Goal: Task Accomplishment & Management: Use online tool/utility

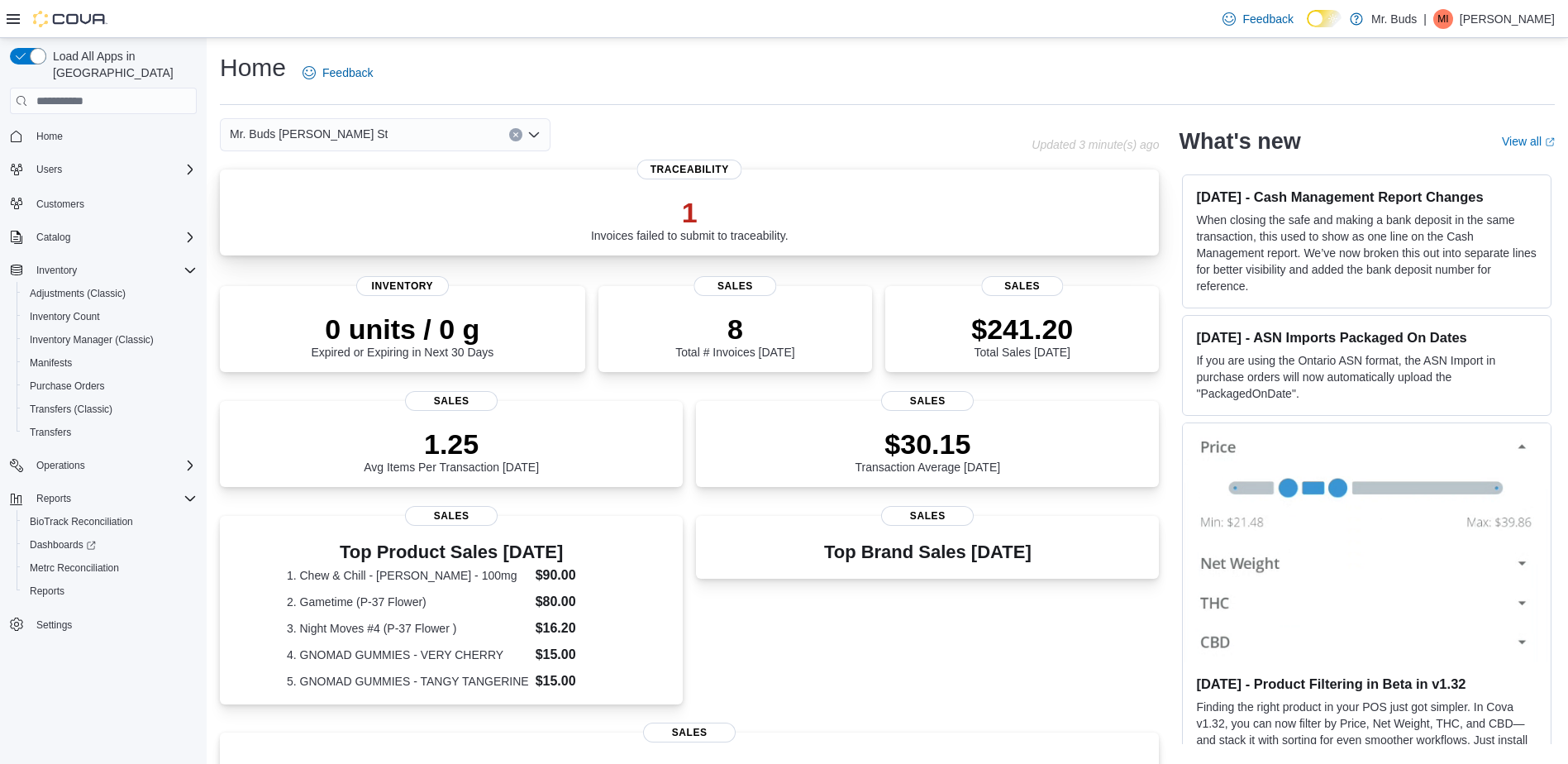
click at [778, 214] on p "1" at bounding box center [689, 212] width 197 height 33
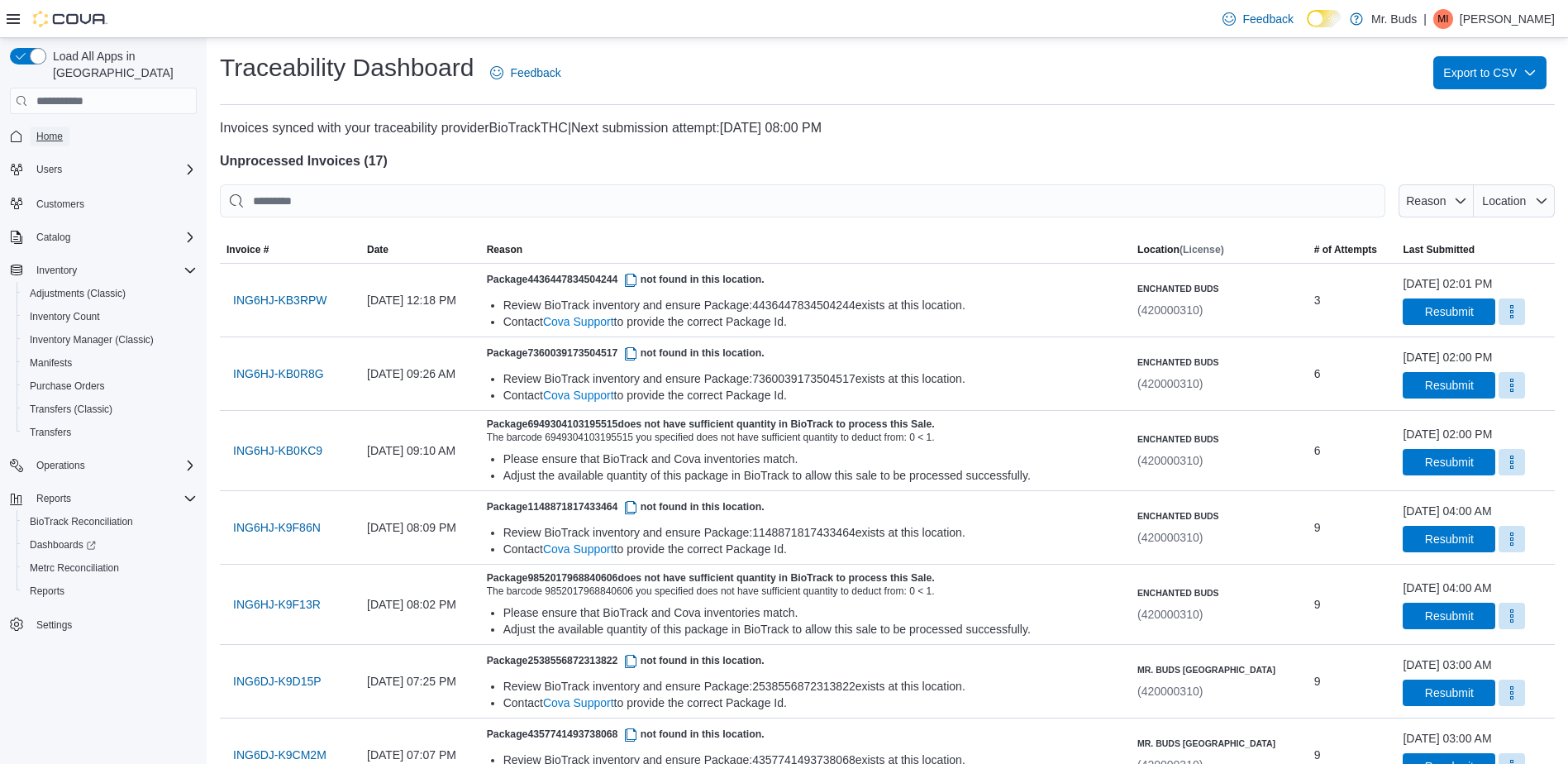
click at [37, 130] on span "Home" at bounding box center [50, 136] width 27 height 13
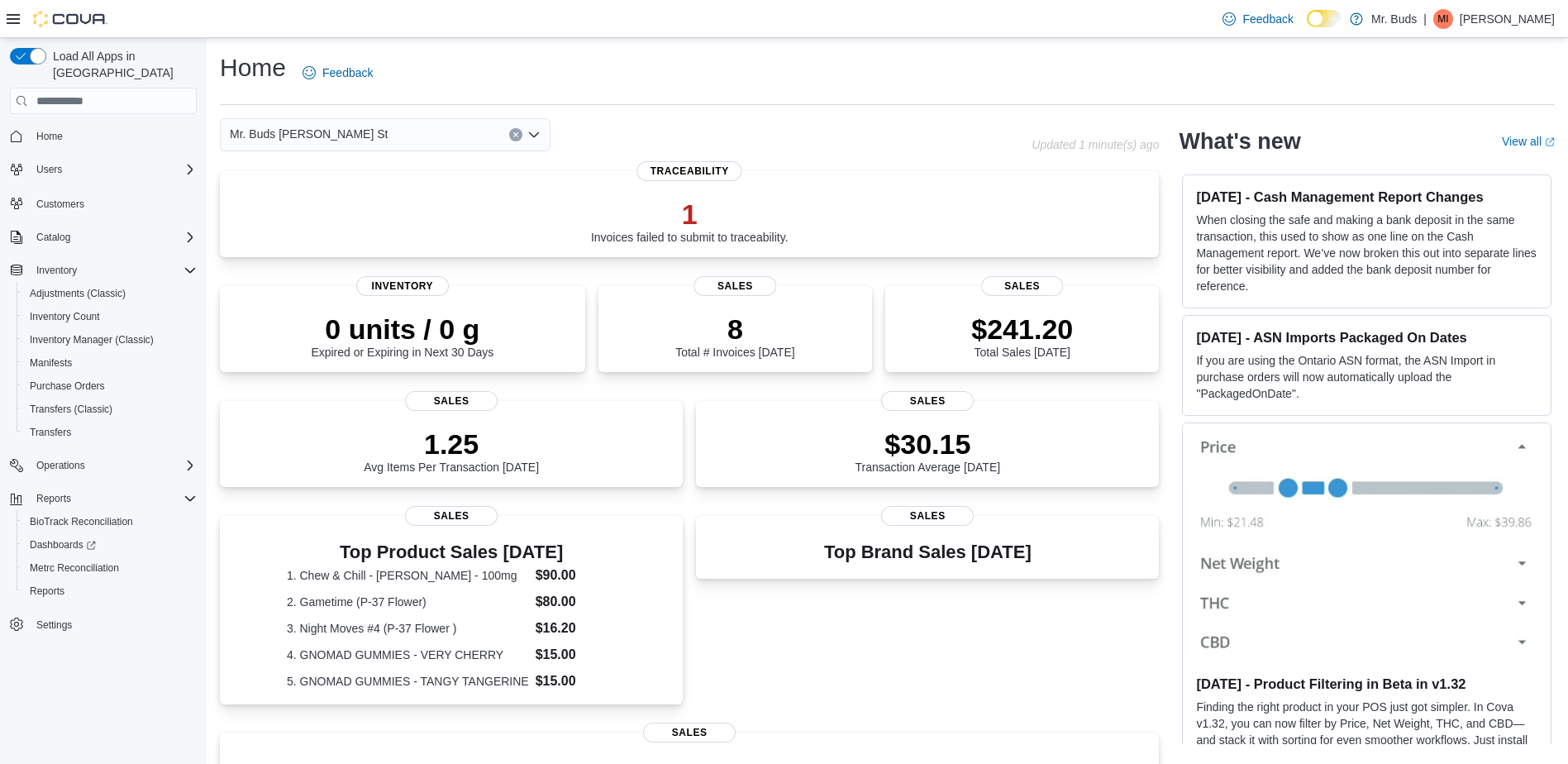
click at [393, 128] on div "Mr. Buds [PERSON_NAME] St" at bounding box center [386, 135] width 331 height 33
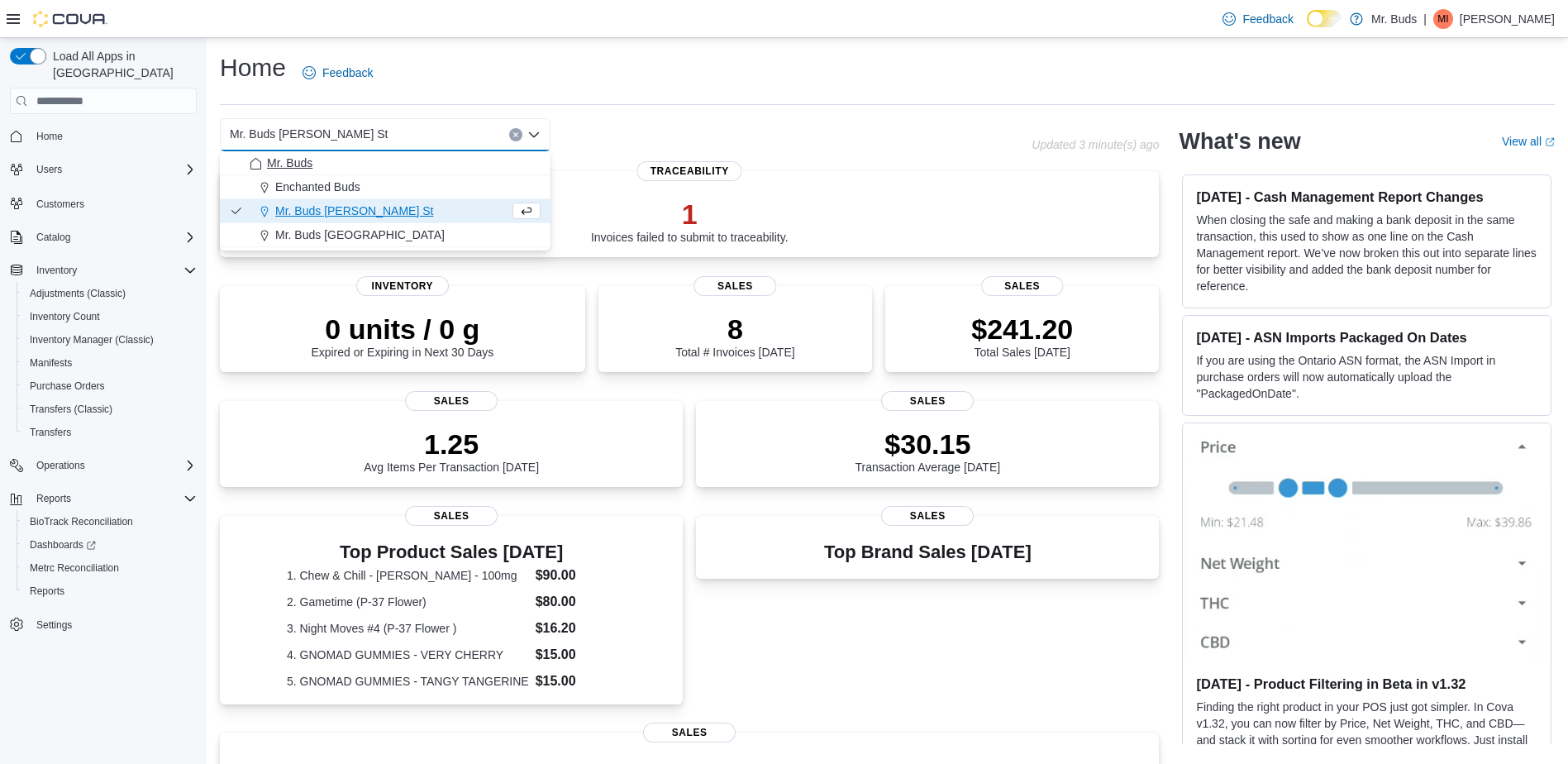
click at [351, 166] on div "Mr. Buds" at bounding box center [395, 163] width 291 height 17
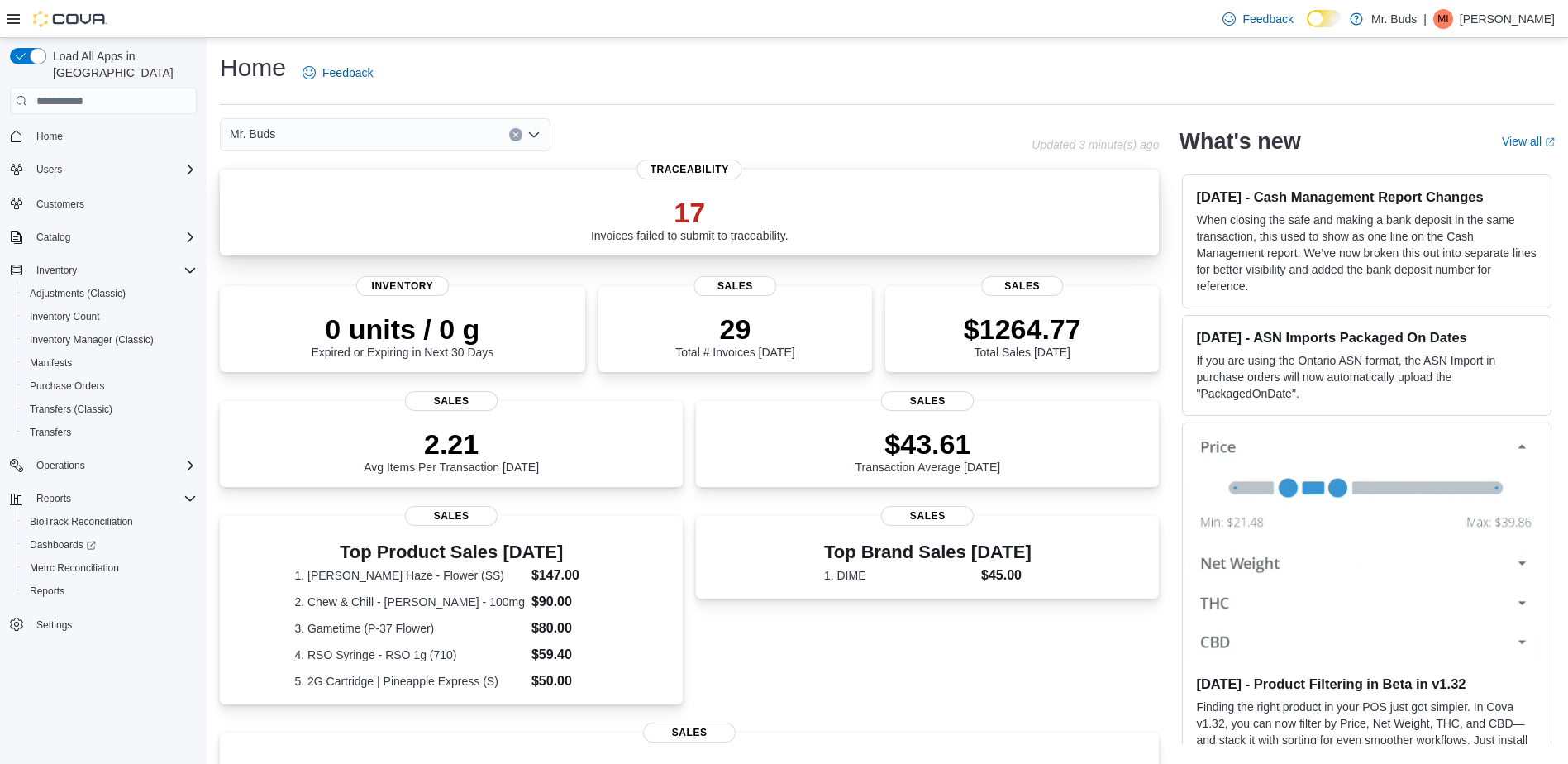
click at [737, 203] on p "17" at bounding box center [689, 212] width 197 height 33
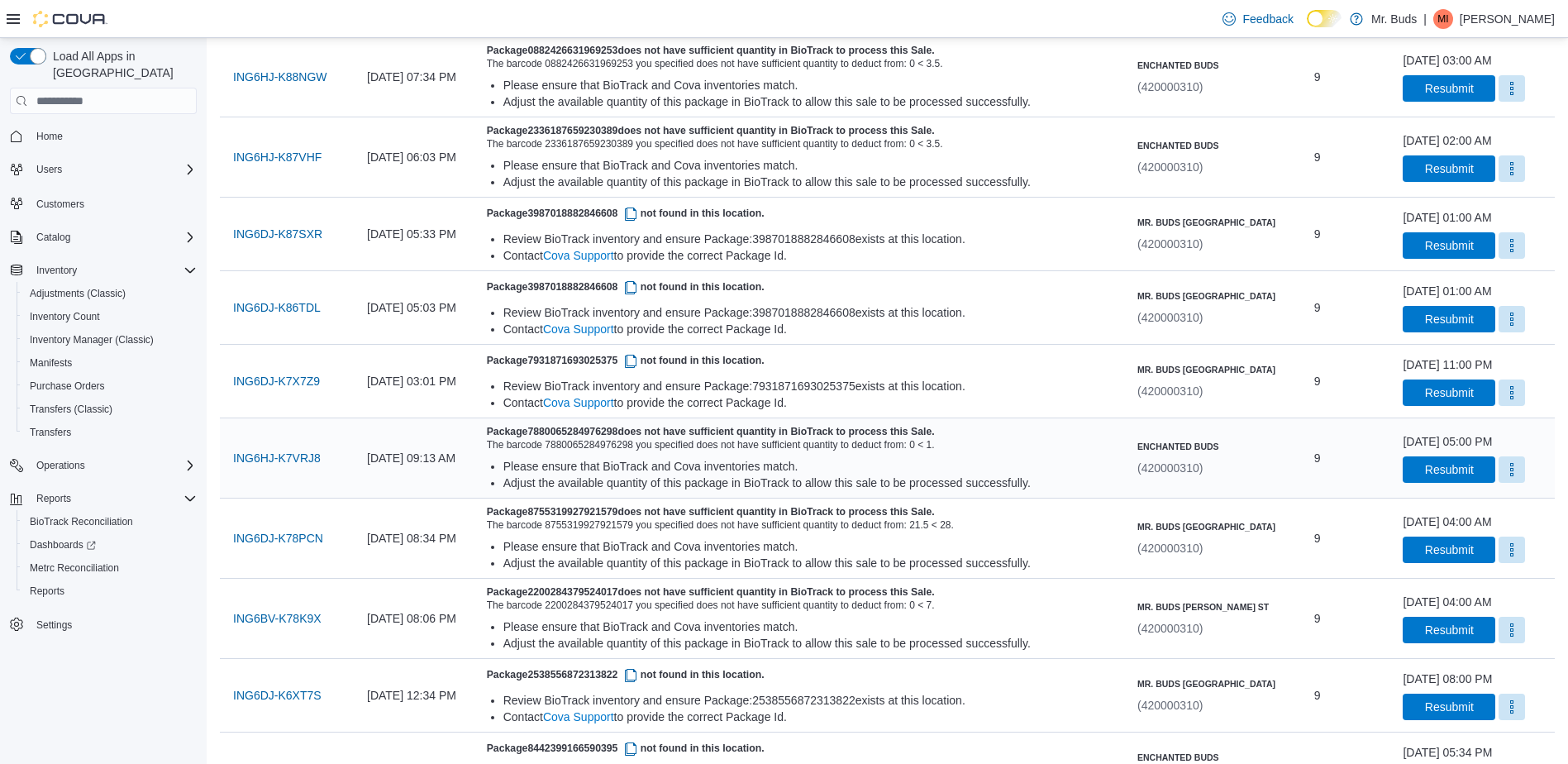
scroll to position [850, 0]
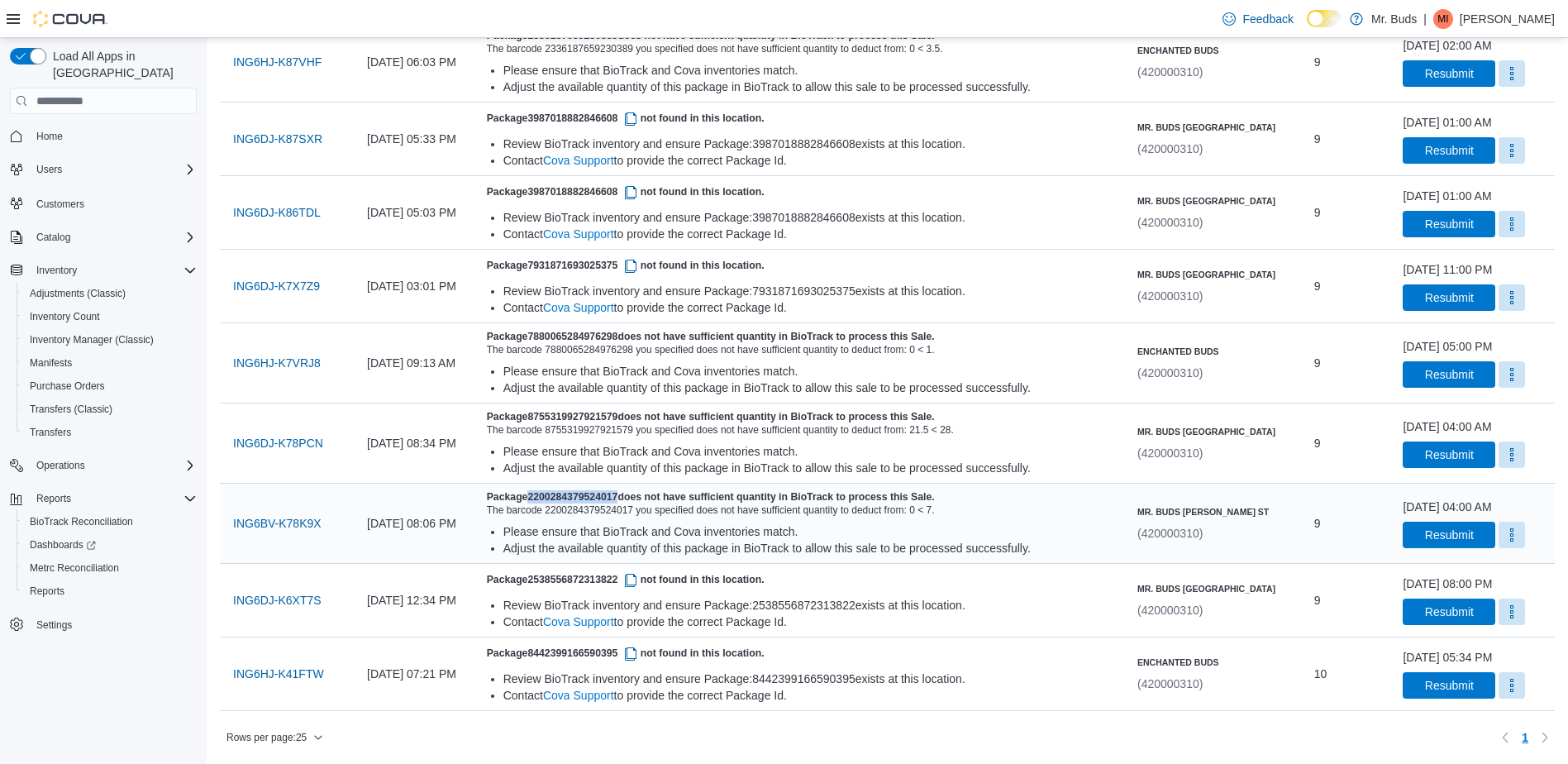
drag, startPoint x: 592, startPoint y: 497, endPoint x: 680, endPoint y: 494, distance: 88.1
click at [680, 494] on h5 "Package 2200284379524017 does not have sufficient quantity in BioTrack to proce…" at bounding box center [805, 497] width 637 height 13
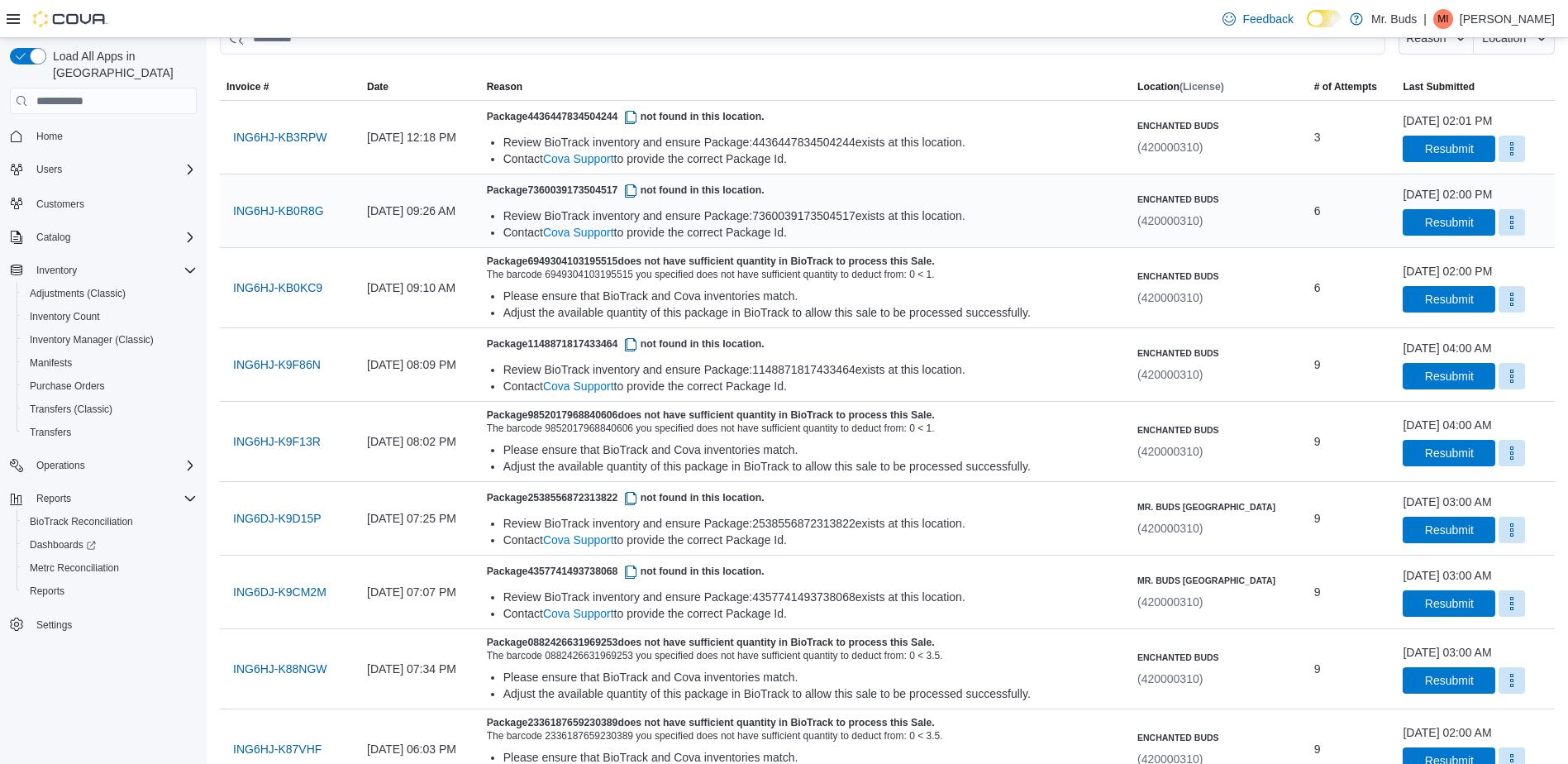
scroll to position [189, 0]
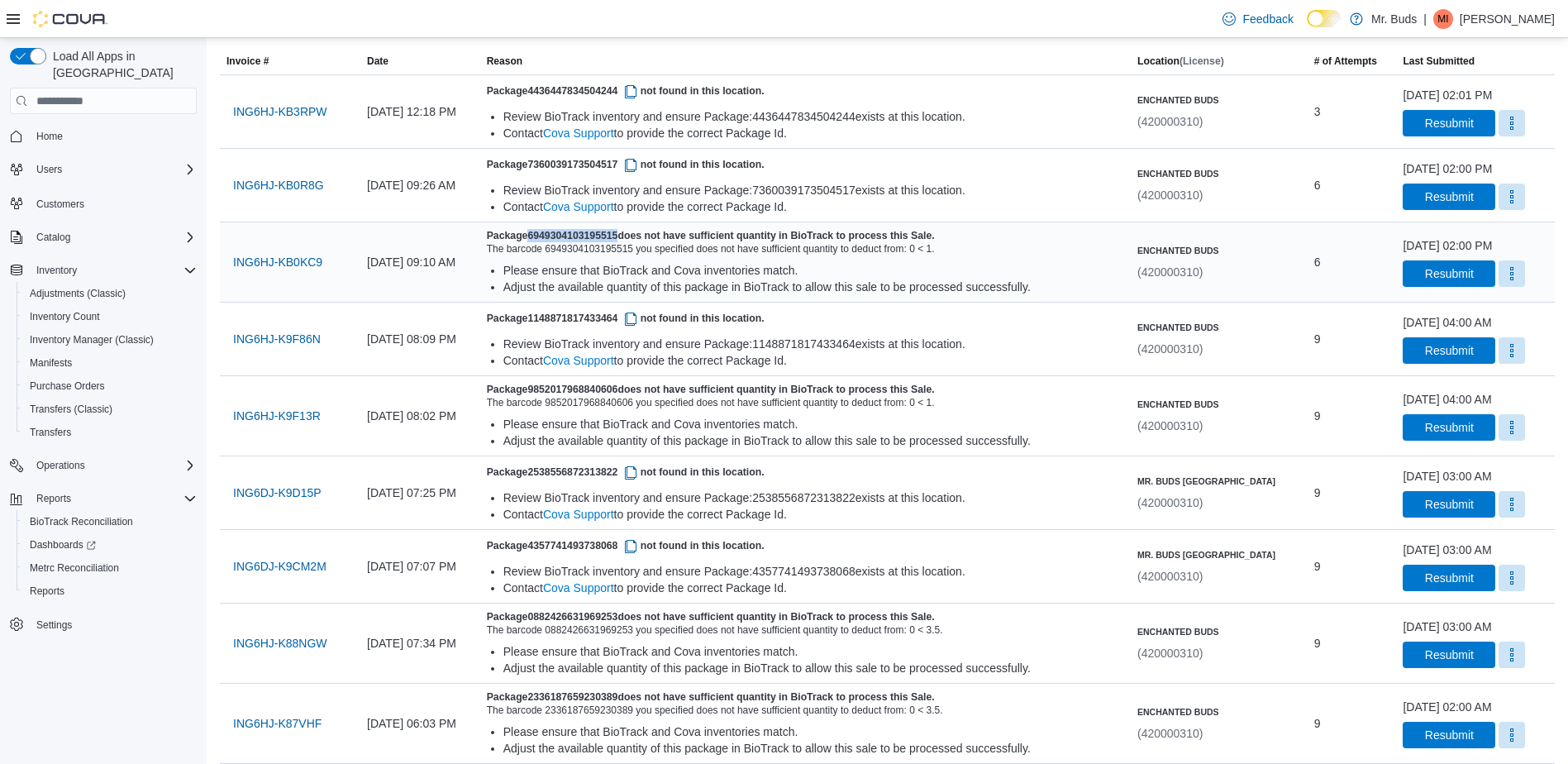
drag, startPoint x: 588, startPoint y: 235, endPoint x: 677, endPoint y: 235, distance: 89.0
click at [677, 235] on h5 "Package 6949304103195515 does not have sufficient quantity in BioTrack to proce…" at bounding box center [805, 235] width 637 height 13
drag, startPoint x: 589, startPoint y: 388, endPoint x: 680, endPoint y: 392, distance: 91.1
click at [680, 392] on h5 "Package 9852017968840606 does not have sufficient quantity in BioTrack to proce…" at bounding box center [805, 390] width 637 height 13
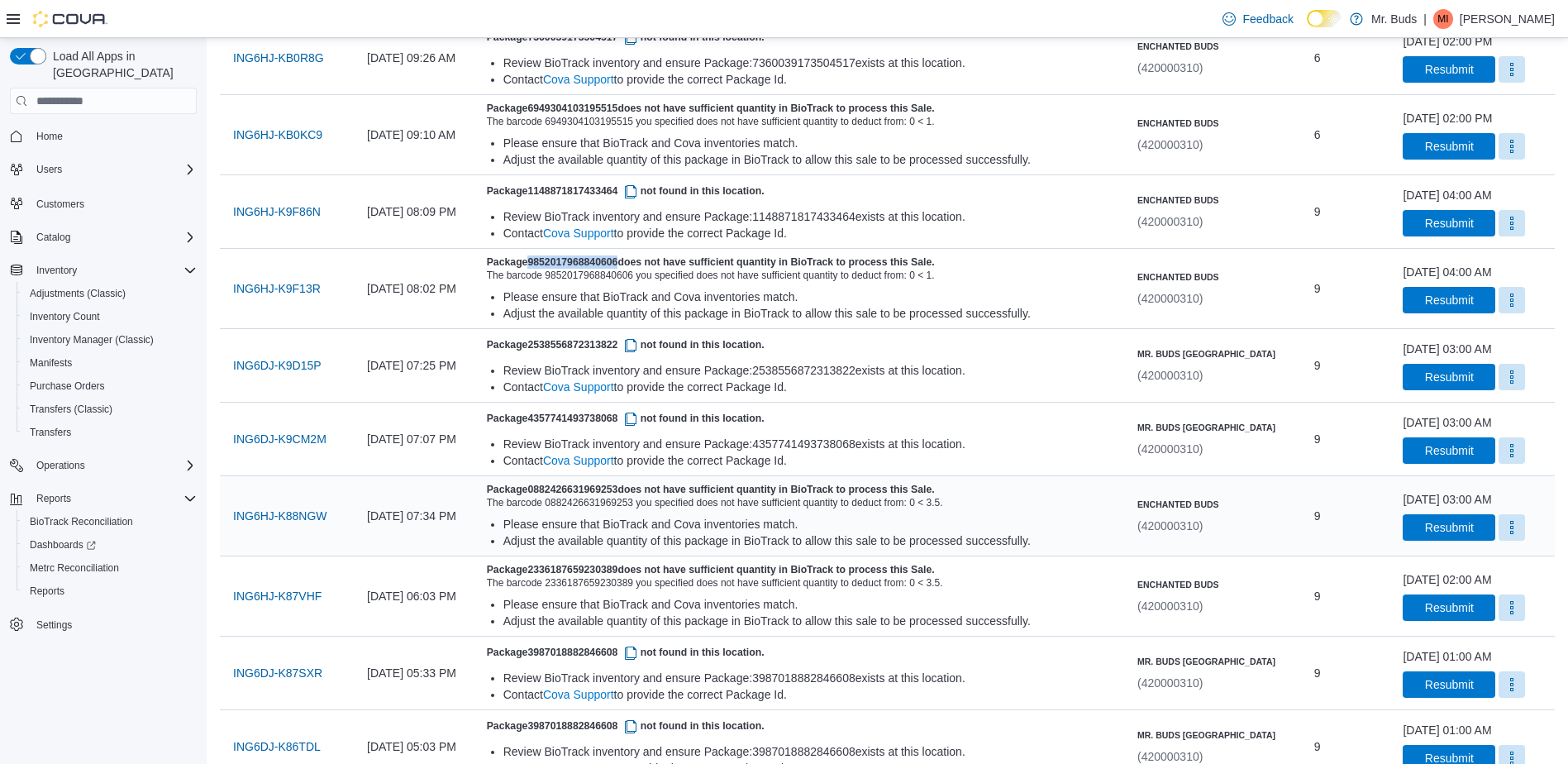
scroll to position [354, 0]
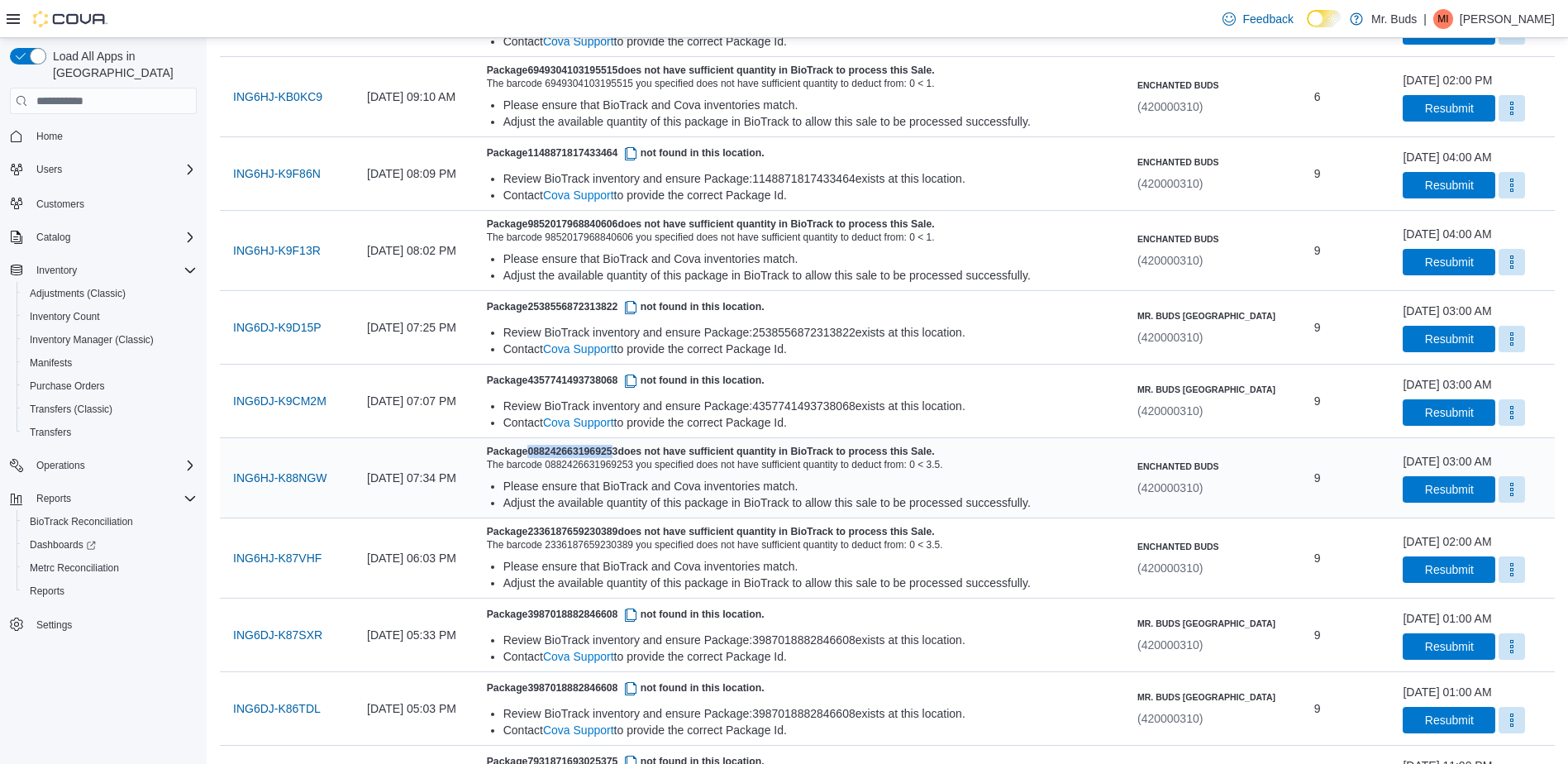
drag, startPoint x: 588, startPoint y: 451, endPoint x: 675, endPoint y: 448, distance: 87.1
click at [675, 448] on h5 "Package 0882426631969253 does not have sufficient quantity in BioTrack to proce…" at bounding box center [805, 451] width 637 height 13
drag, startPoint x: 588, startPoint y: 533, endPoint x: 683, endPoint y: 524, distance: 95.4
click at [683, 524] on div "Package 2336187659230389 does not have sufficient quantity in BioTrack to proce…" at bounding box center [805, 559] width 650 height 80
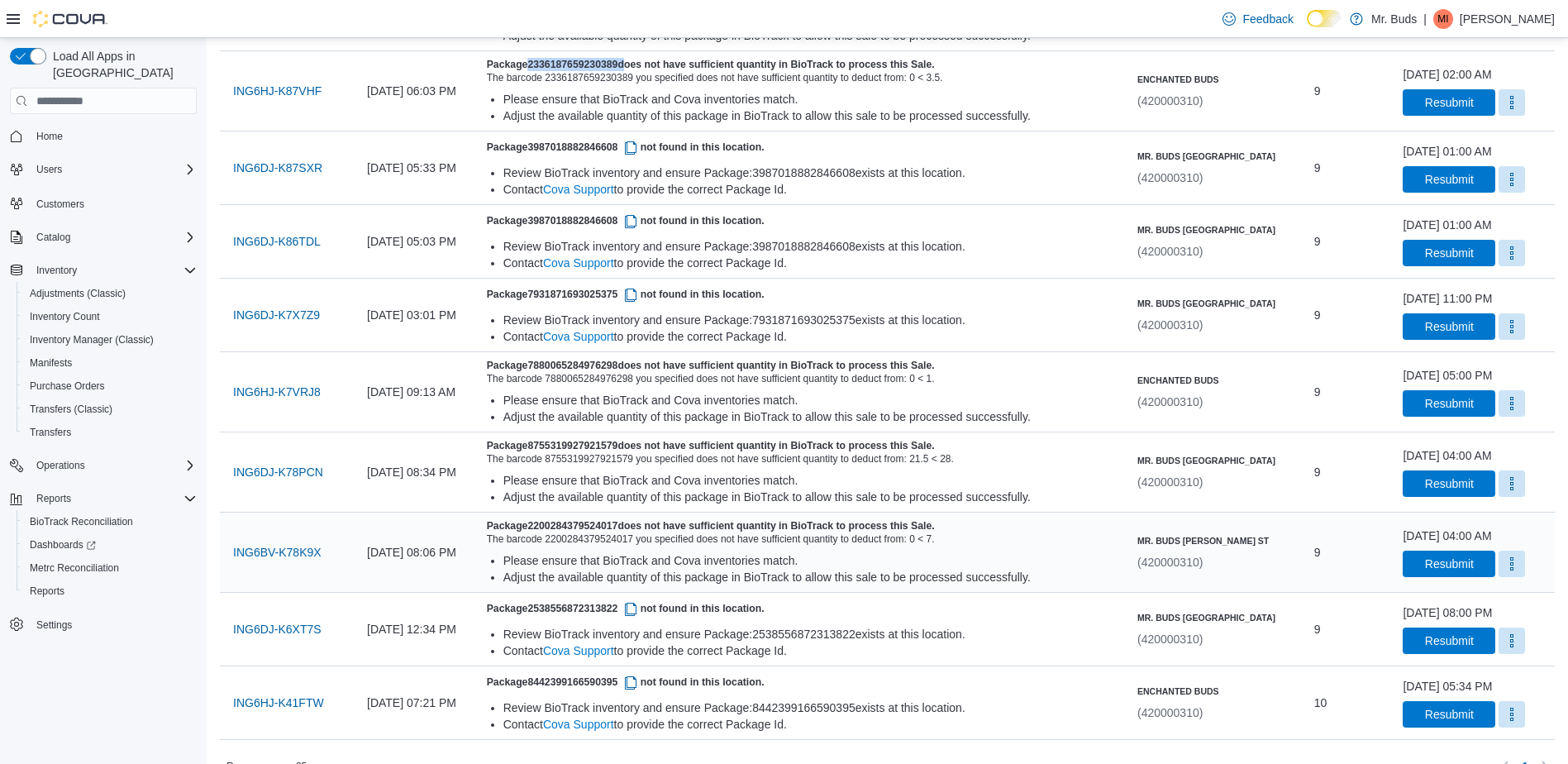
scroll to position [850, 0]
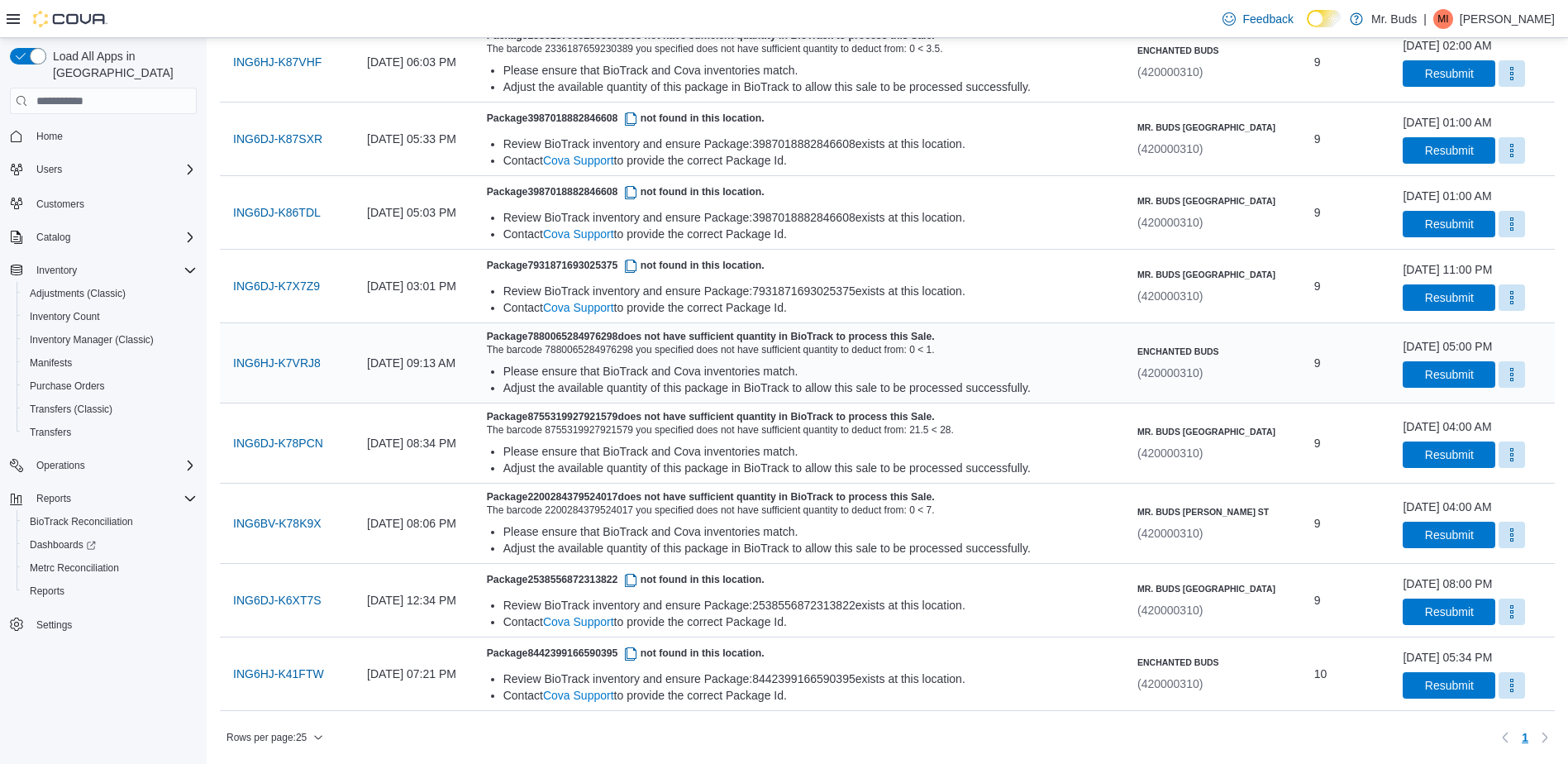
click at [679, 335] on h5 "Package 7880065284976298 does not have sufficient quantity in BioTrack to proce…" at bounding box center [805, 336] width 637 height 13
drag, startPoint x: 589, startPoint y: 413, endPoint x: 679, endPoint y: 413, distance: 90.0
click at [679, 413] on h5 "Package 8755319927921579 does not have sufficient quantity in BioTrack to proce…" at bounding box center [805, 416] width 637 height 13
drag, startPoint x: 587, startPoint y: 496, endPoint x: 679, endPoint y: 495, distance: 92.0
click at [679, 495] on h5 "Package 2200284379524017 does not have sufficient quantity in BioTrack to proce…" at bounding box center [805, 497] width 637 height 13
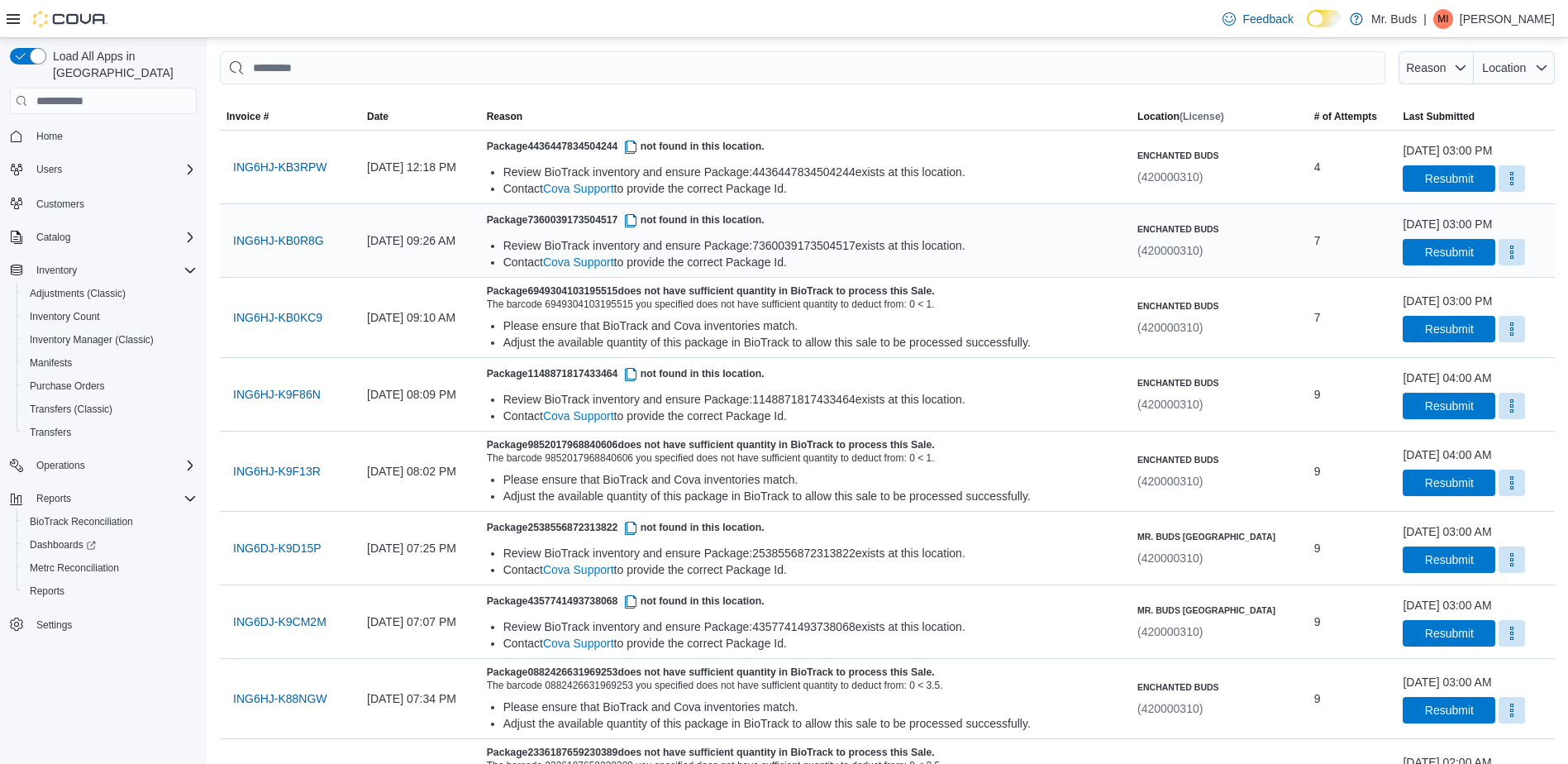
scroll to position [331, 0]
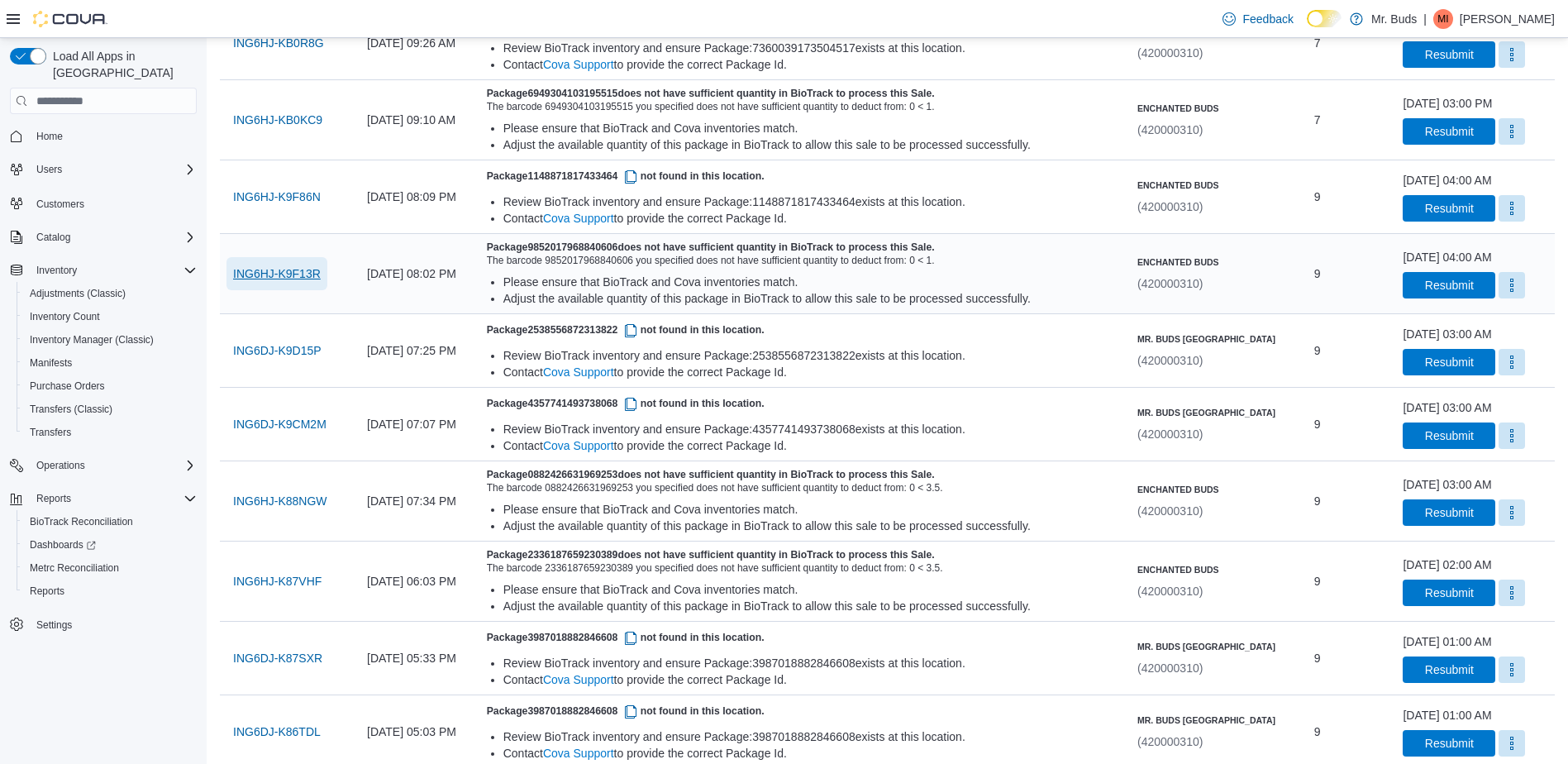
click at [296, 270] on span "ING6HJ-K9F13R" at bounding box center [276, 274] width 88 height 17
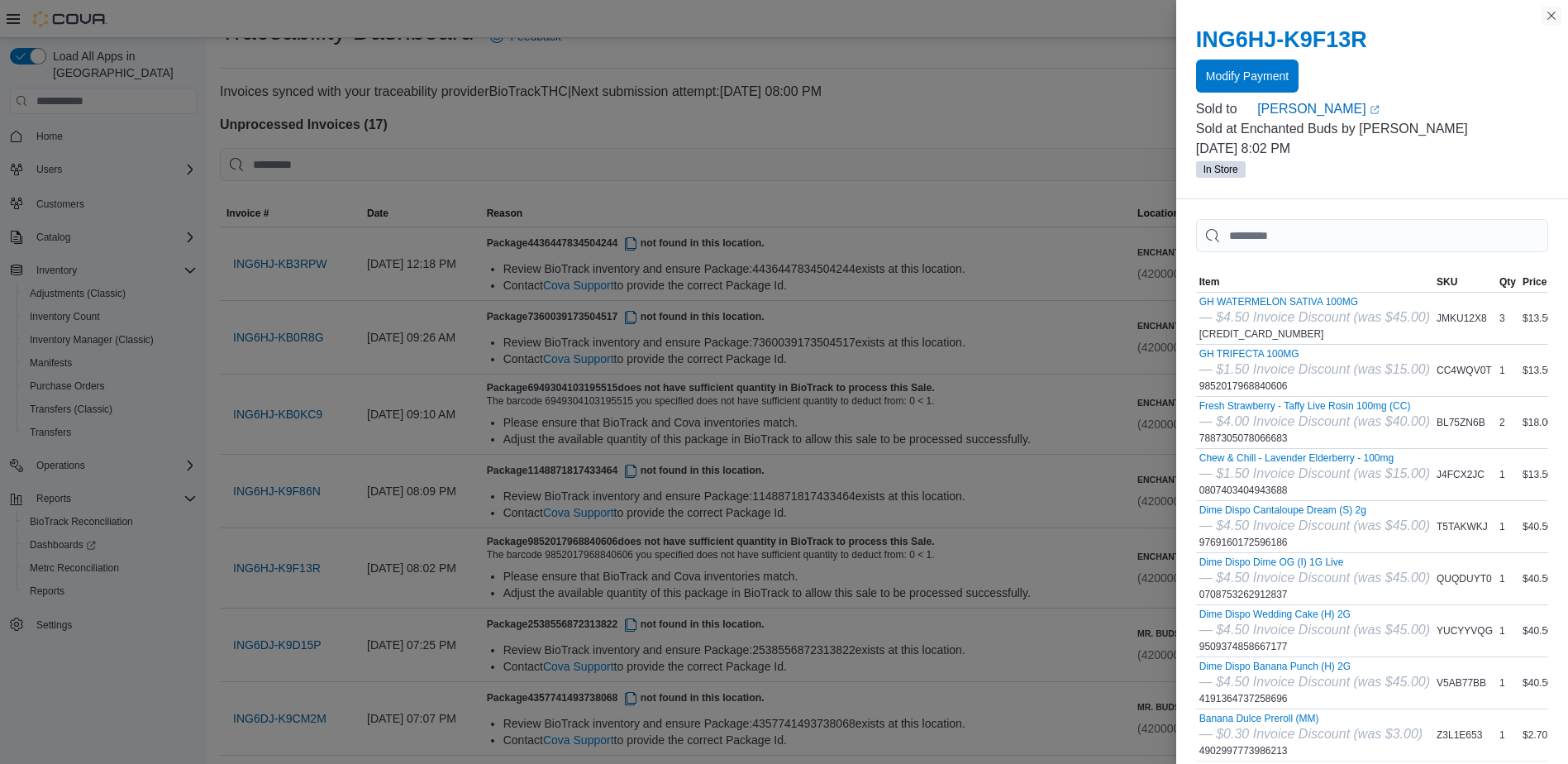
scroll to position [0, 0]
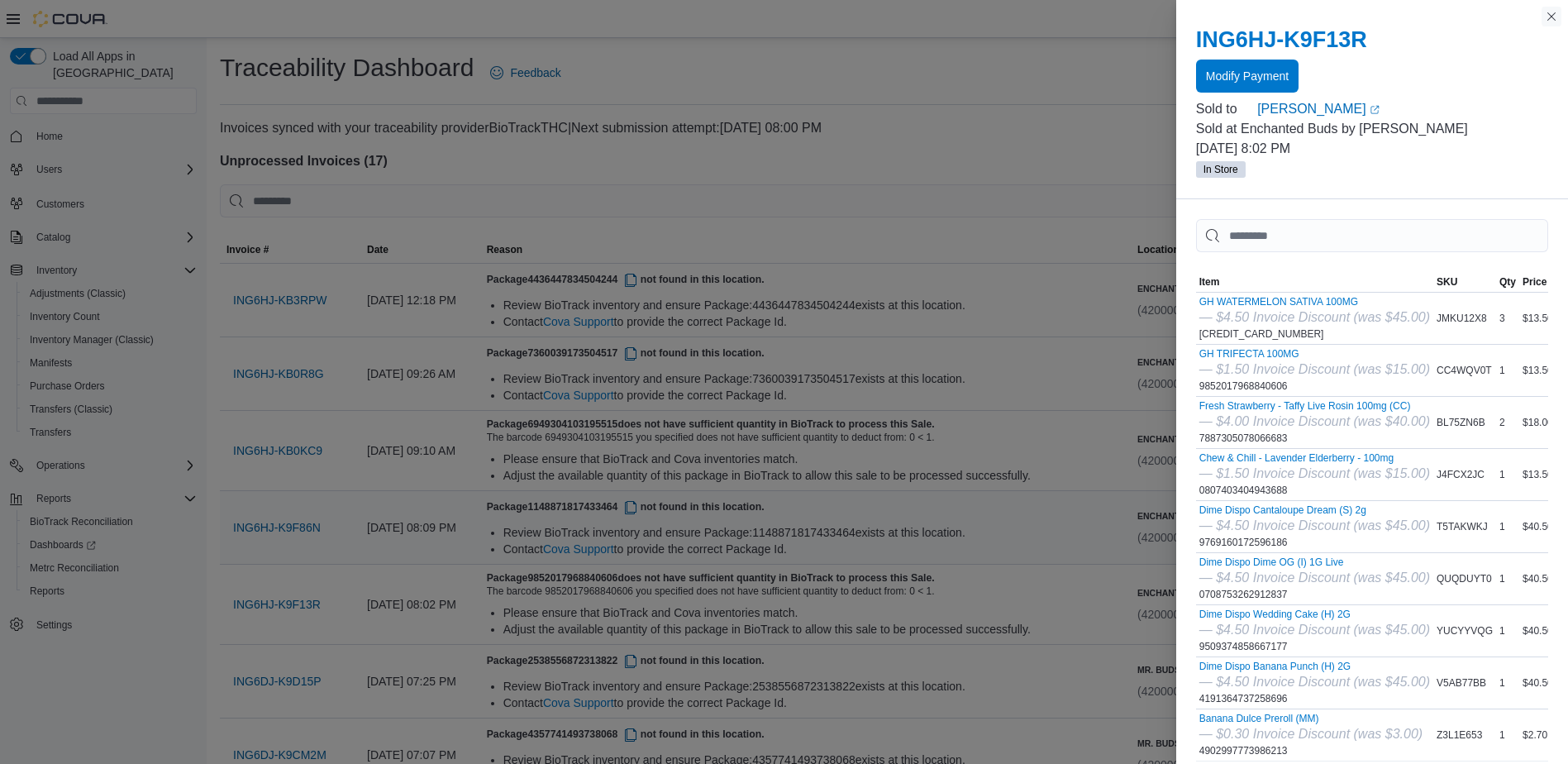
drag, startPoint x: 1549, startPoint y: 20, endPoint x: 1019, endPoint y: 493, distance: 710.4
click at [1550, 20] on button "Close this dialog" at bounding box center [1551, 16] width 19 height 19
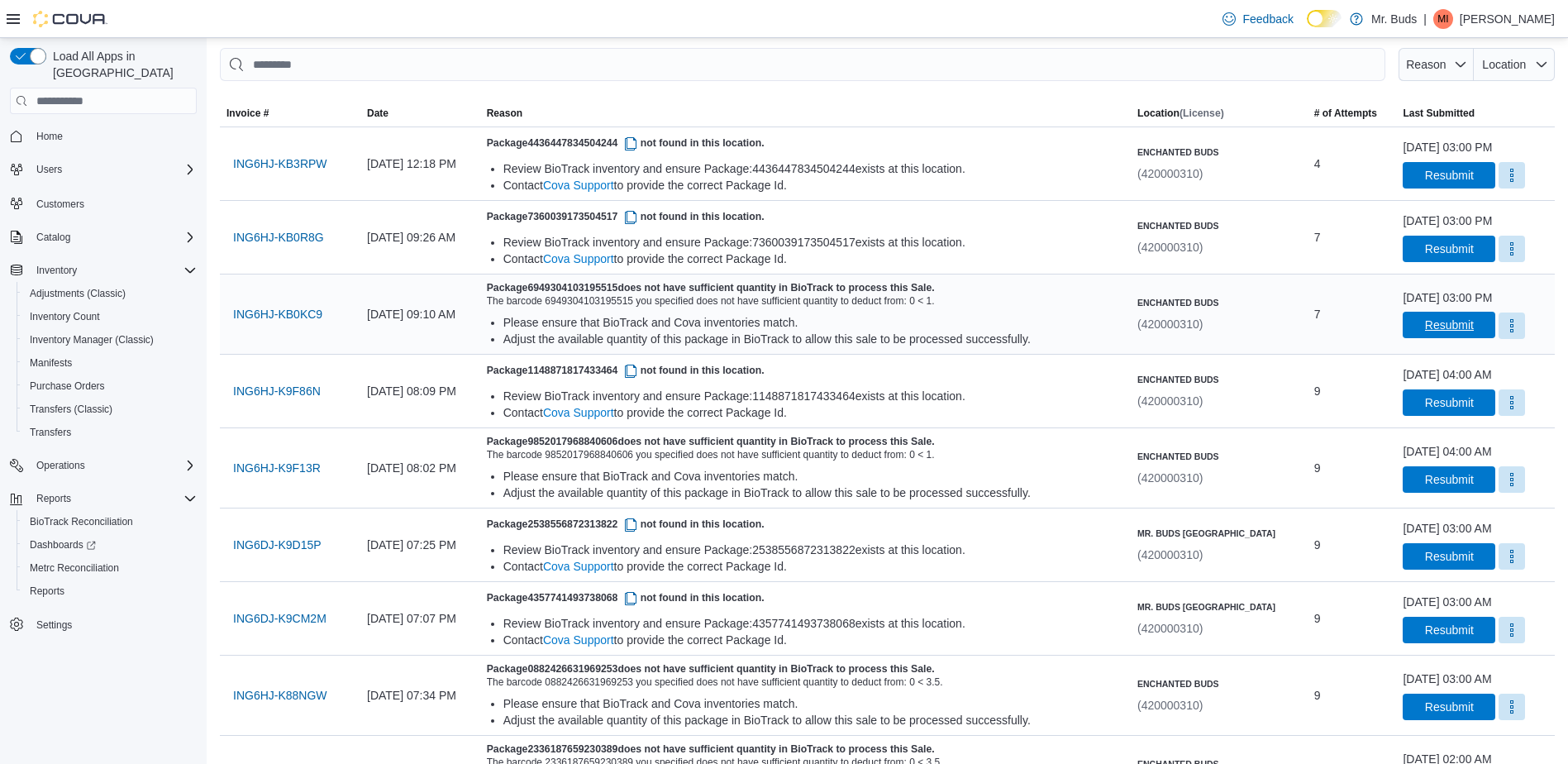
scroll to position [166, 0]
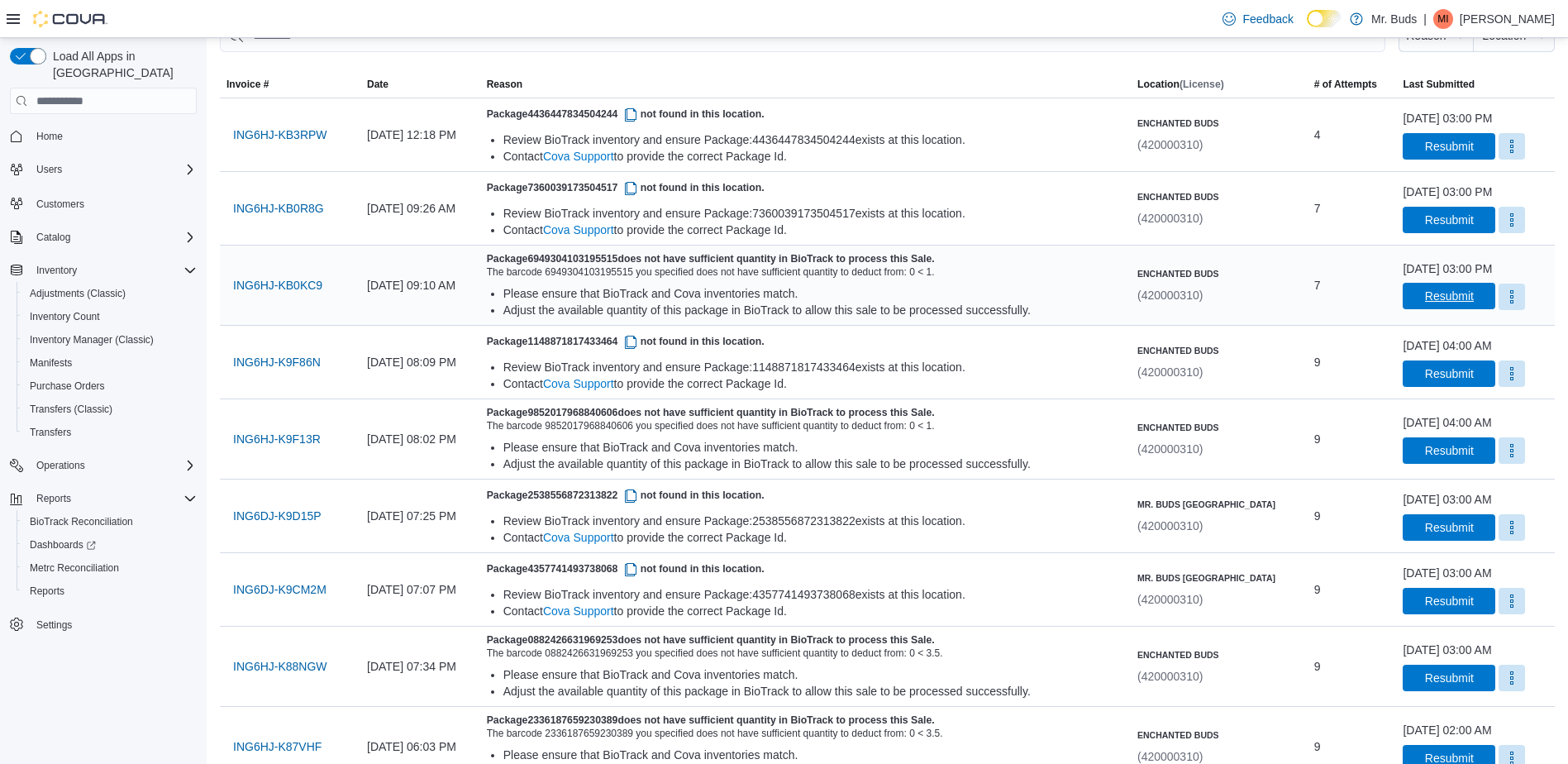
click at [1426, 291] on span "Resubmit" at bounding box center [1449, 296] width 49 height 17
click at [1440, 444] on span "Resubmit" at bounding box center [1449, 450] width 49 height 17
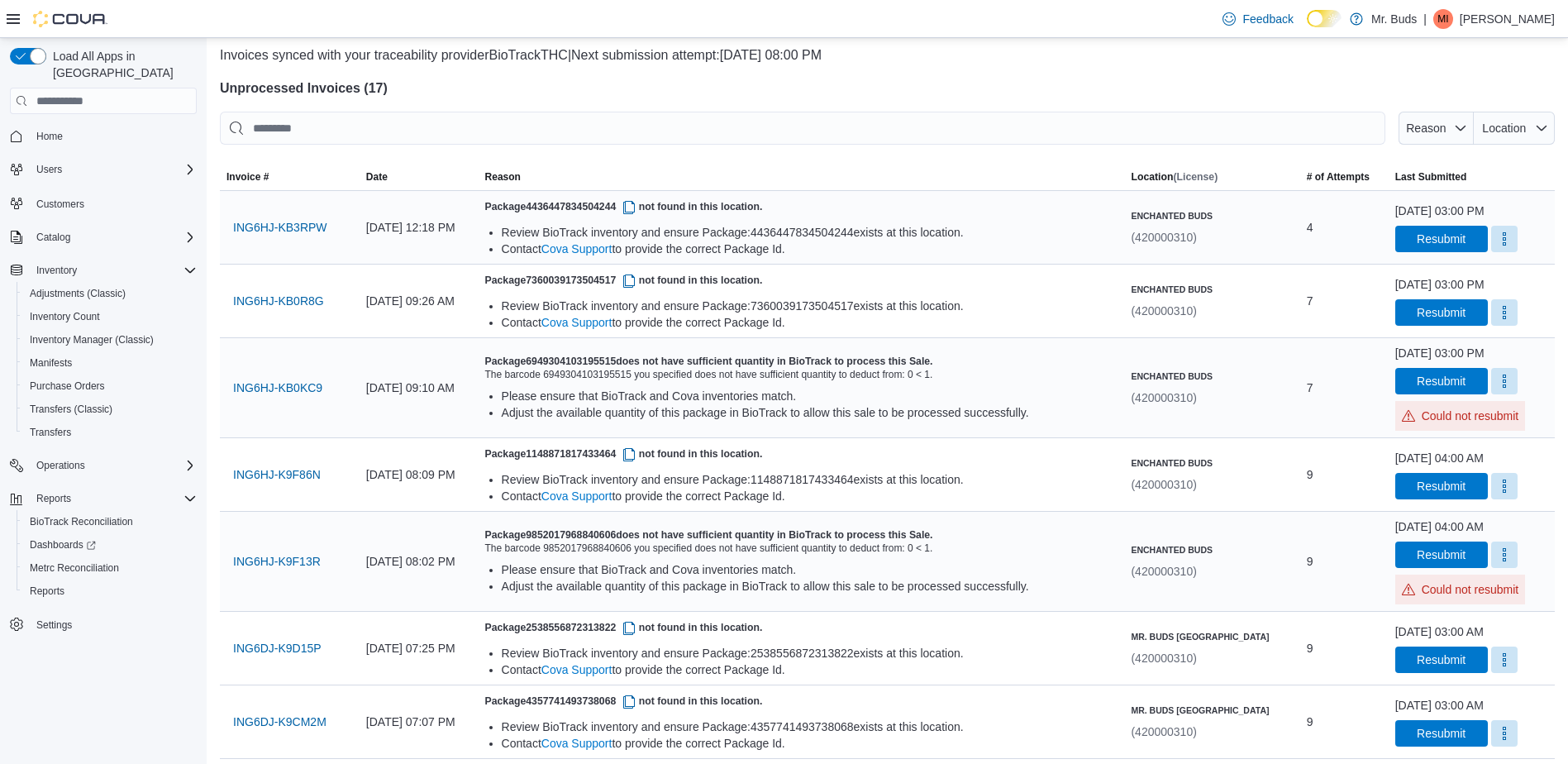
scroll to position [0, 0]
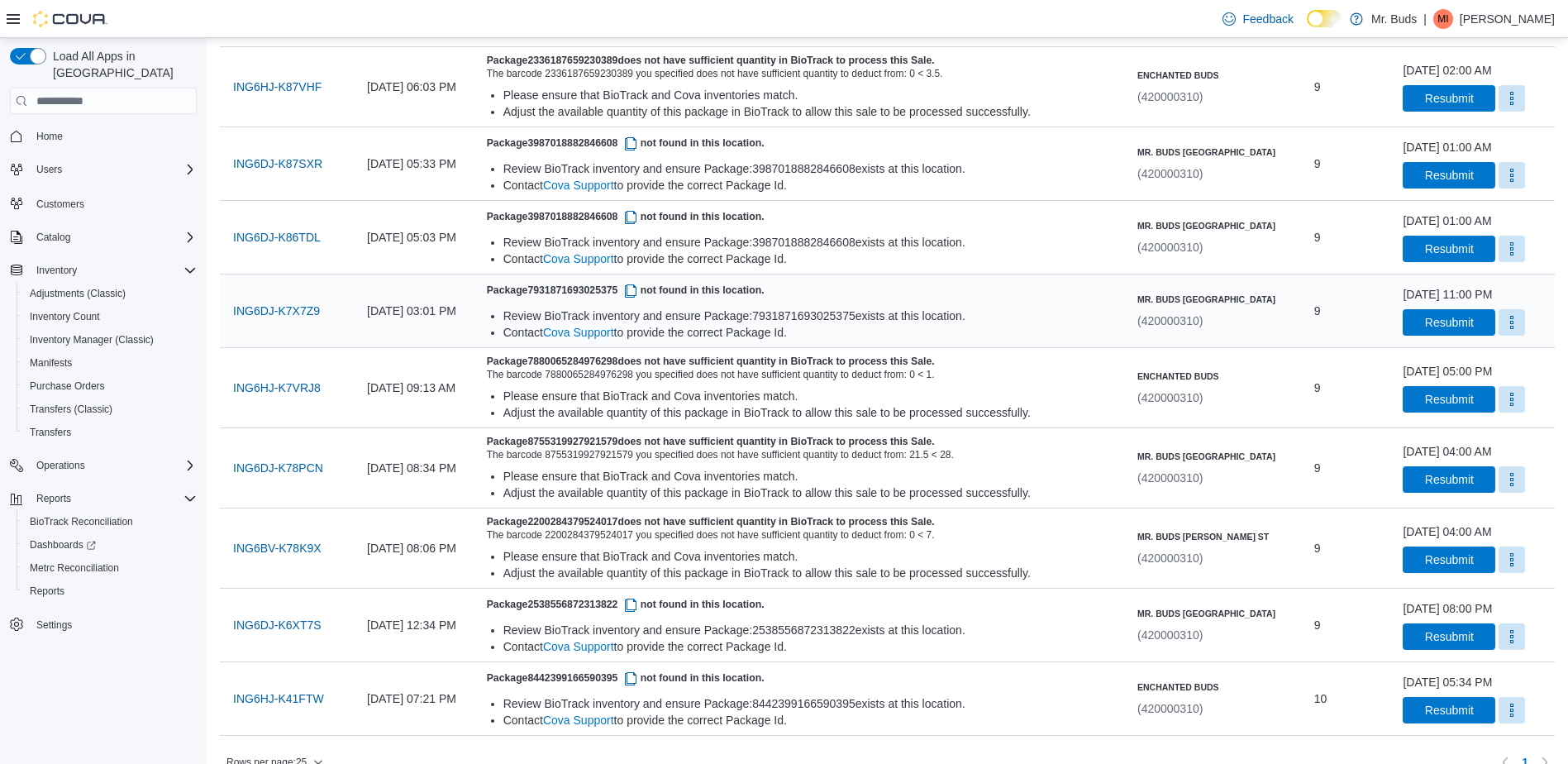
scroll to position [837, 0]
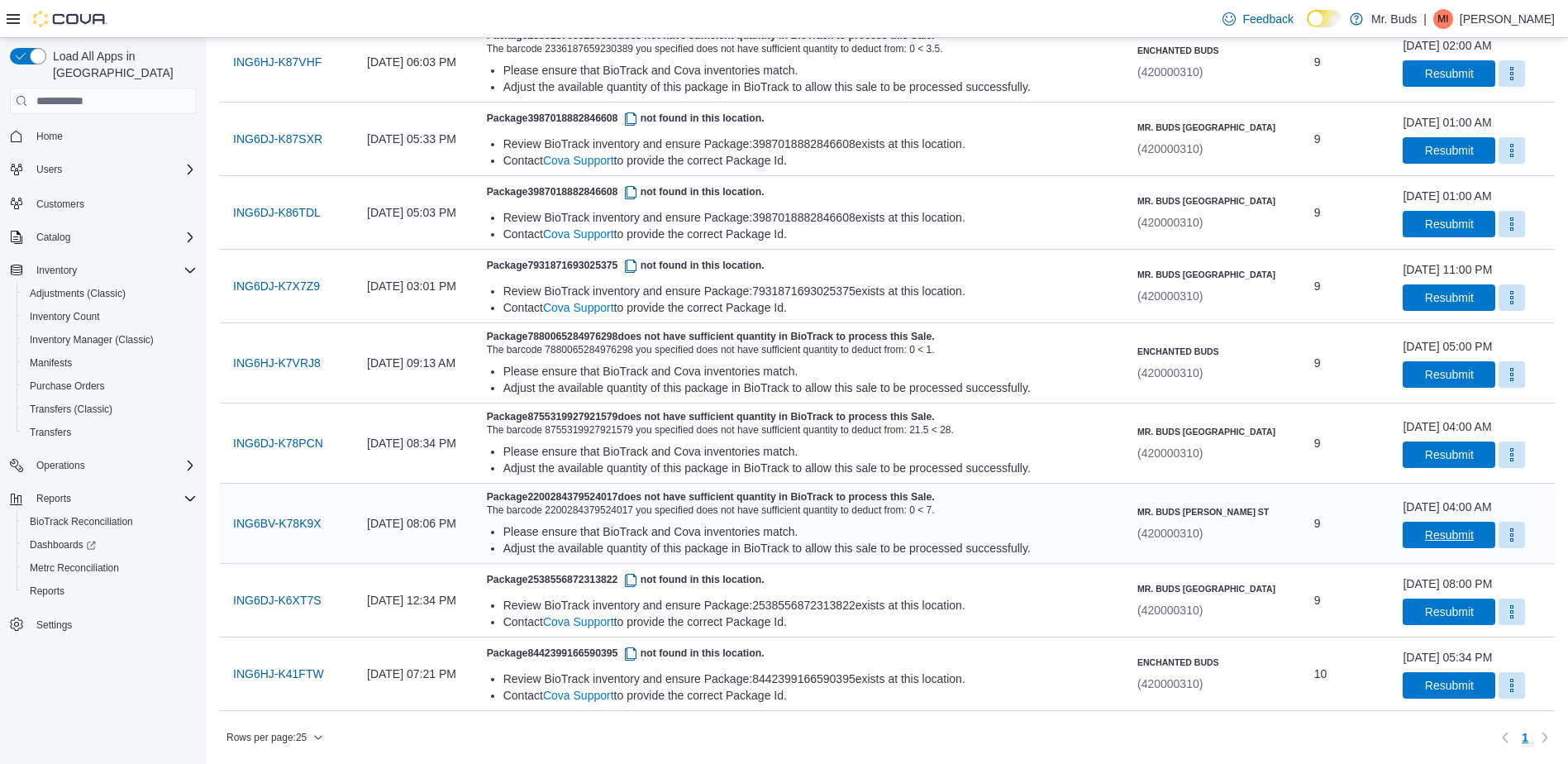
click at [1457, 539] on span "Resubmit" at bounding box center [1449, 536] width 73 height 27
click at [1439, 451] on span "Resubmit" at bounding box center [1449, 454] width 49 height 17
click at [1426, 378] on span "Resubmit" at bounding box center [1449, 374] width 49 height 17
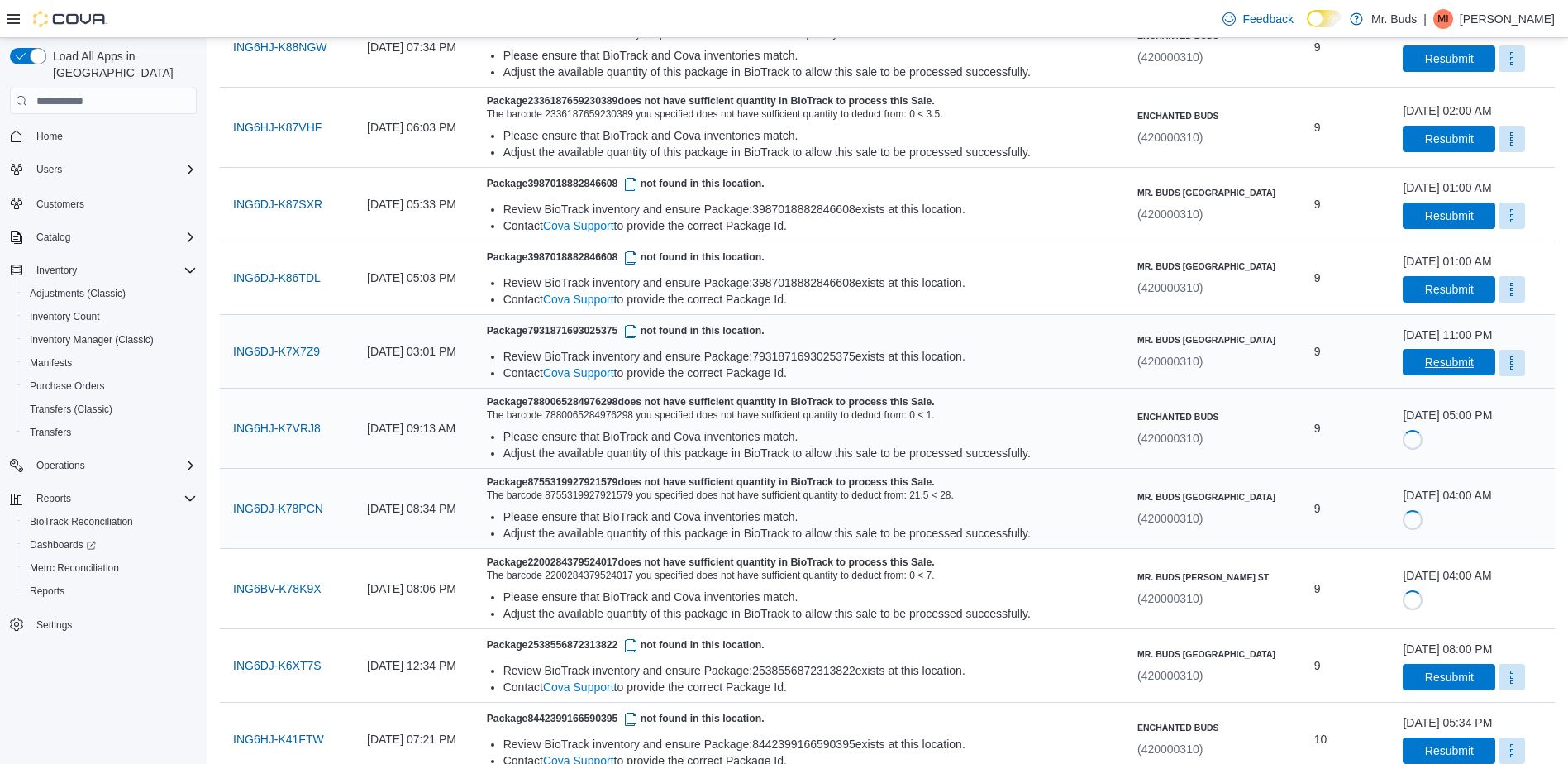
scroll to position [754, 0]
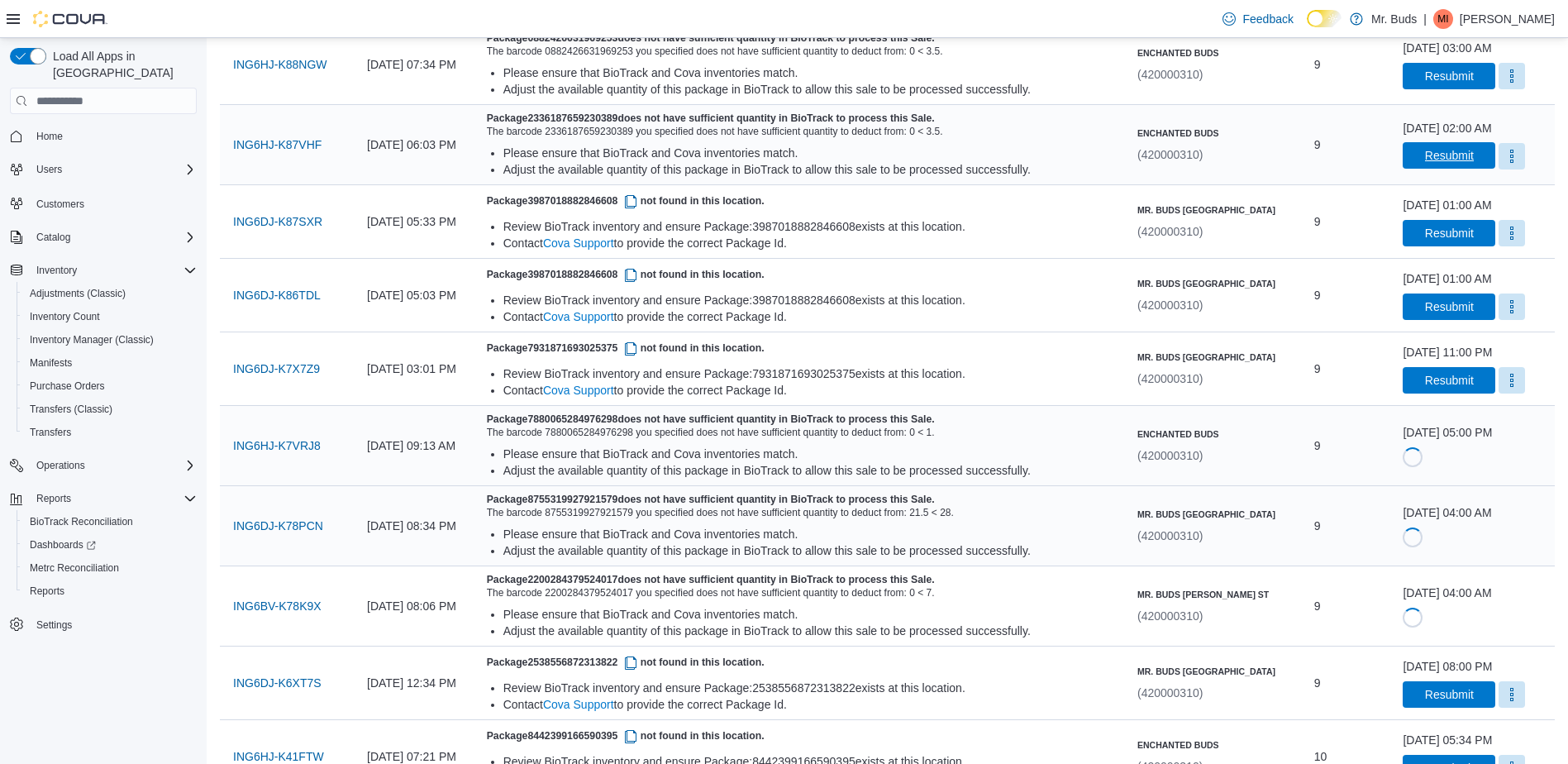
click at [1440, 144] on span "Resubmit" at bounding box center [1449, 156] width 73 height 27
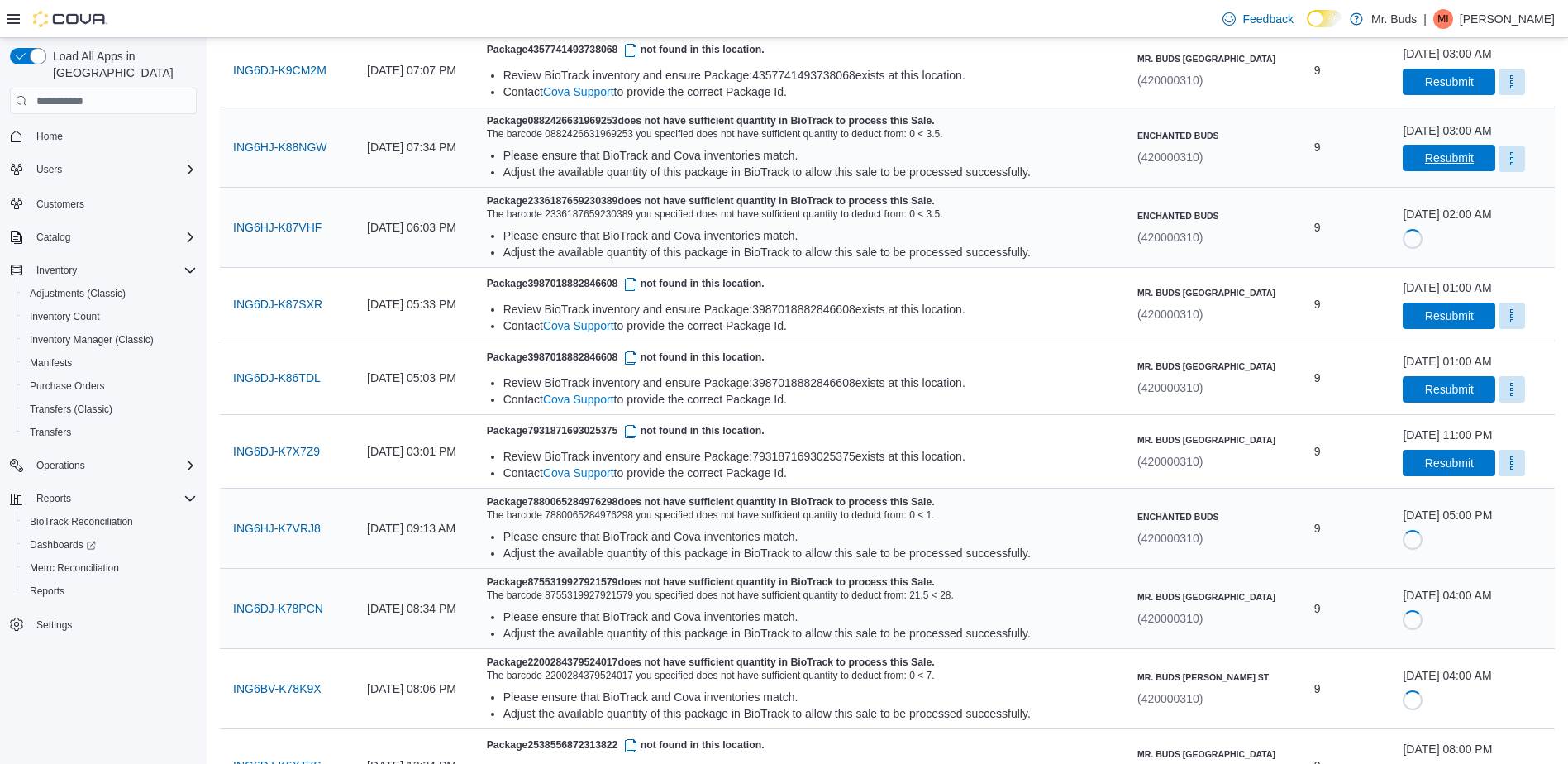
click at [1413, 168] on span "Resubmit" at bounding box center [1449, 158] width 73 height 27
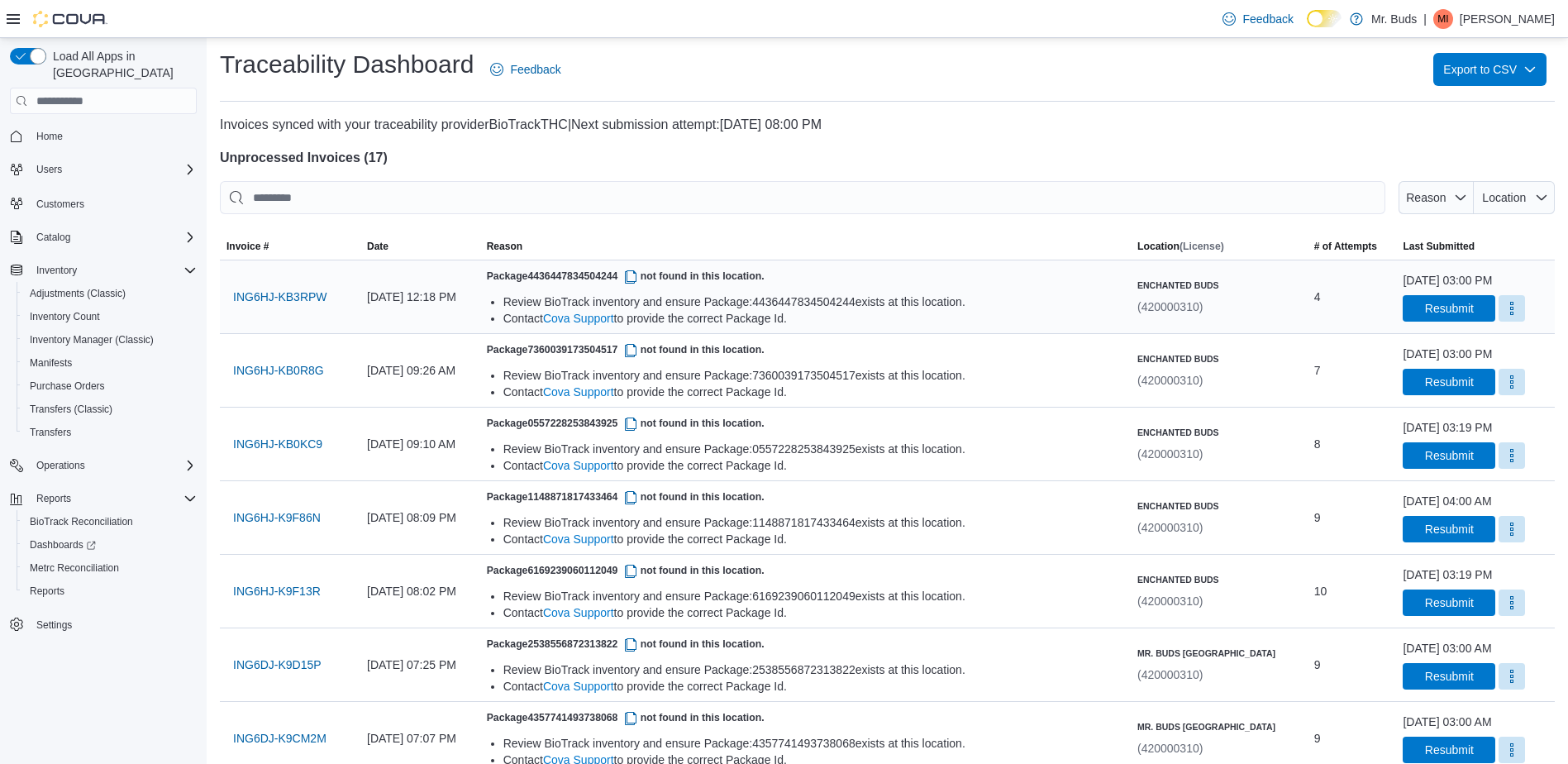
scroll to position [0, 0]
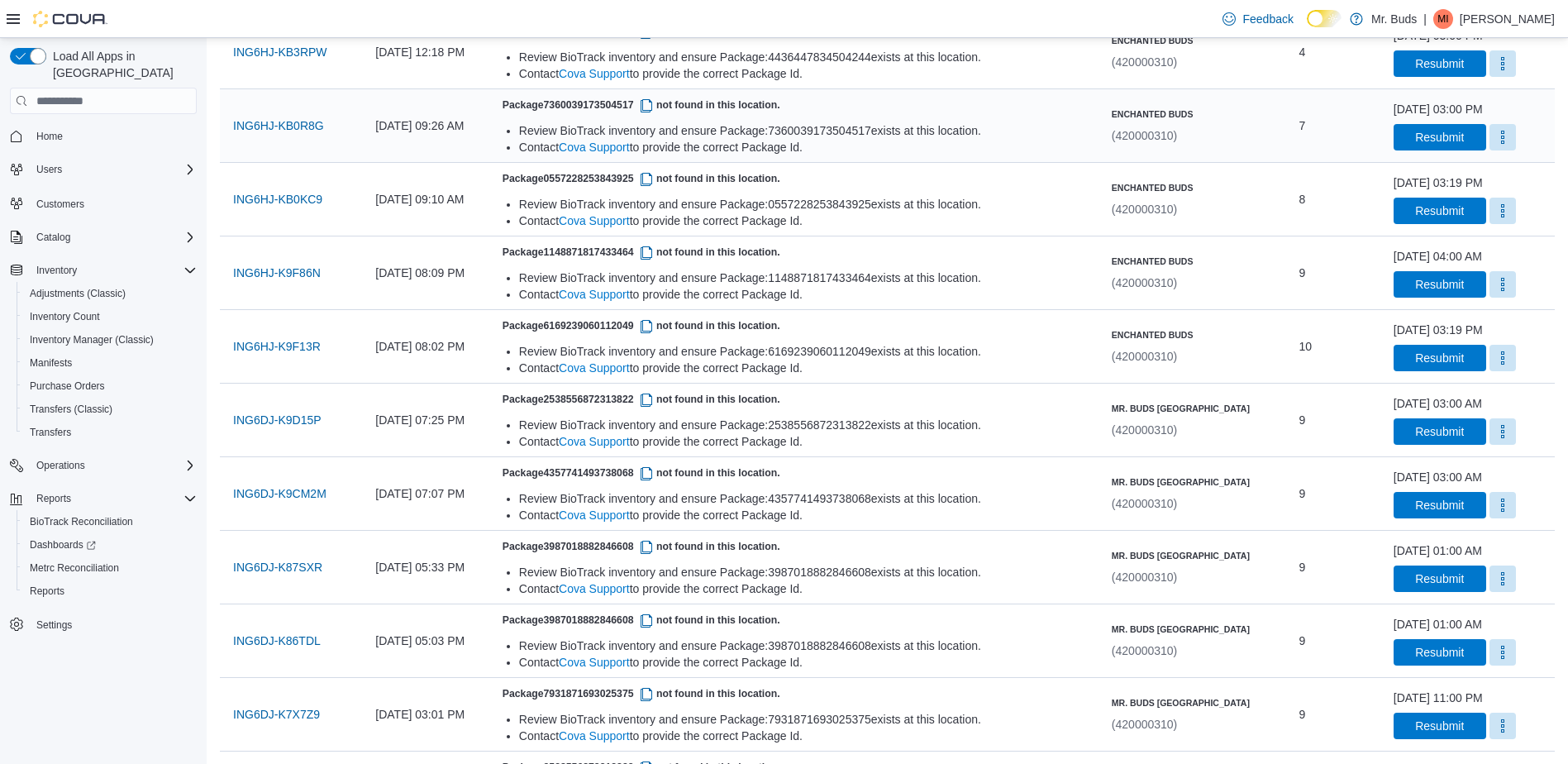
scroll to position [166, 0]
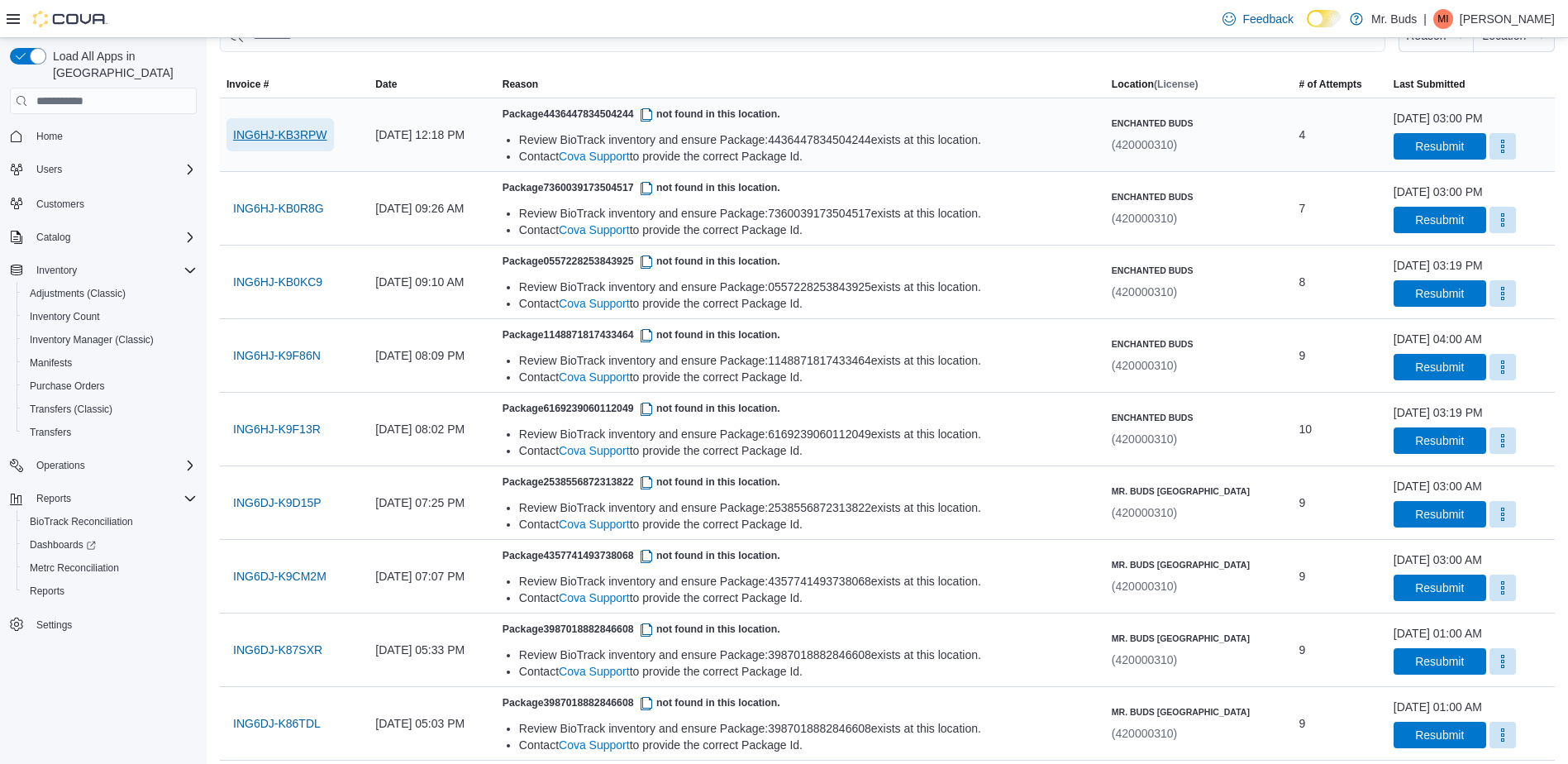
drag, startPoint x: 306, startPoint y: 131, endPoint x: 366, endPoint y: 133, distance: 60.0
click at [306, 131] on span "ING6HJ-KB3RPW" at bounding box center [280, 135] width 95 height 17
click at [286, 204] on span "ING6HJ-KB0R8G" at bounding box center [278, 208] width 91 height 17
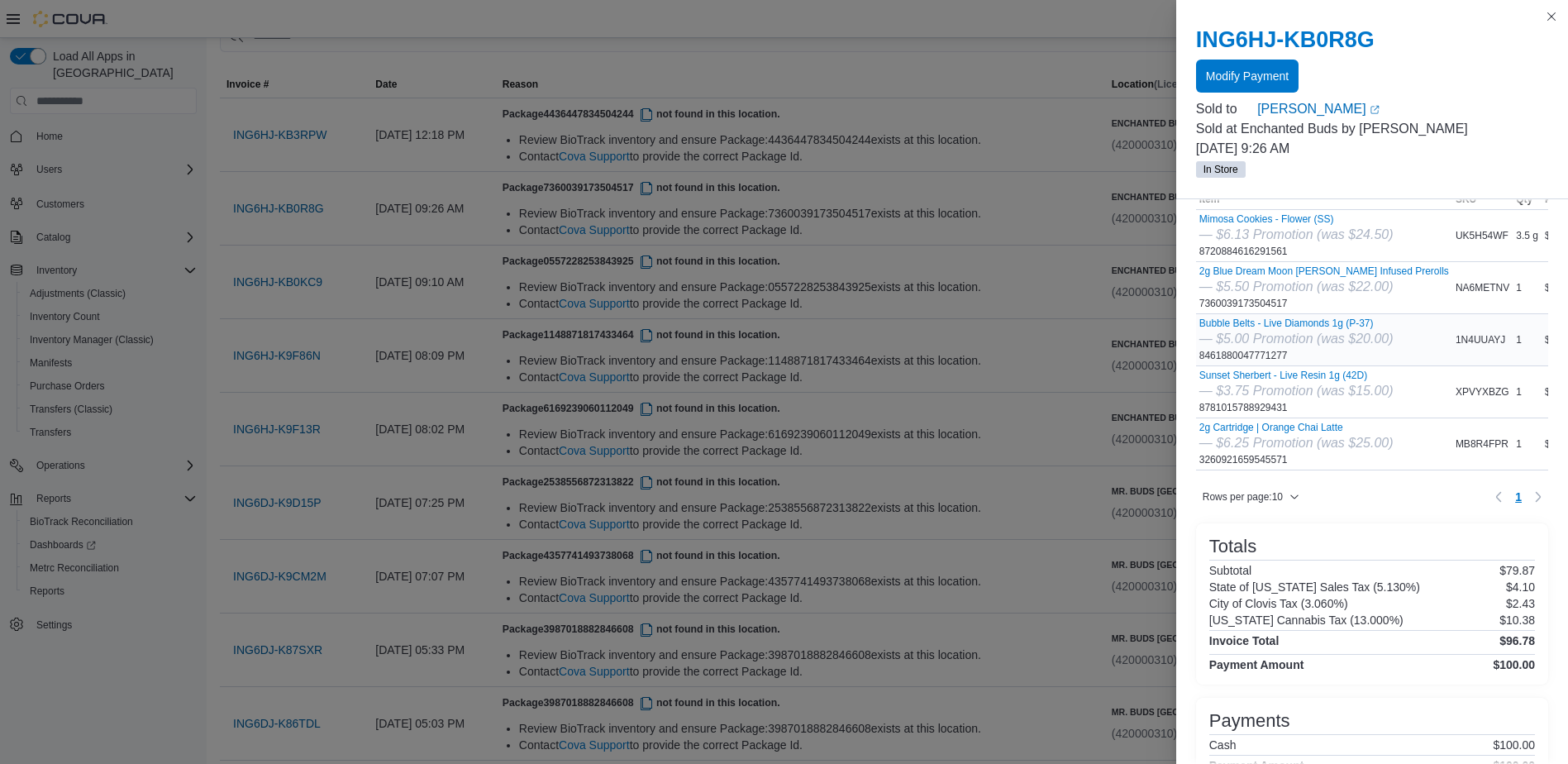
scroll to position [0, 0]
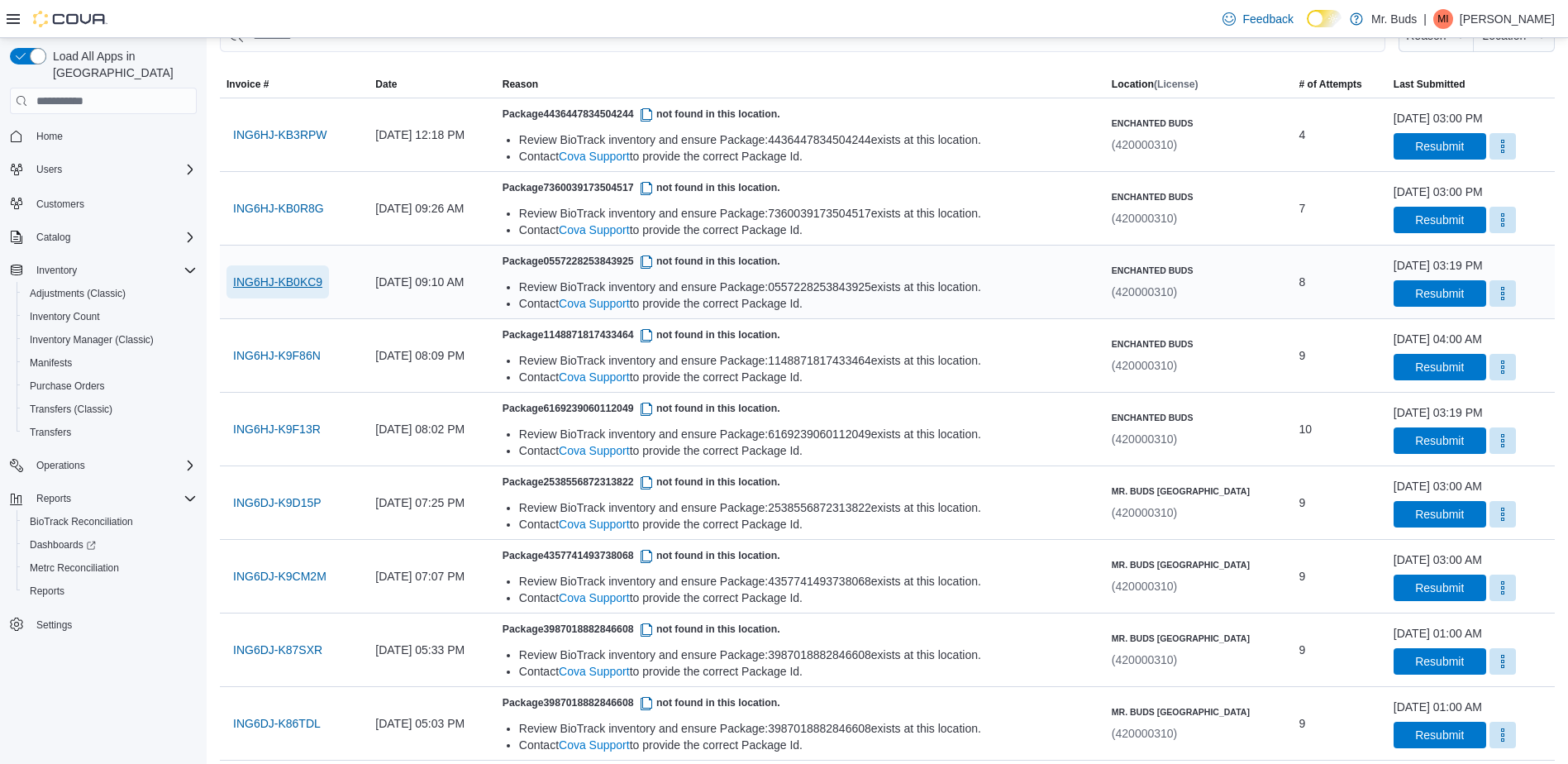
click at [266, 285] on span "ING6HJ-KB0KC9" at bounding box center [277, 282] width 89 height 17
drag, startPoint x: 1057, startPoint y: 363, endPoint x: 1118, endPoint y: 346, distance: 63.3
click at [1099, 346] on div "Package 1148871817433464 not found in this location. Review BioTrack inventory …" at bounding box center [801, 355] width 596 height 59
click at [270, 428] on span "ING6HJ-K9F13R" at bounding box center [276, 429] width 88 height 17
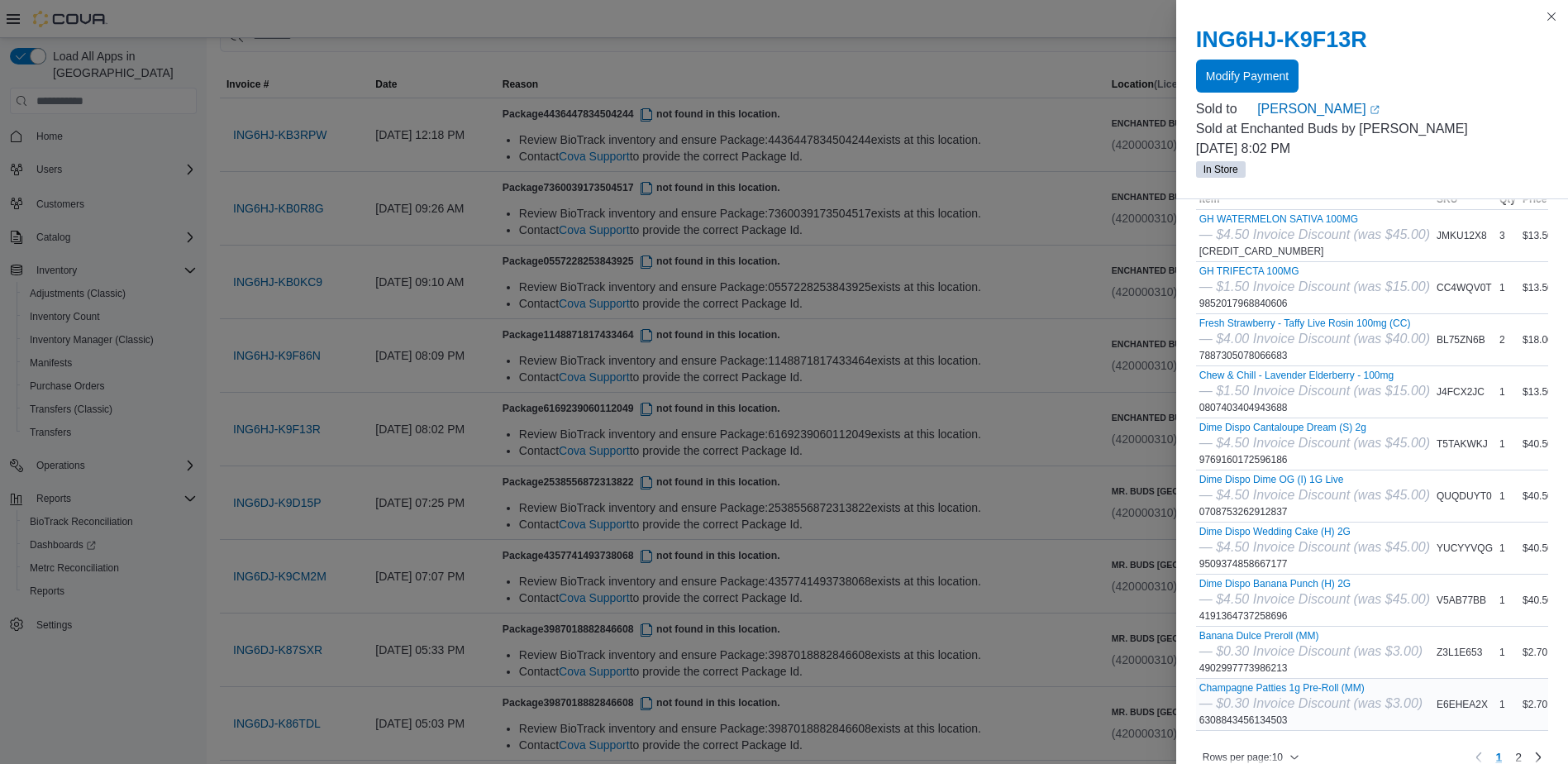
scroll to position [166, 0]
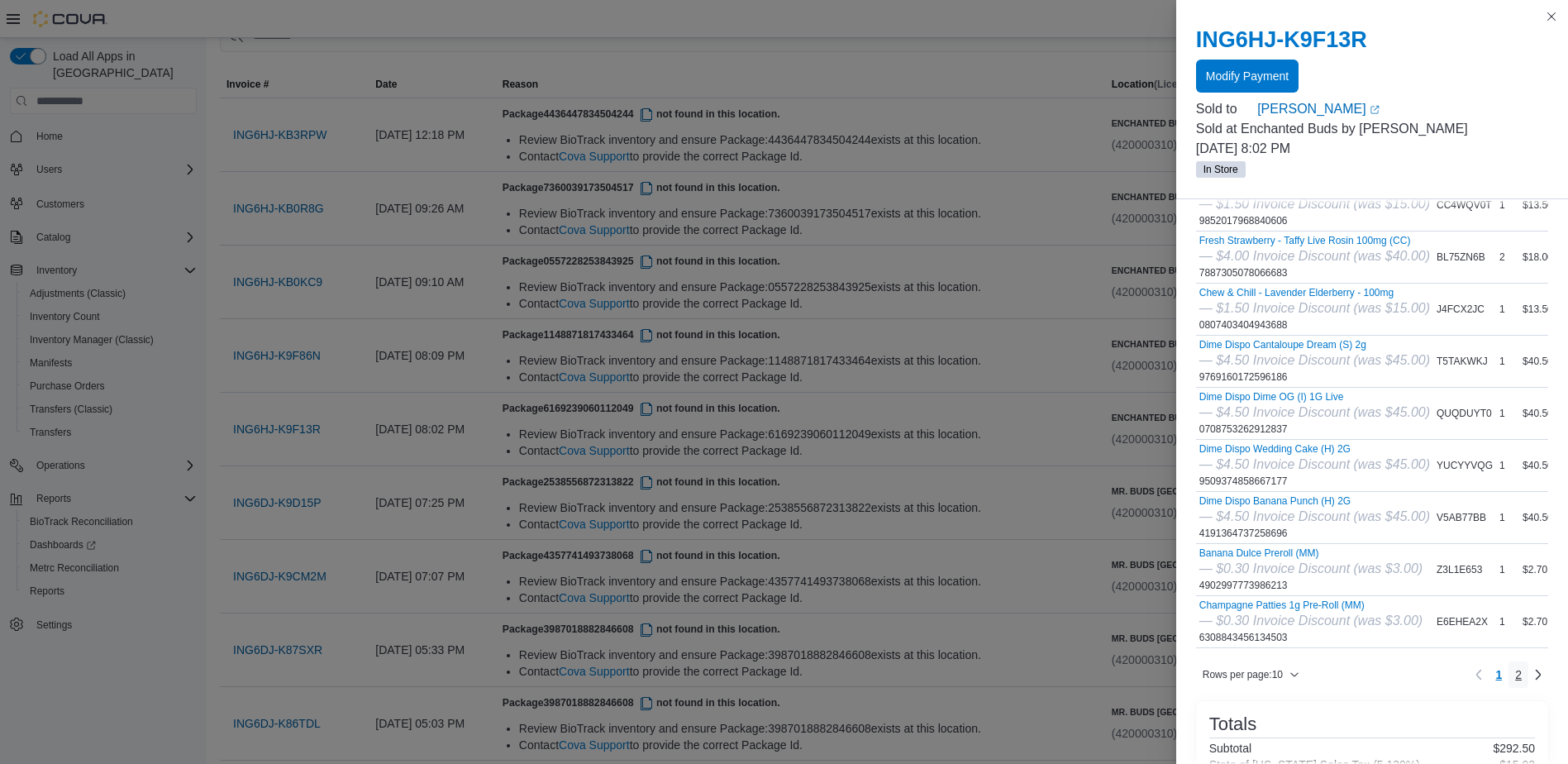
click at [1514, 688] on link "2" at bounding box center [1518, 675] width 19 height 27
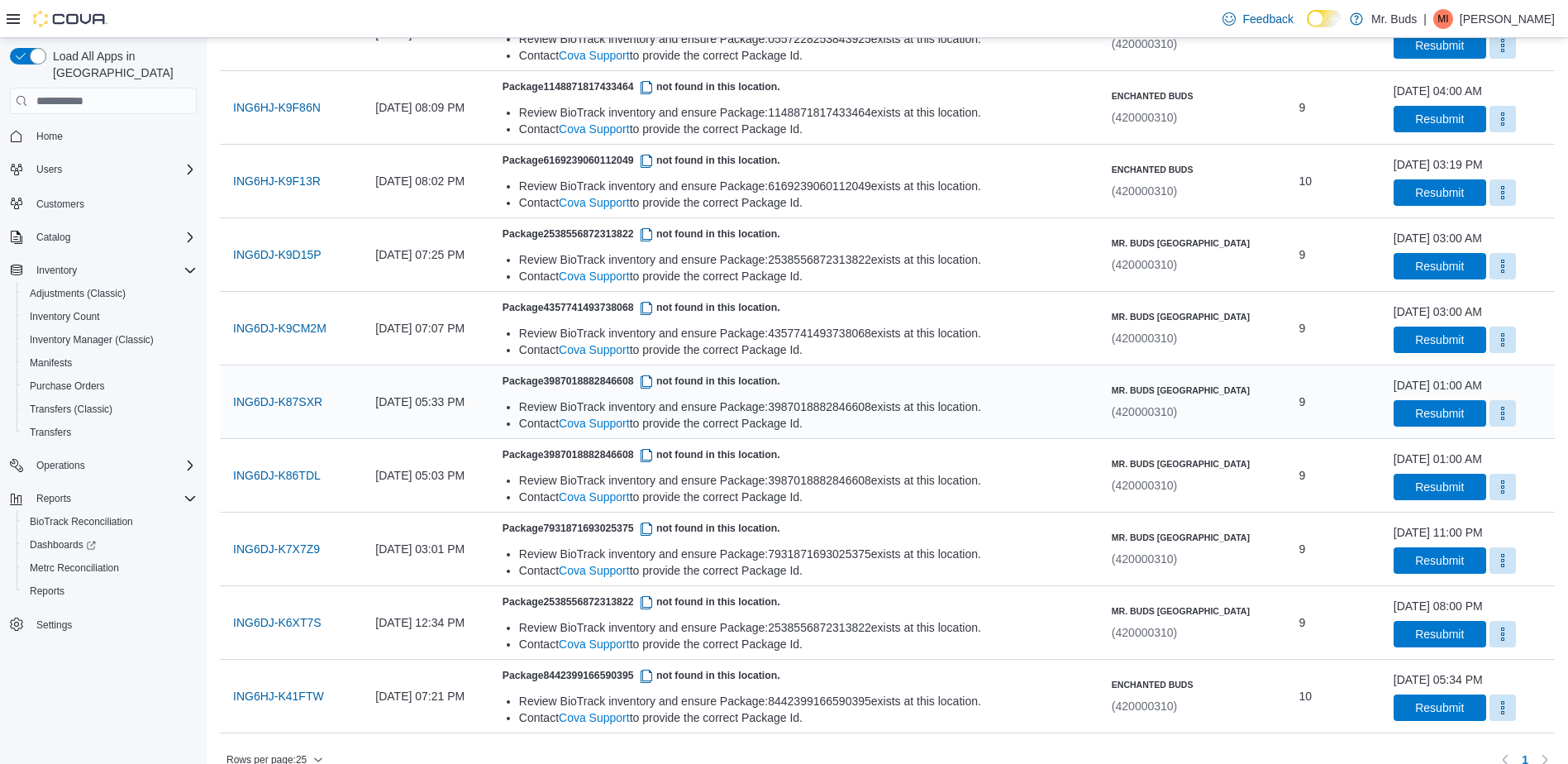
scroll to position [436, 0]
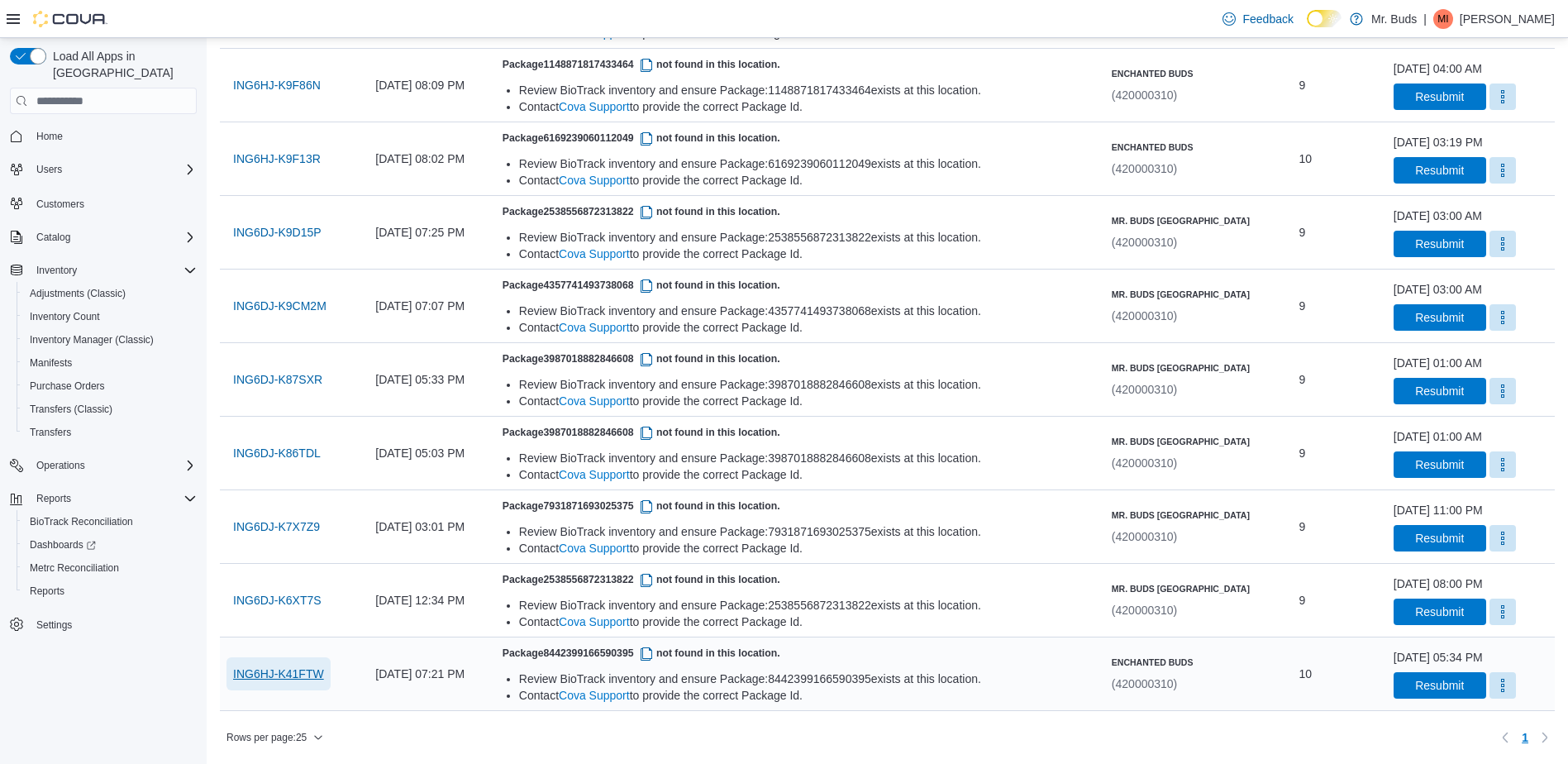
drag, startPoint x: 311, startPoint y: 677, endPoint x: 496, endPoint y: 704, distance: 187.0
click at [311, 677] on span "ING6HJ-K41FTW" at bounding box center [278, 674] width 91 height 17
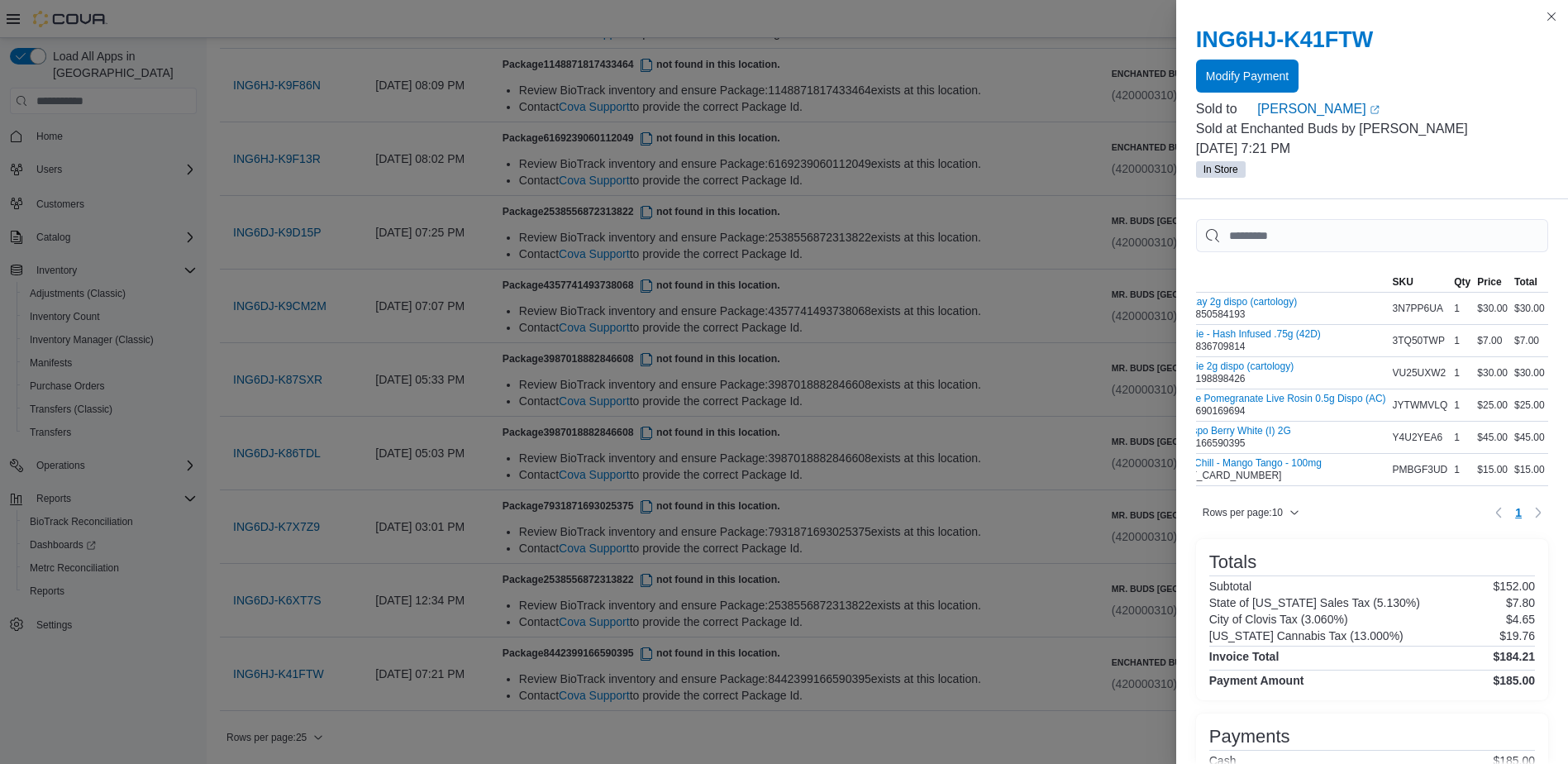
scroll to position [0, 0]
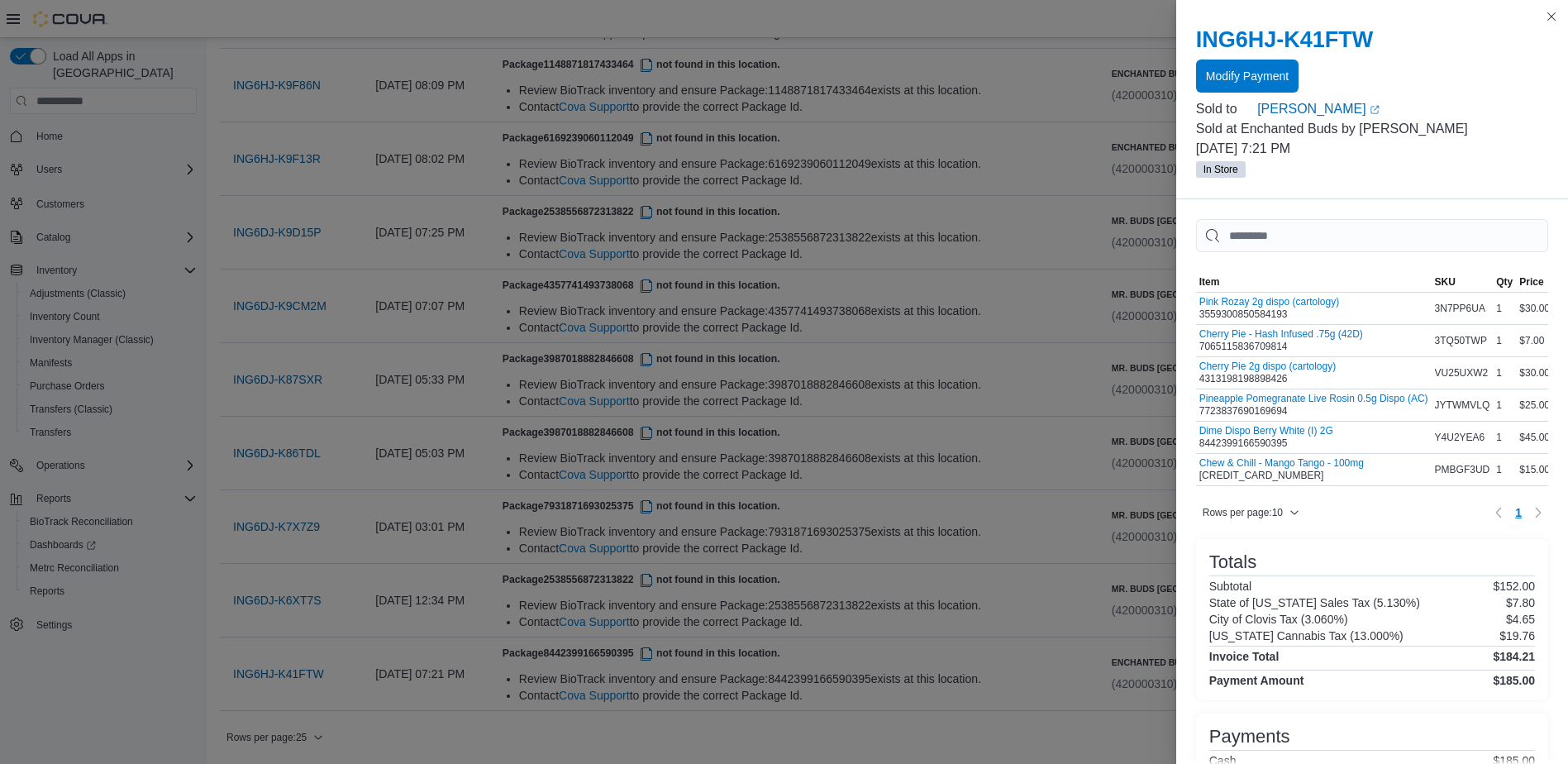
drag, startPoint x: 1356, startPoint y: 129, endPoint x: 1450, endPoint y: 132, distance: 94.0
click at [1450, 132] on p "Sold at Enchanted Buds by Norman Zoelzer" at bounding box center [1372, 129] width 352 height 19
drag, startPoint x: 1149, startPoint y: 498, endPoint x: 1087, endPoint y: 513, distance: 63.8
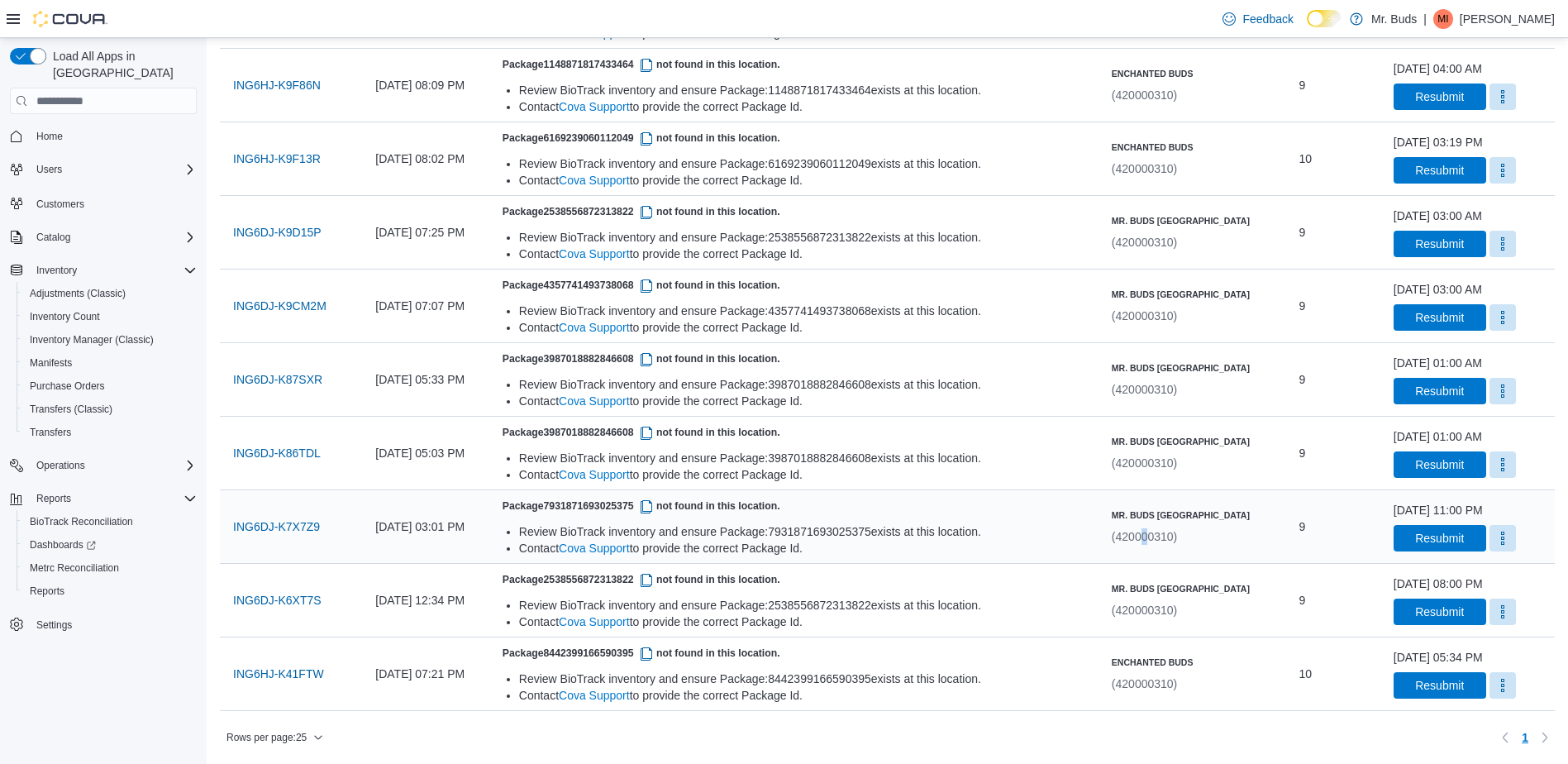
drag, startPoint x: 1087, startPoint y: 513, endPoint x: 1160, endPoint y: 552, distance: 82.8
click at [1160, 552] on div "Mr. Buds Prince Street (420000310)" at bounding box center [1199, 527] width 188 height 50
drag, startPoint x: 1160, startPoint y: 552, endPoint x: 1120, endPoint y: 540, distance: 41.8
click at [1099, 540] on div "Contact Cova Support to provide the correct Package Id." at bounding box center [809, 548] width 580 height 17
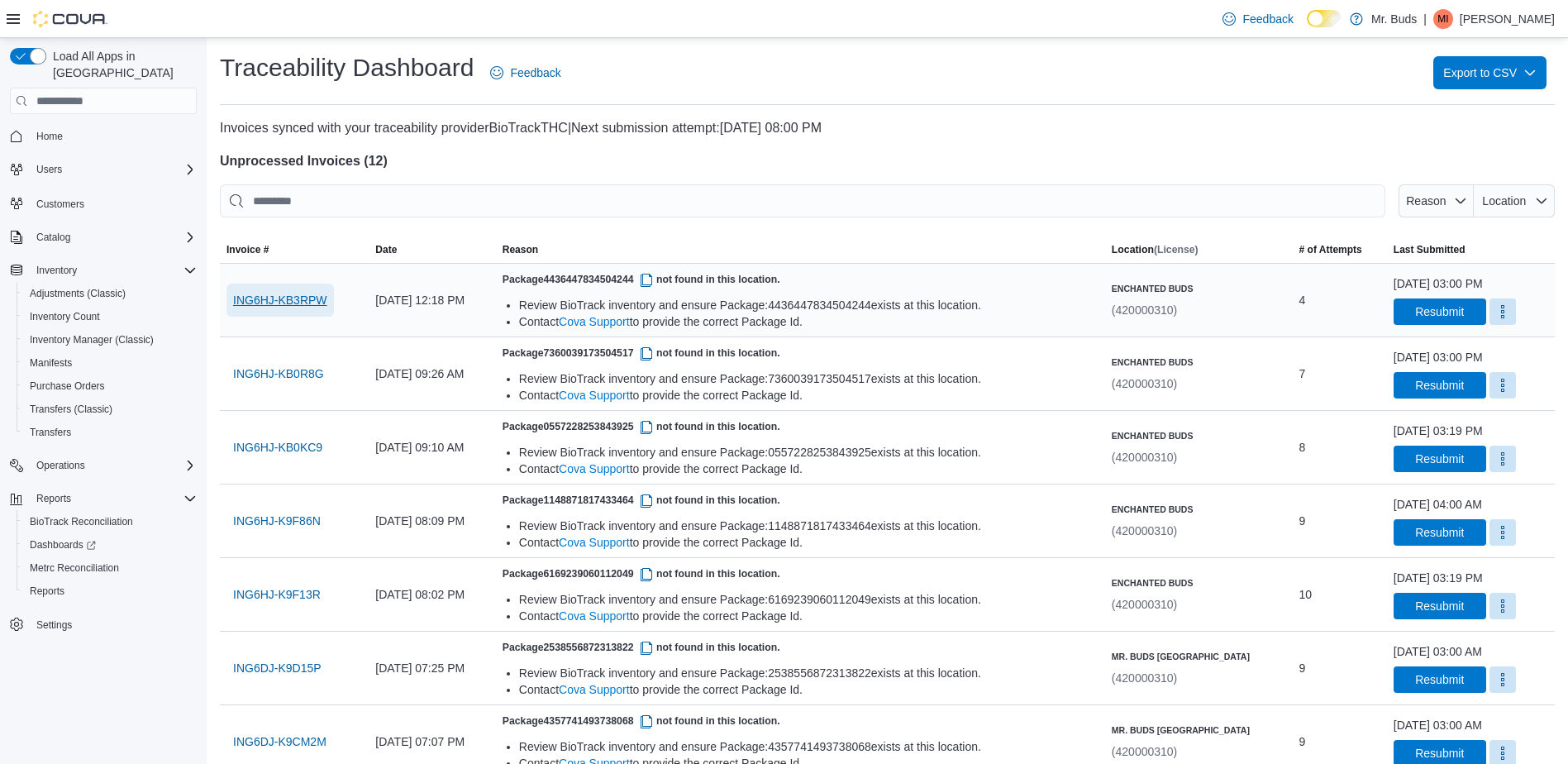
click at [257, 303] on span "ING6HJ-KB3RPW" at bounding box center [280, 300] width 95 height 17
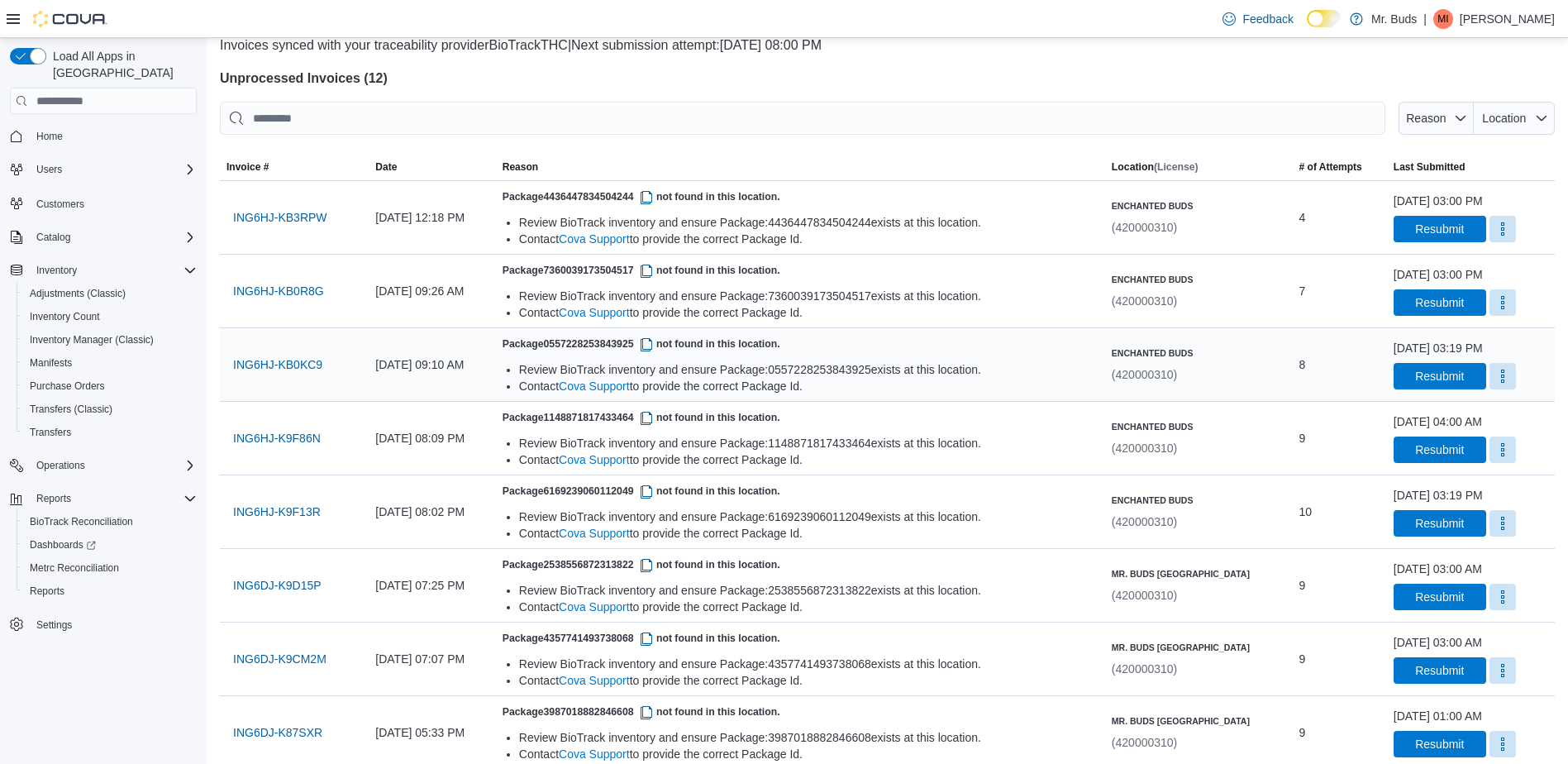
scroll to position [166, 0]
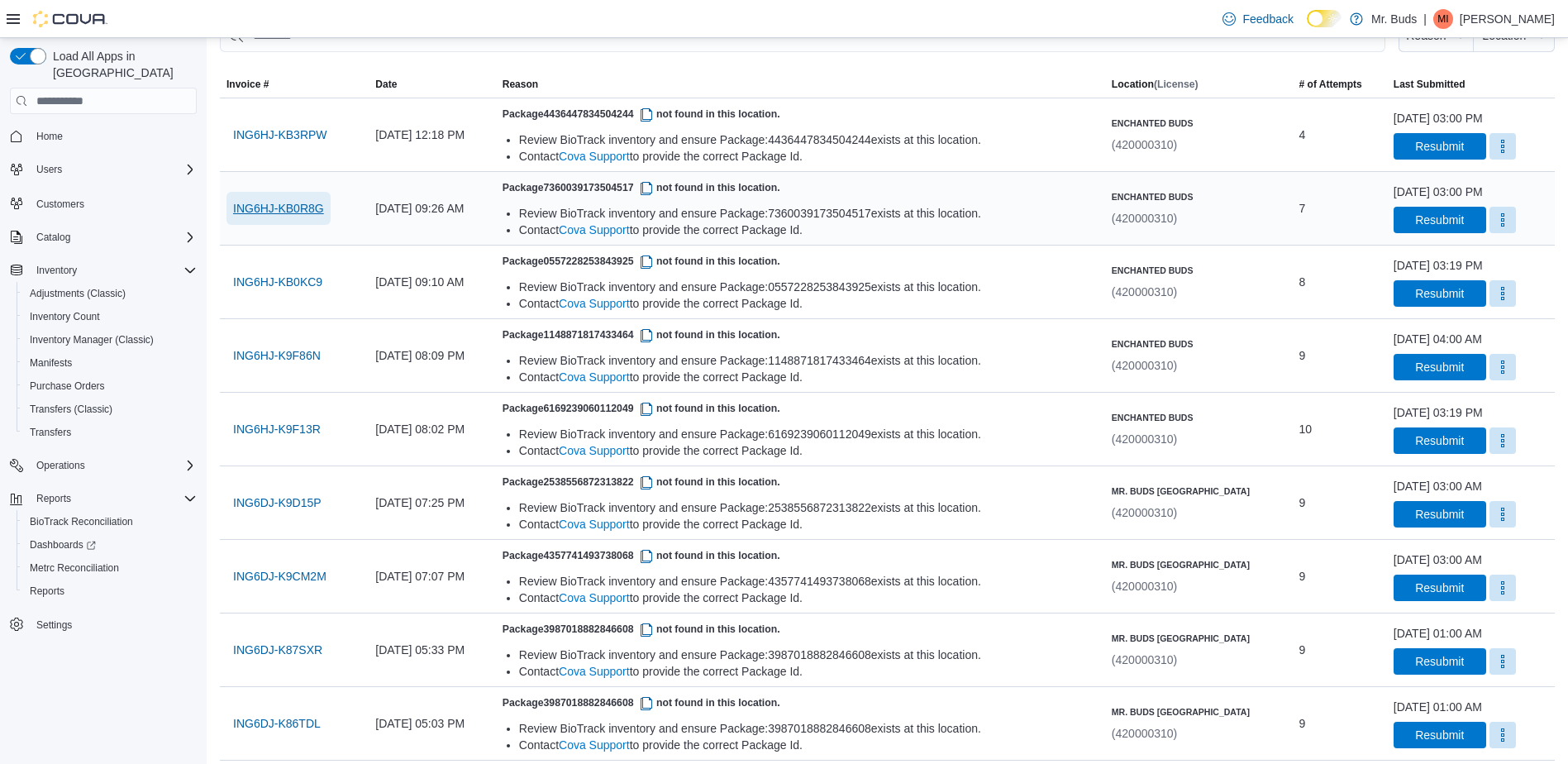
click at [280, 209] on span "ING6HJ-KB0R8G" at bounding box center [278, 208] width 91 height 17
click at [288, 127] on span "ING6HJ-KB3RPW" at bounding box center [280, 135] width 95 height 17
drag, startPoint x: 295, startPoint y: 282, endPoint x: 304, endPoint y: 282, distance: 9.0
click at [295, 282] on span "ING6HJ-KB0KC9" at bounding box center [277, 282] width 89 height 17
click at [292, 359] on span "ING6HJ-K9F86N" at bounding box center [276, 355] width 88 height 17
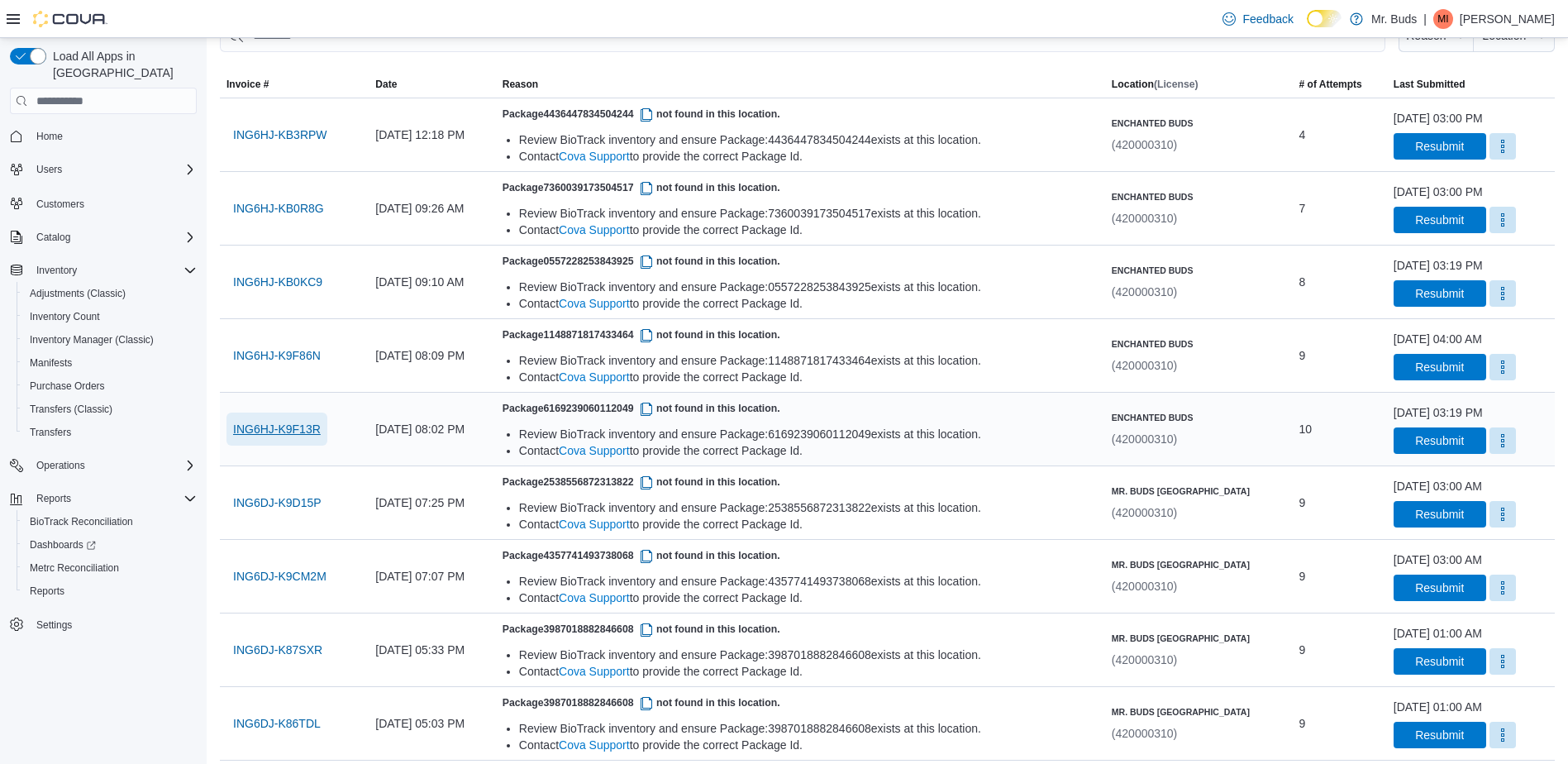
click at [266, 424] on span "ING6HJ-K9F13R" at bounding box center [276, 429] width 88 height 17
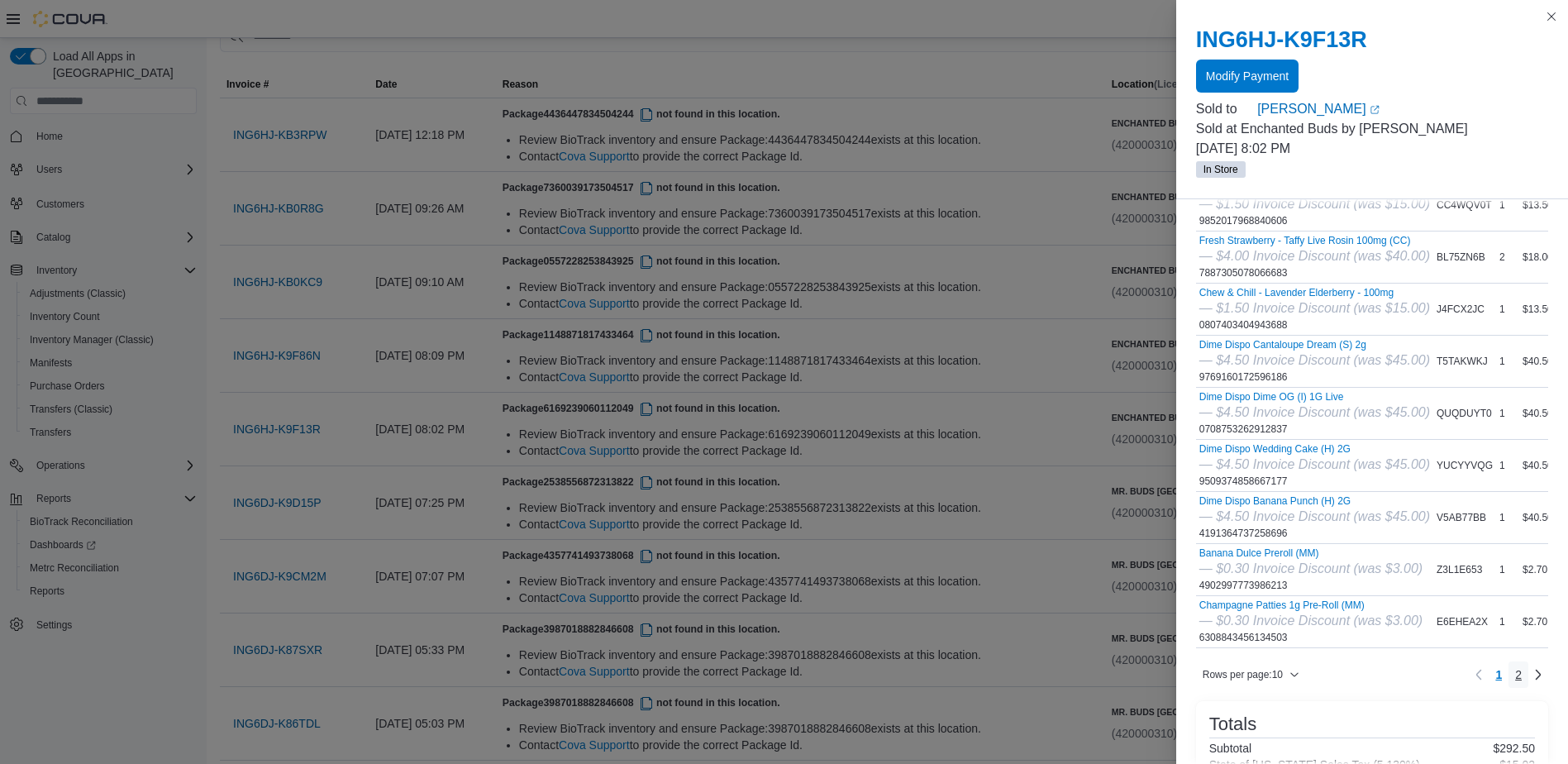
click at [1515, 683] on span "2" at bounding box center [1518, 675] width 6 height 17
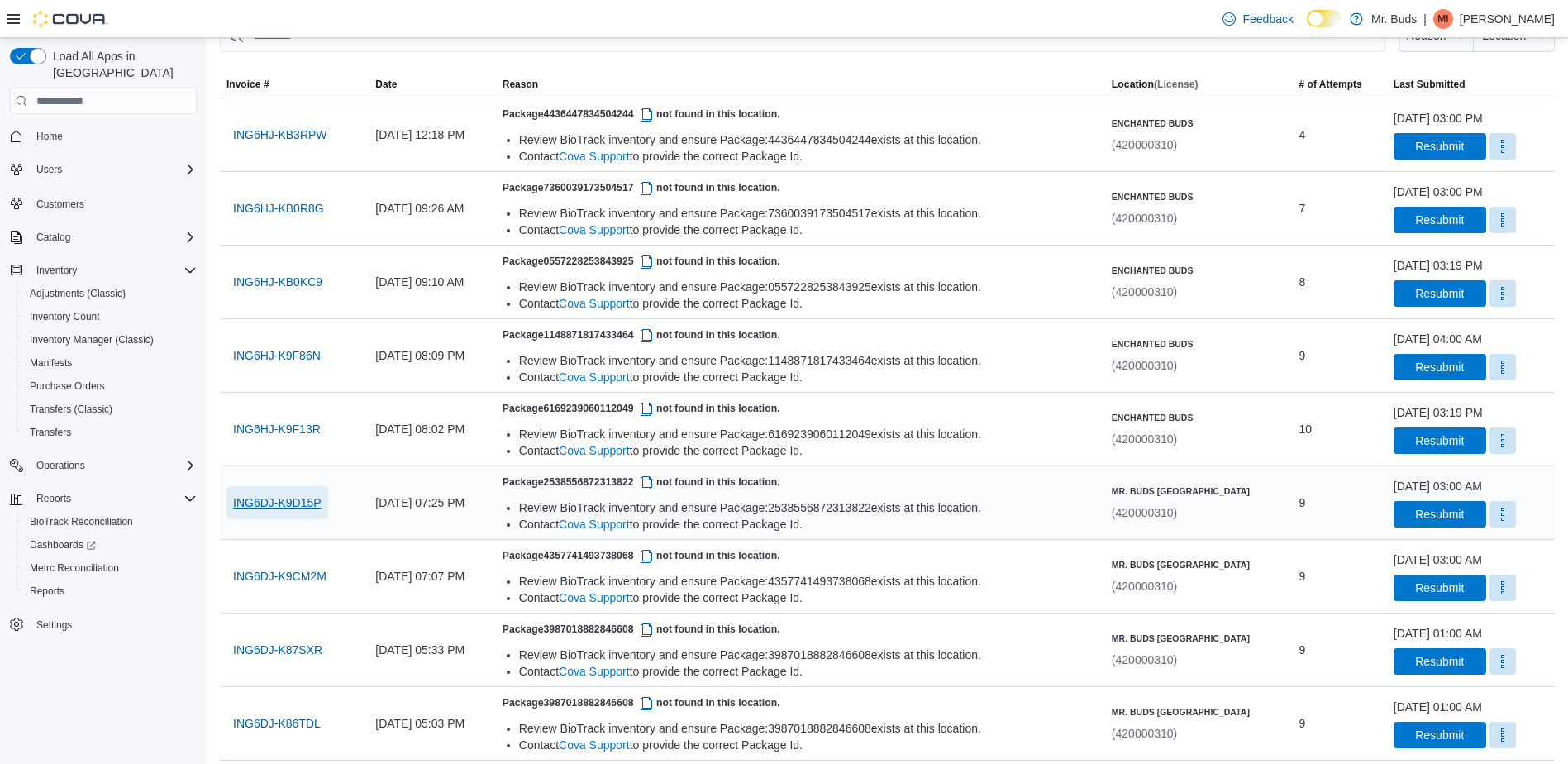
click at [284, 498] on span "ING6DJ-K9D15P" at bounding box center [277, 503] width 88 height 17
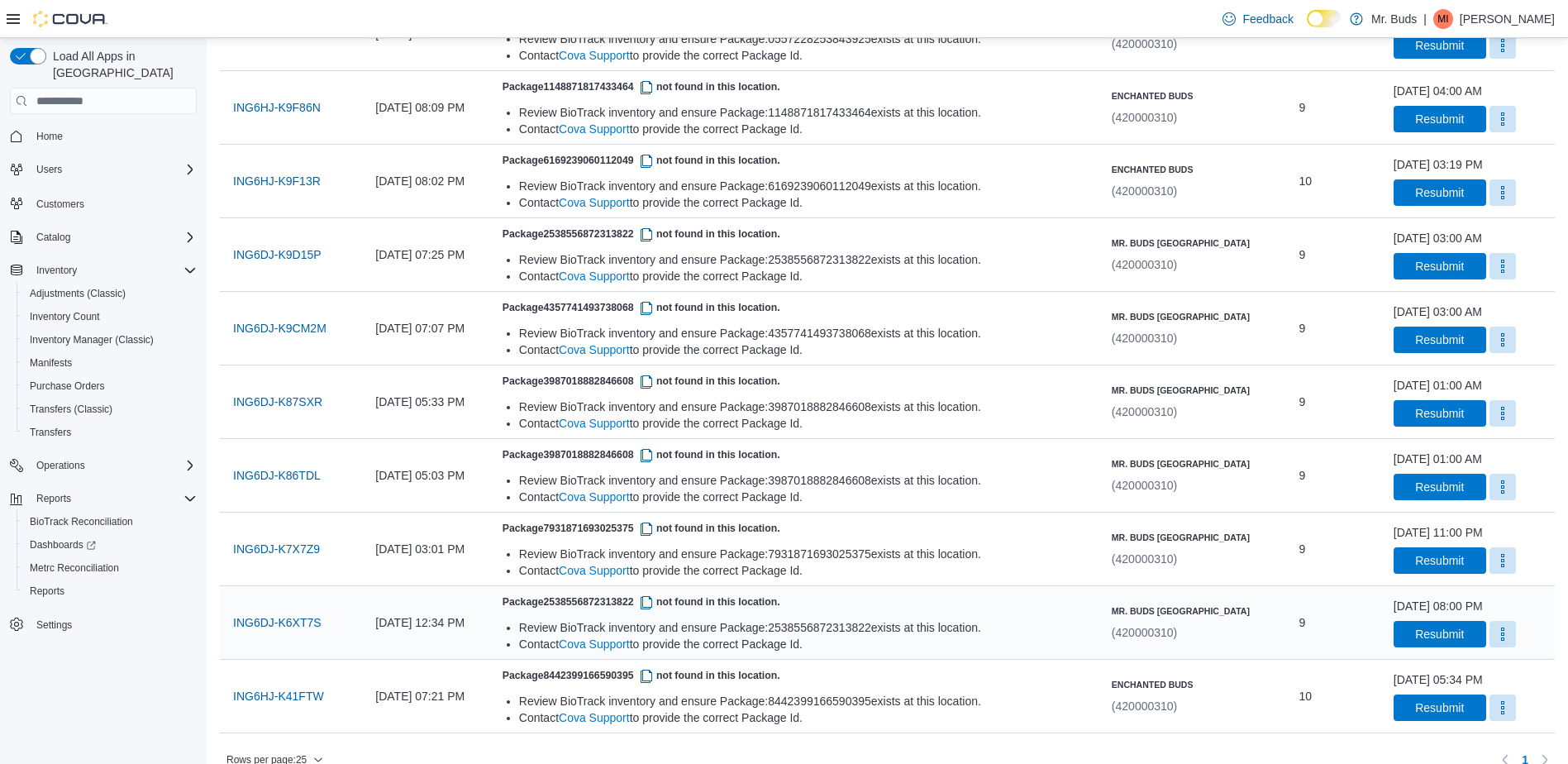
scroll to position [436, 0]
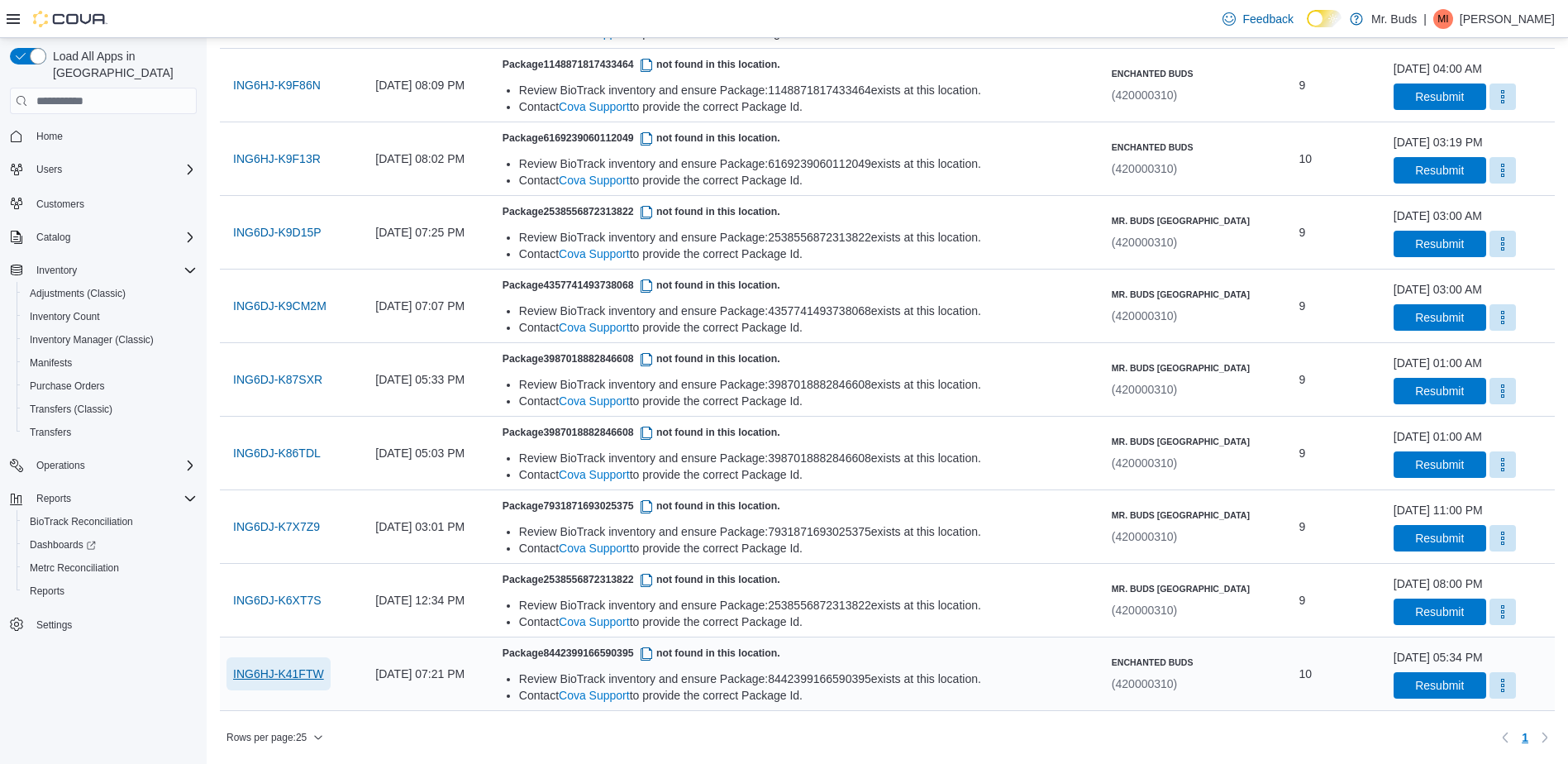
click at [308, 677] on span "ING6HJ-K41FTW" at bounding box center [278, 674] width 91 height 17
click at [301, 231] on span "ING6DJ-K9D15P" at bounding box center [277, 232] width 88 height 17
click at [302, 305] on span "ING6DJ-K9CM2M" at bounding box center [280, 305] width 94 height 17
click at [294, 382] on span "ING6DJ-K87SXR" at bounding box center [277, 379] width 89 height 17
click at [273, 522] on span "ING6DJ-K7X7Z9" at bounding box center [276, 527] width 87 height 17
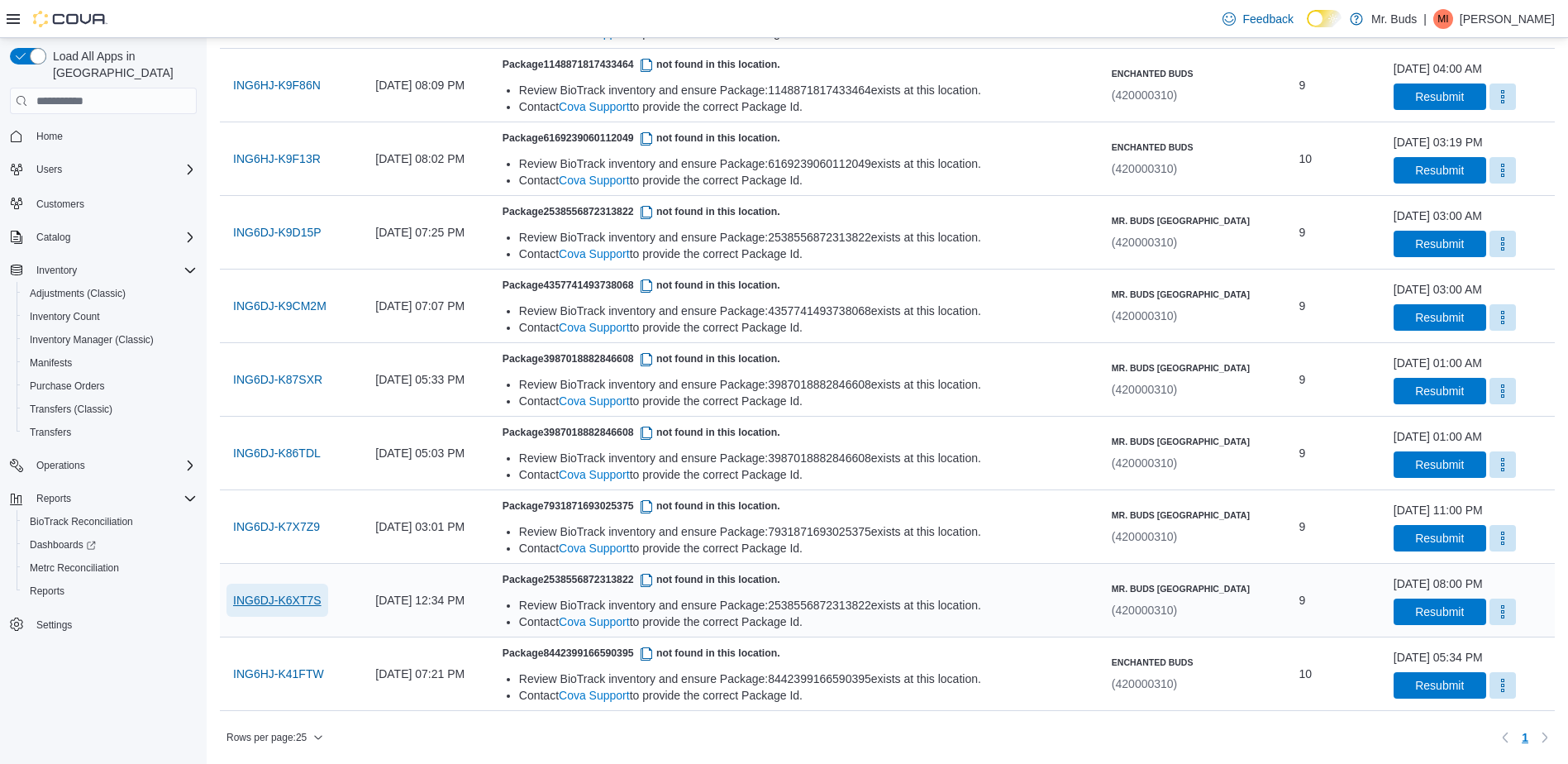
click at [282, 603] on span "ING6DJ-K6XT7S" at bounding box center [277, 600] width 88 height 17
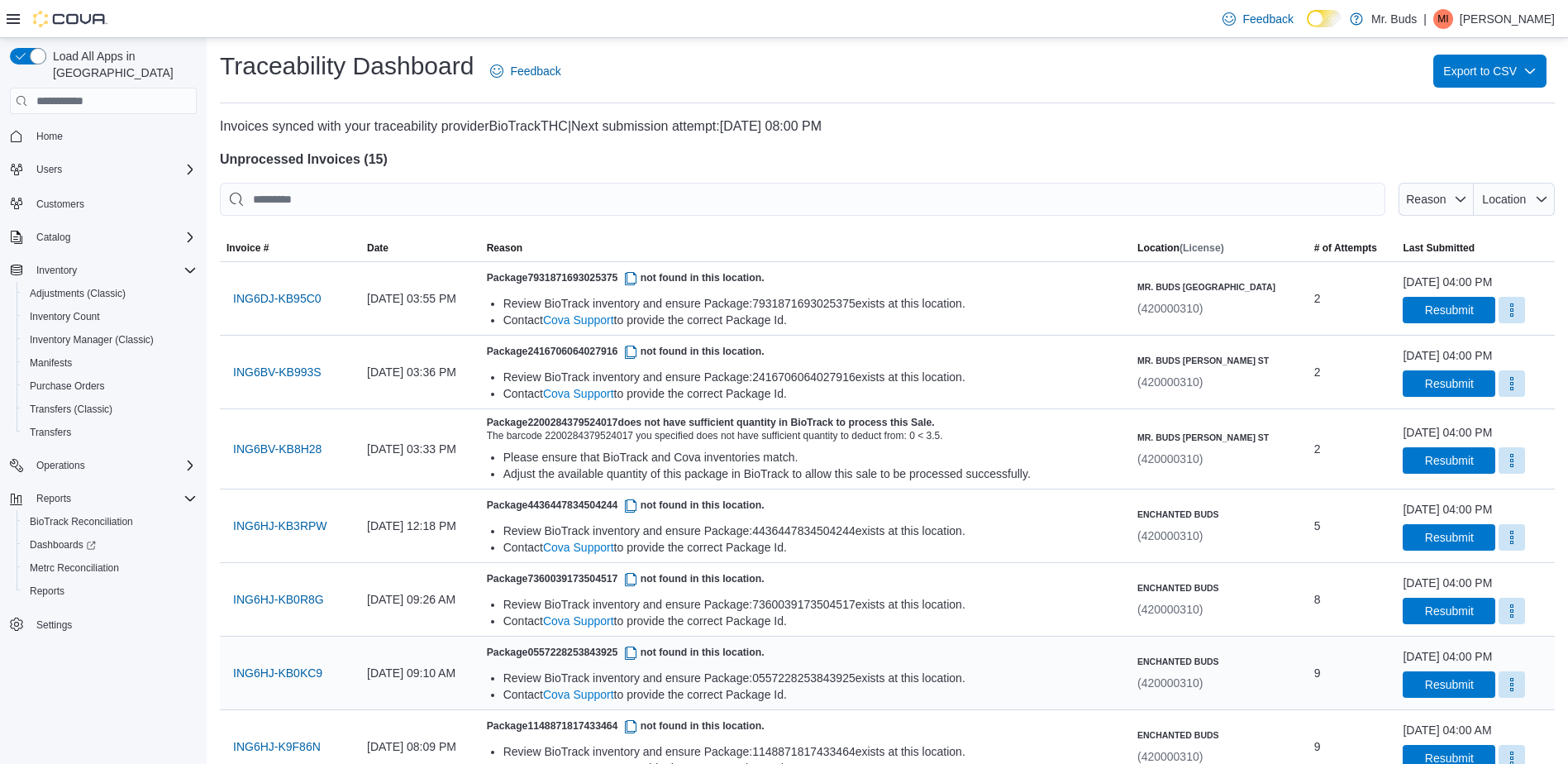
scroll to position [0, 0]
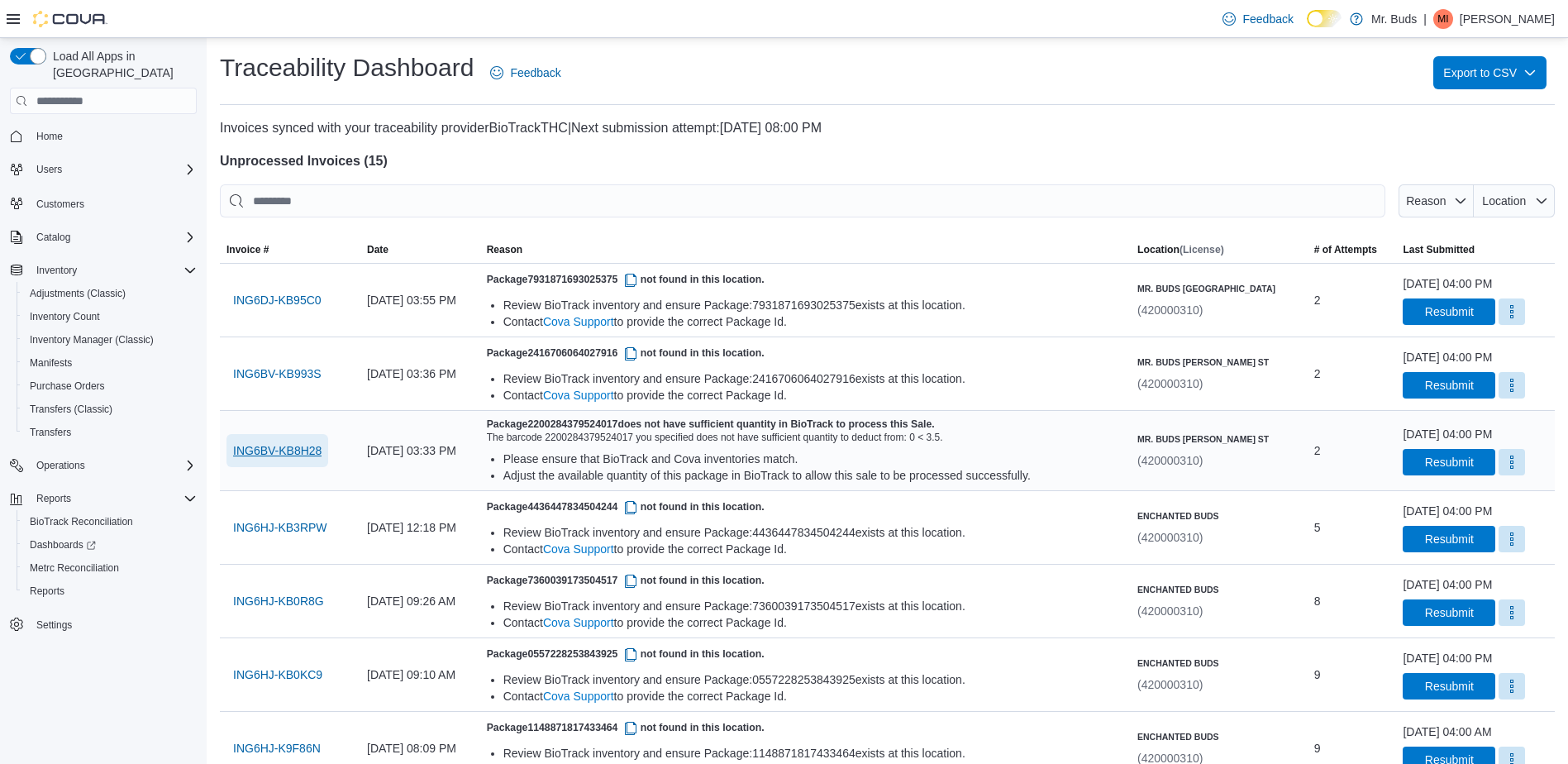
drag, startPoint x: 290, startPoint y: 451, endPoint x: 345, endPoint y: 451, distance: 55.0
click at [290, 451] on span "ING6BV-KB8H28" at bounding box center [277, 451] width 88 height 17
click at [1426, 390] on span "Resubmit" at bounding box center [1449, 384] width 49 height 17
click at [1454, 468] on span "Resubmit" at bounding box center [1449, 461] width 49 height 17
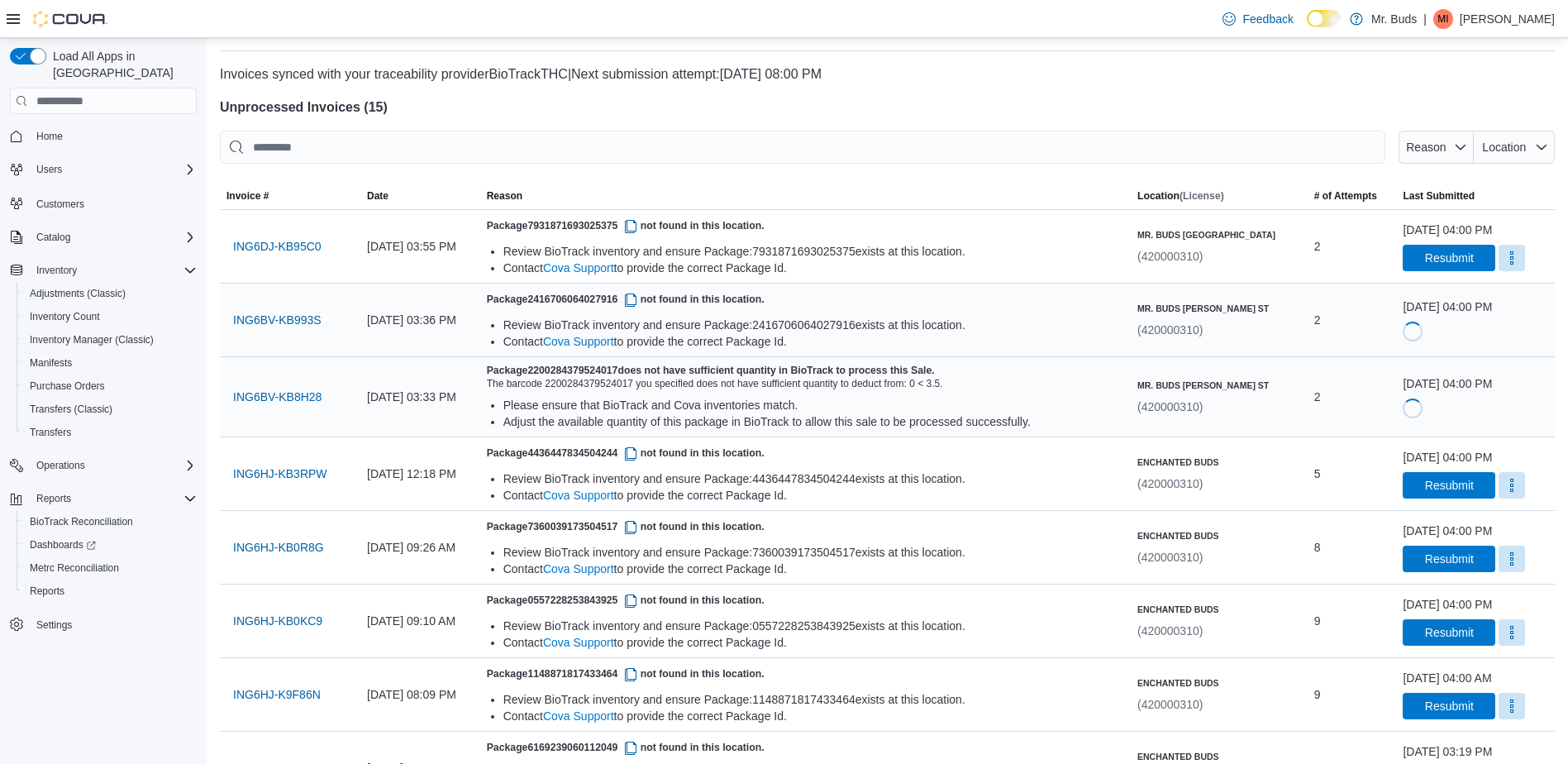
scroll to position [82, 0]
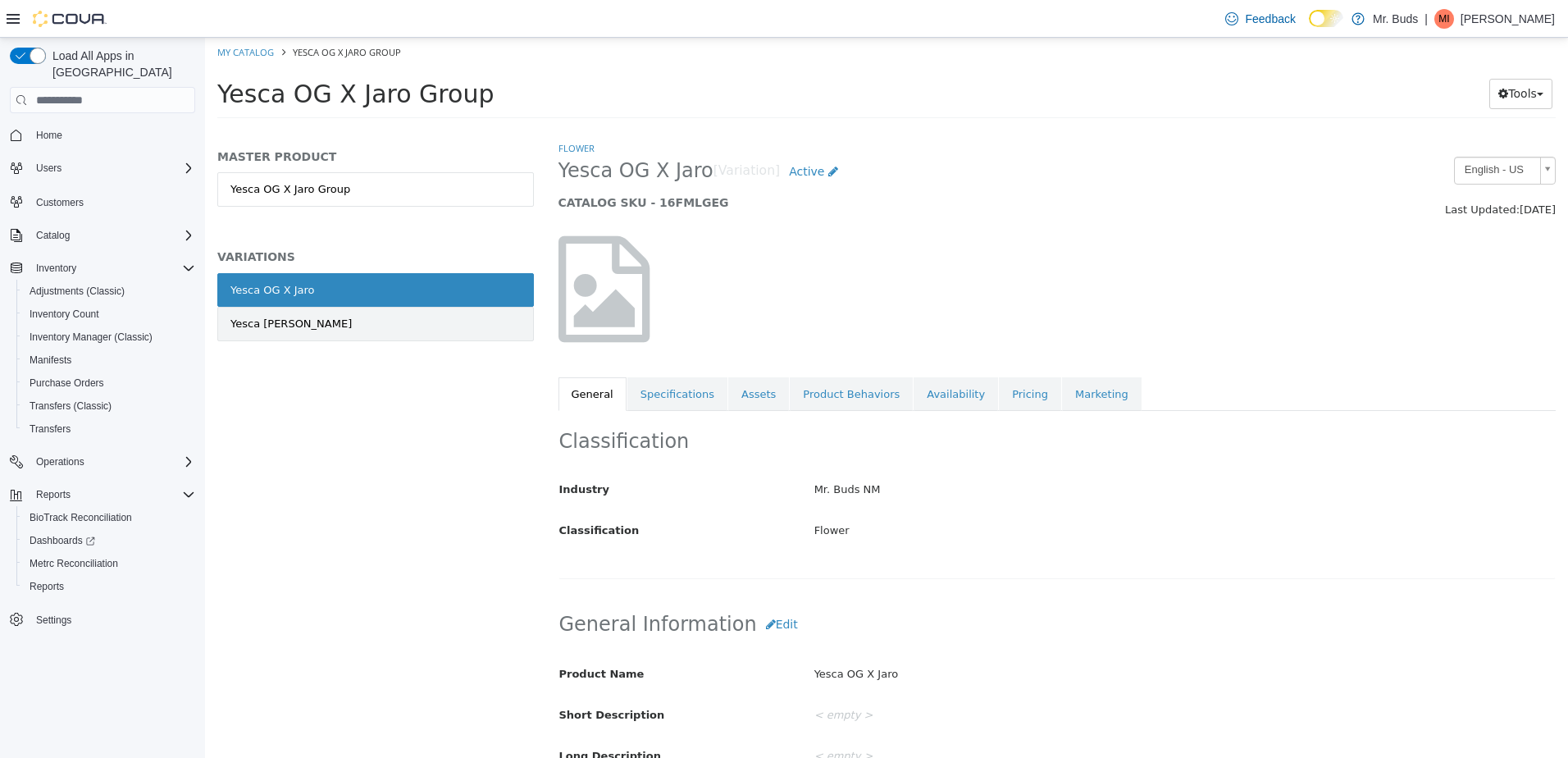
click at [355, 314] on link "Yesca [PERSON_NAME]" at bounding box center [376, 323] width 317 height 34
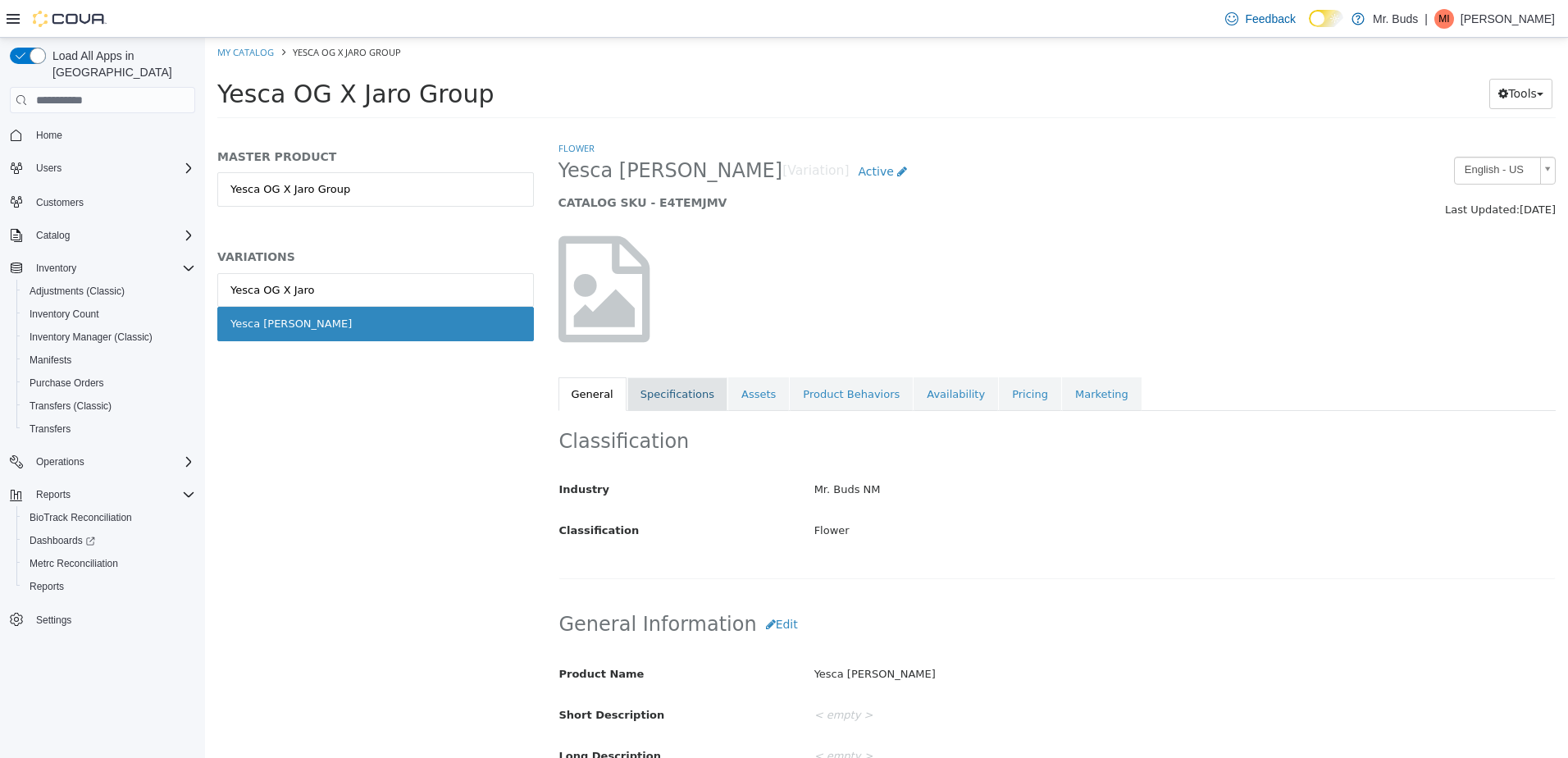
click at [672, 395] on link "Specifications" at bounding box center [678, 394] width 100 height 34
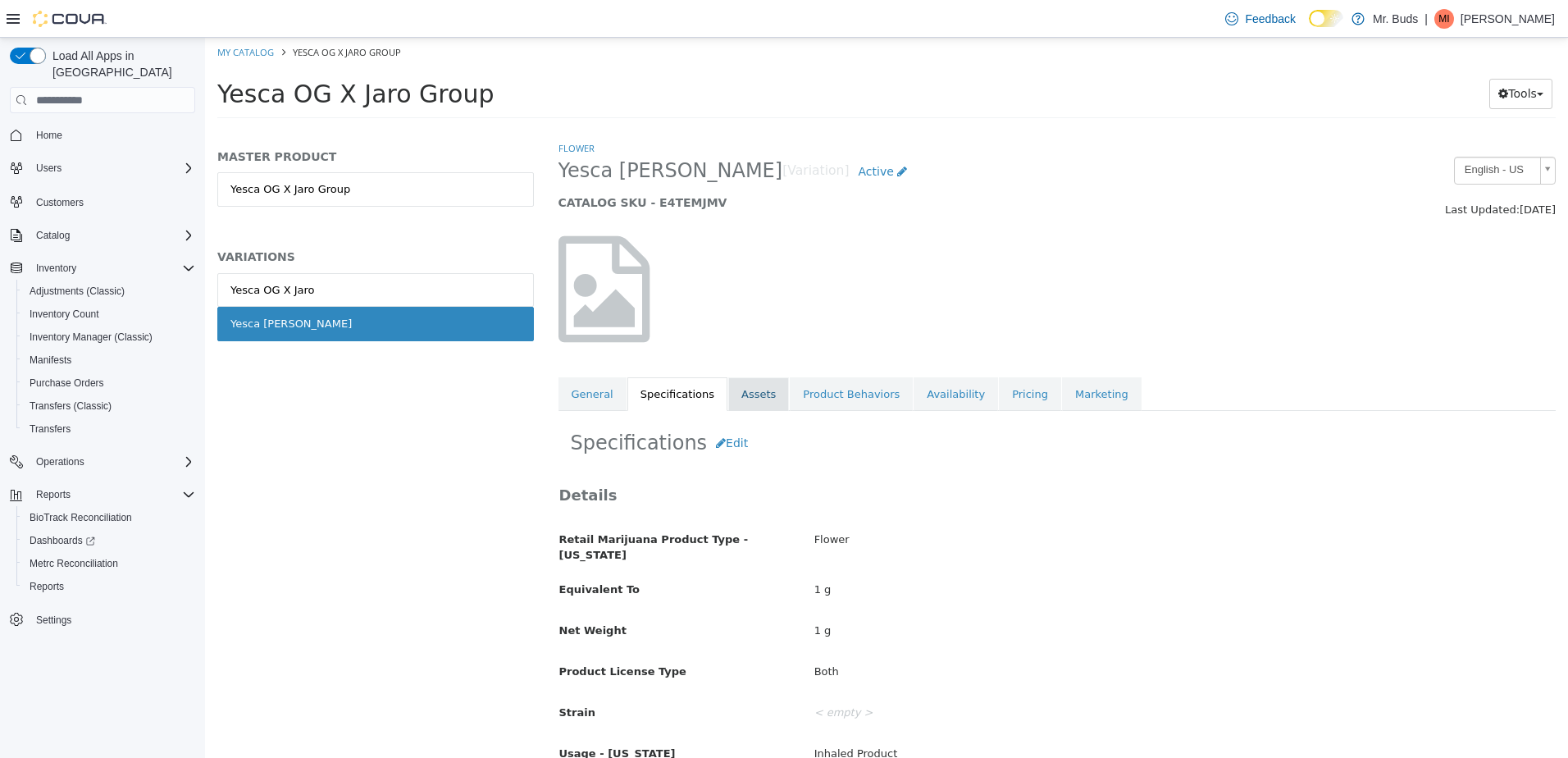
click at [742, 401] on link "Assets" at bounding box center [759, 394] width 61 height 34
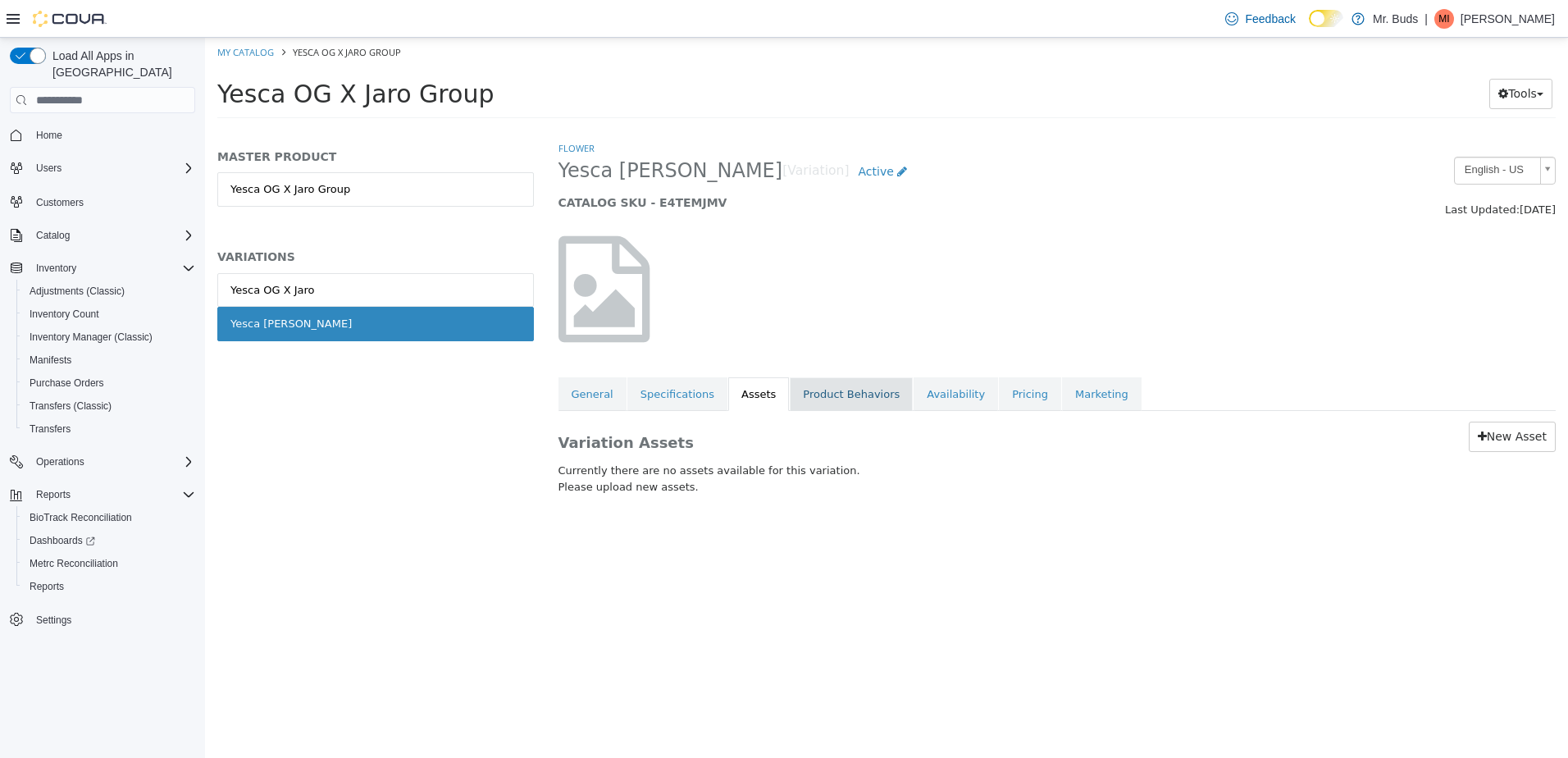
click at [848, 406] on link "Product Behaviors" at bounding box center [852, 394] width 123 height 34
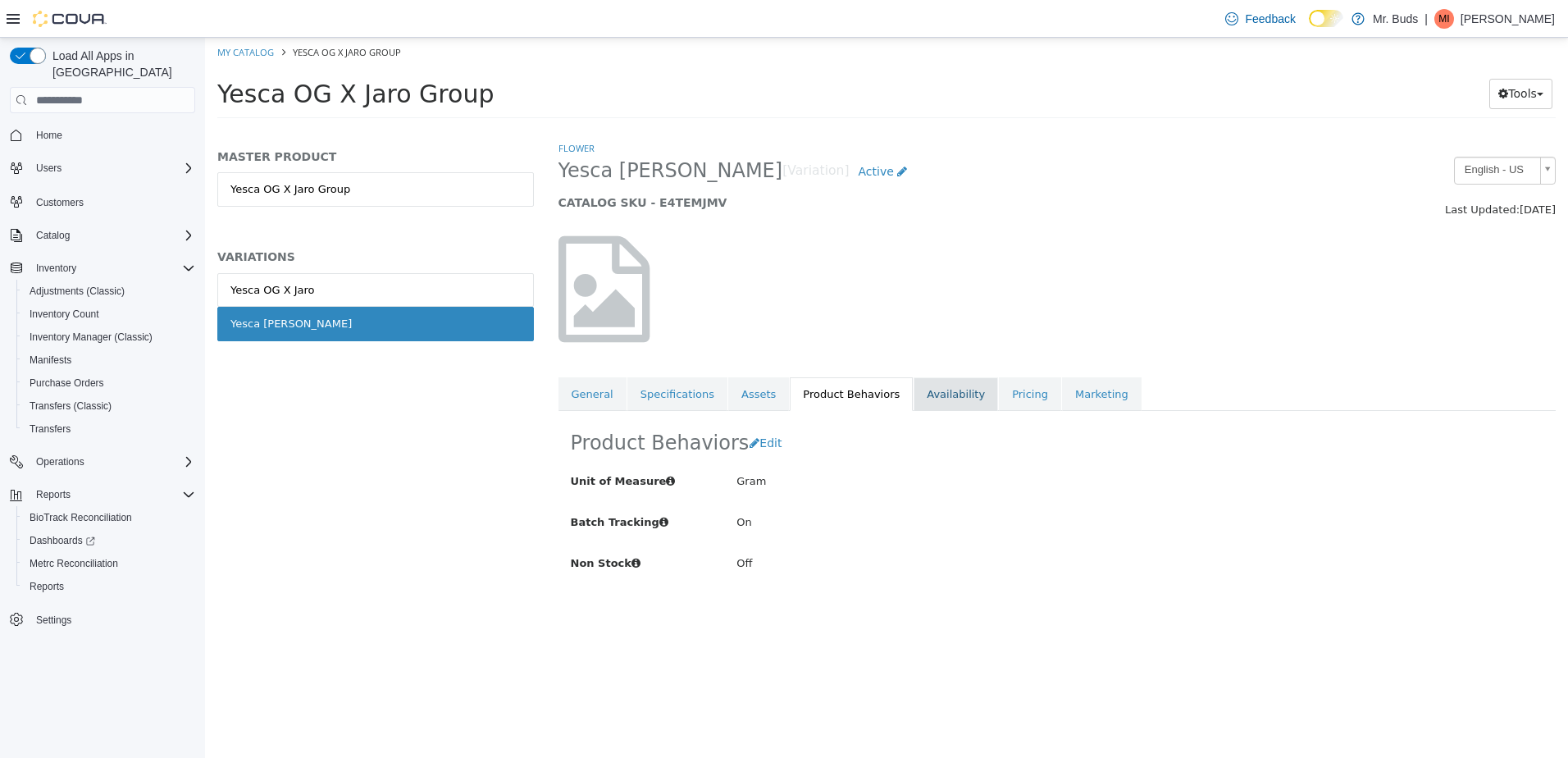
click at [926, 396] on link "Availability" at bounding box center [956, 394] width 84 height 34
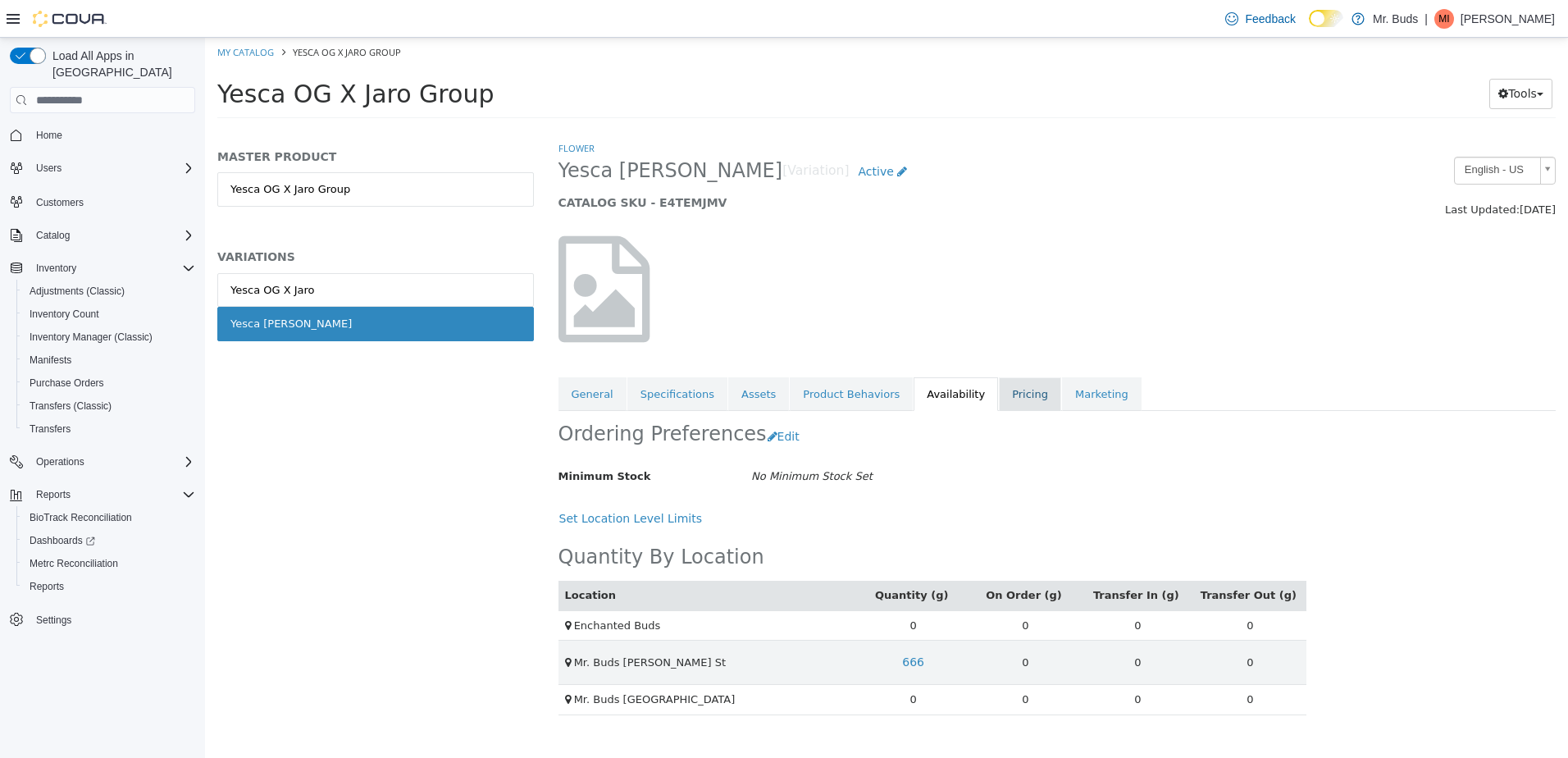
click at [999, 404] on link "Pricing" at bounding box center [1030, 394] width 62 height 34
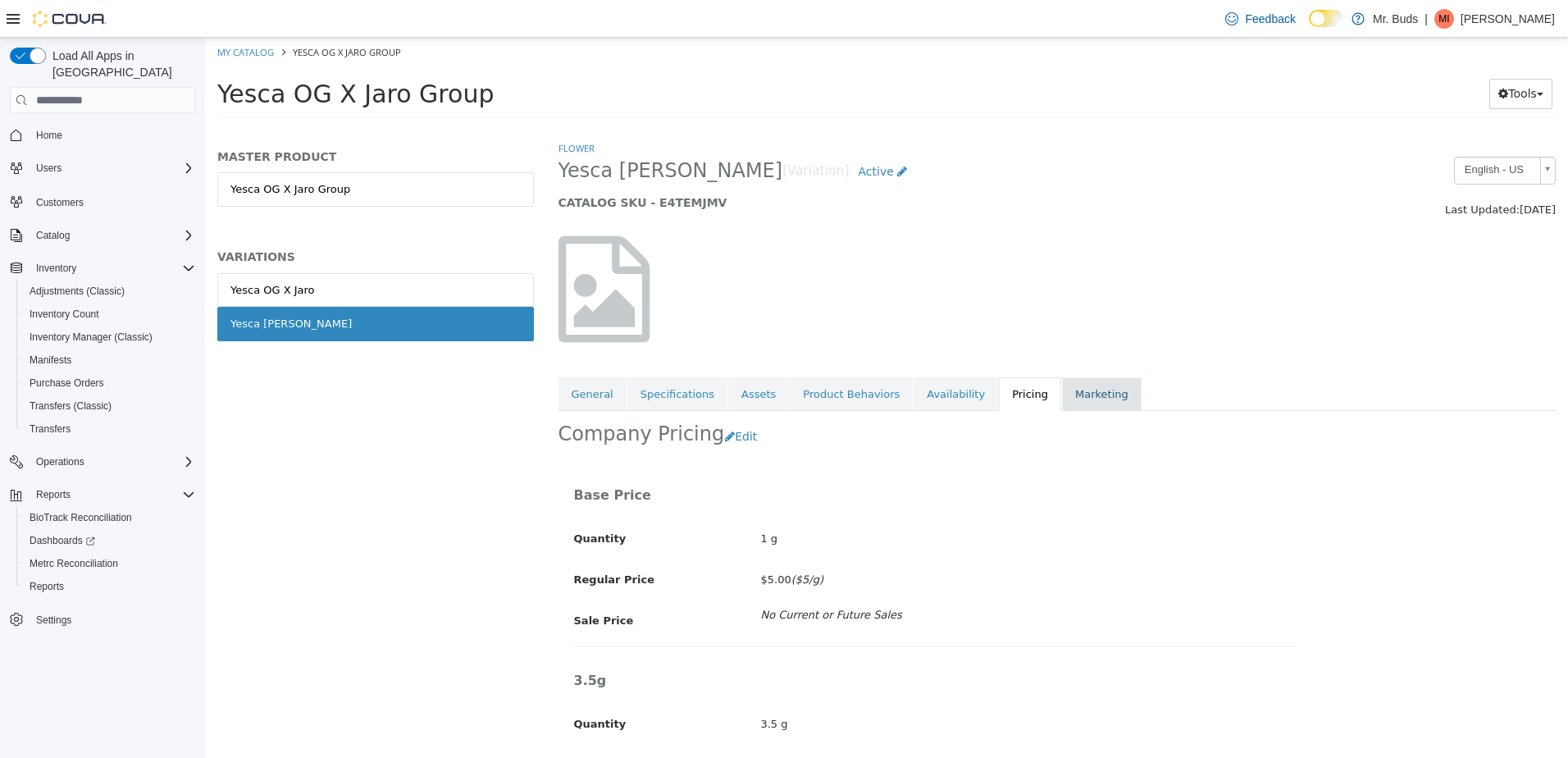
click at [1062, 383] on link "Marketing" at bounding box center [1102, 394] width 80 height 34
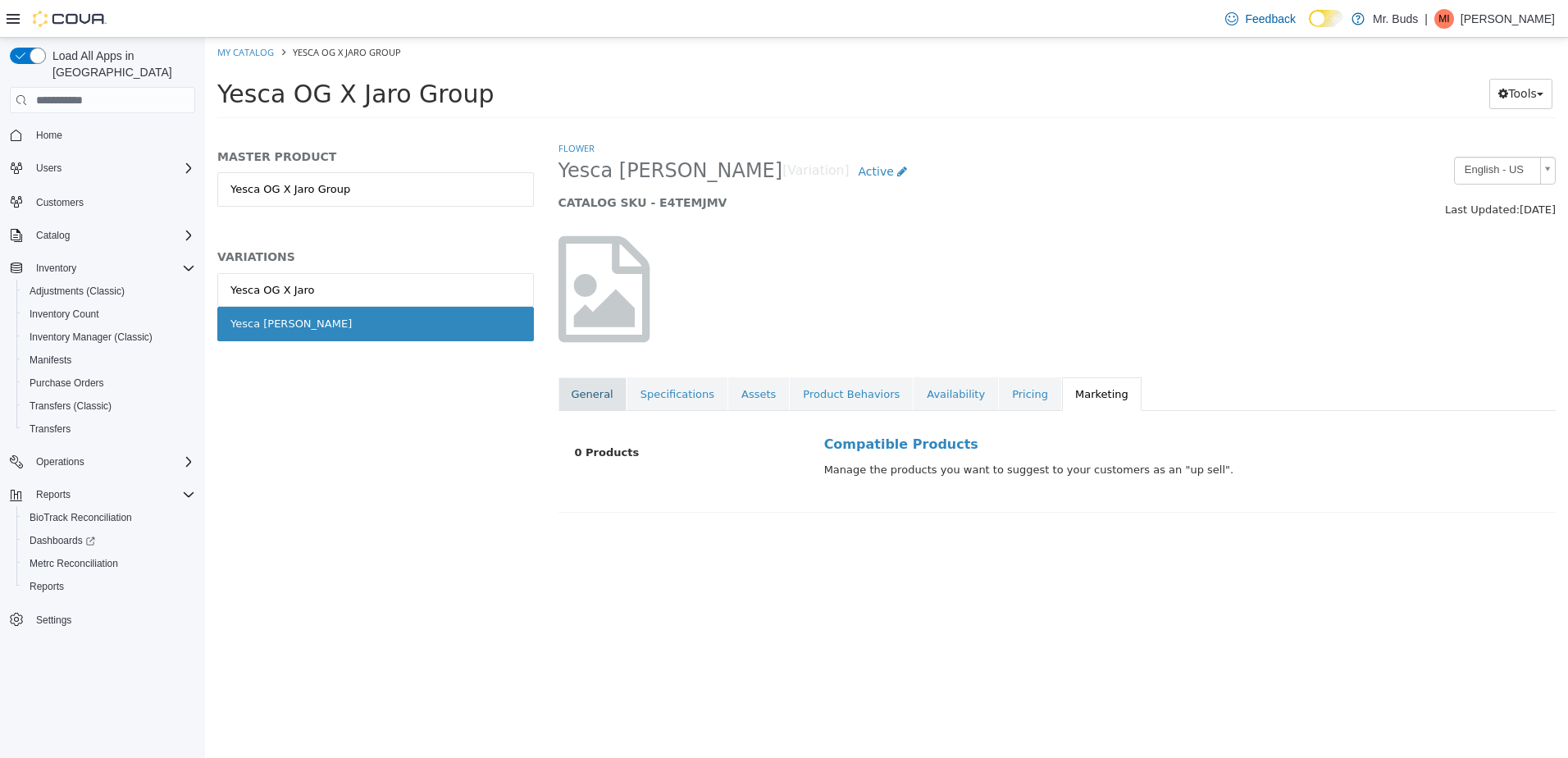
click at [572, 399] on link "General" at bounding box center [593, 394] width 68 height 34
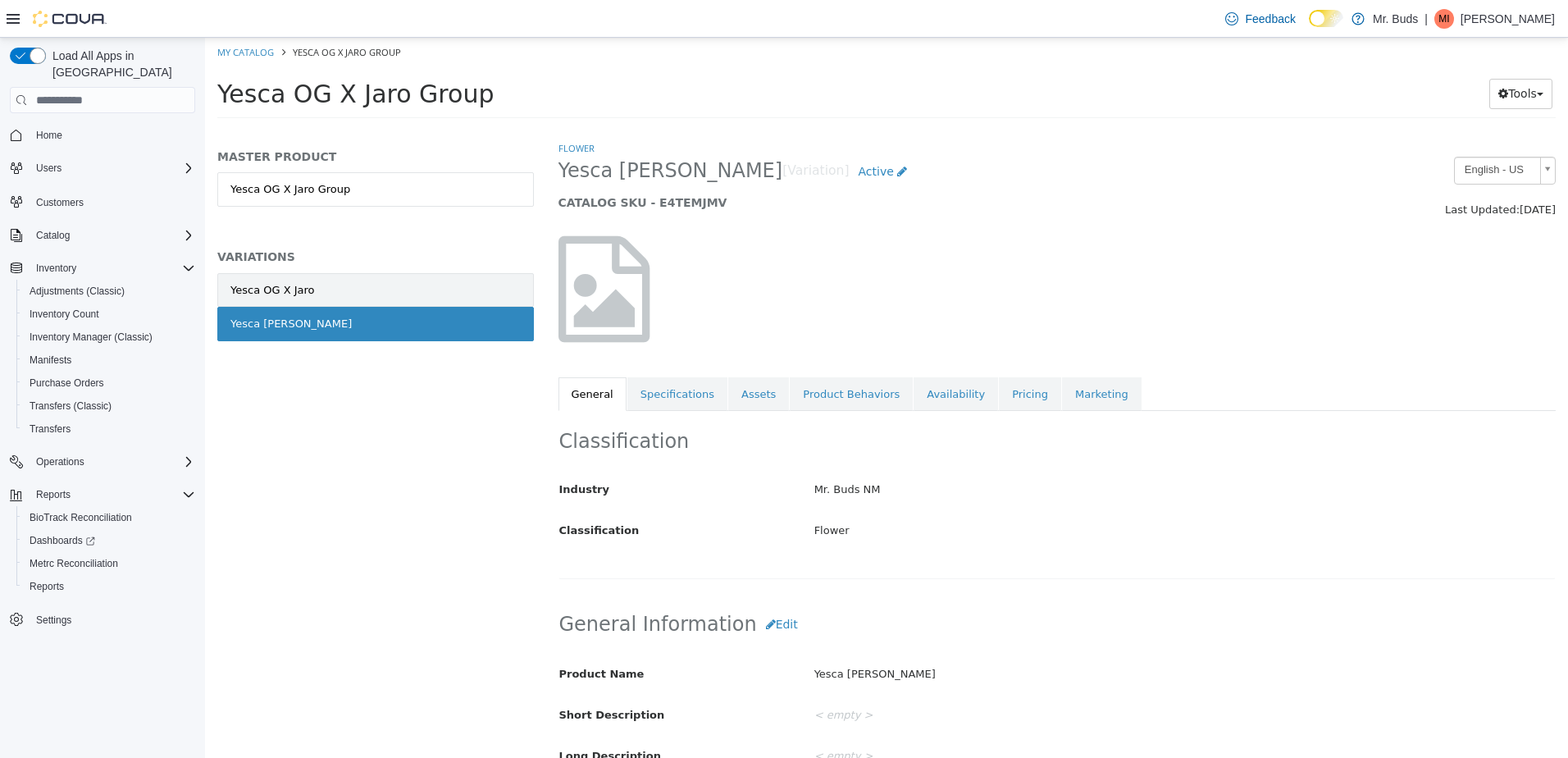
click at [440, 304] on link "Yesca OG X Jaro" at bounding box center [376, 290] width 317 height 34
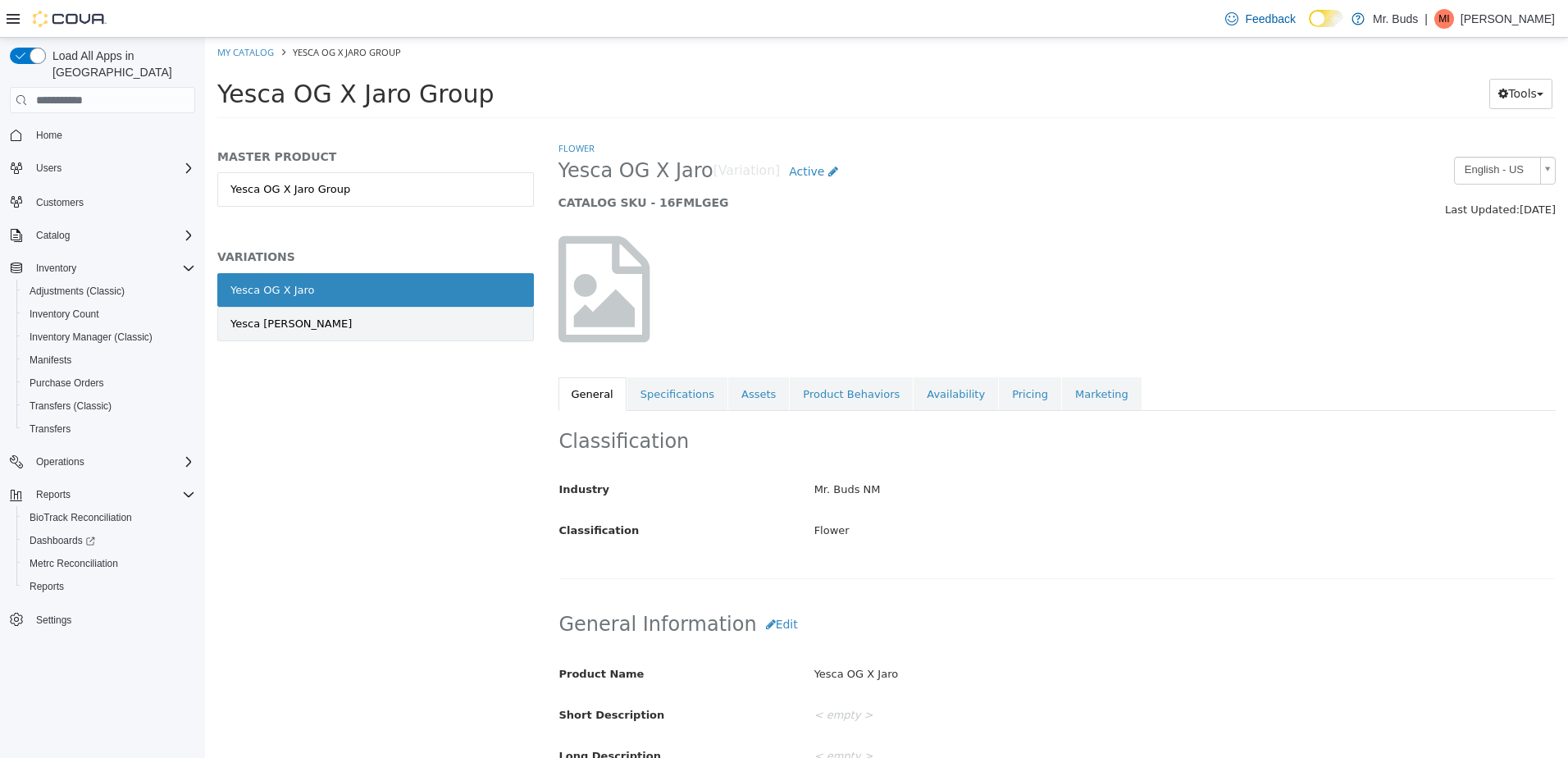
click at [459, 311] on link "Yesca [PERSON_NAME]" at bounding box center [376, 323] width 317 height 34
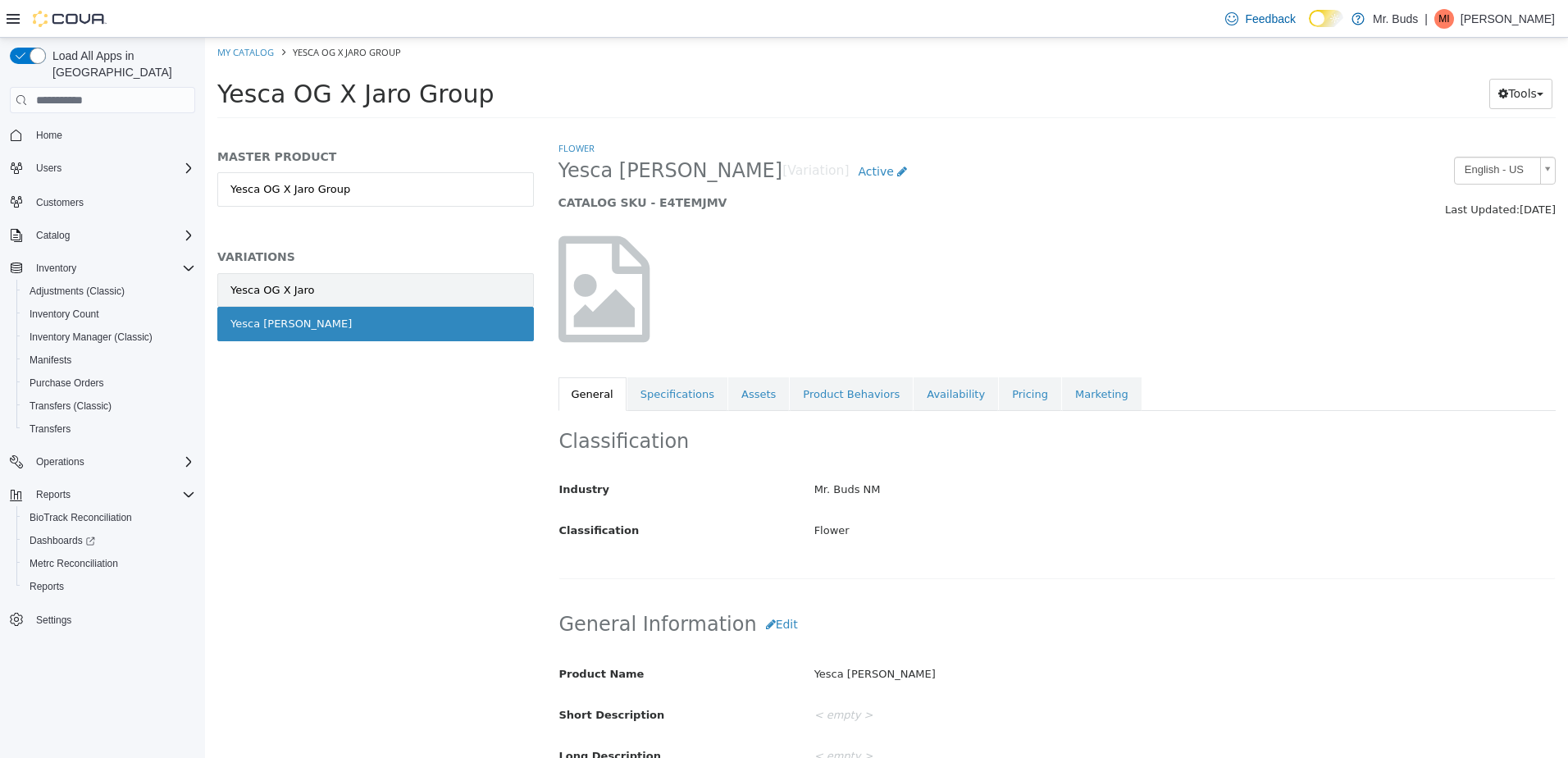
click at [460, 287] on link "Yesca OG X Jaro" at bounding box center [376, 290] width 317 height 34
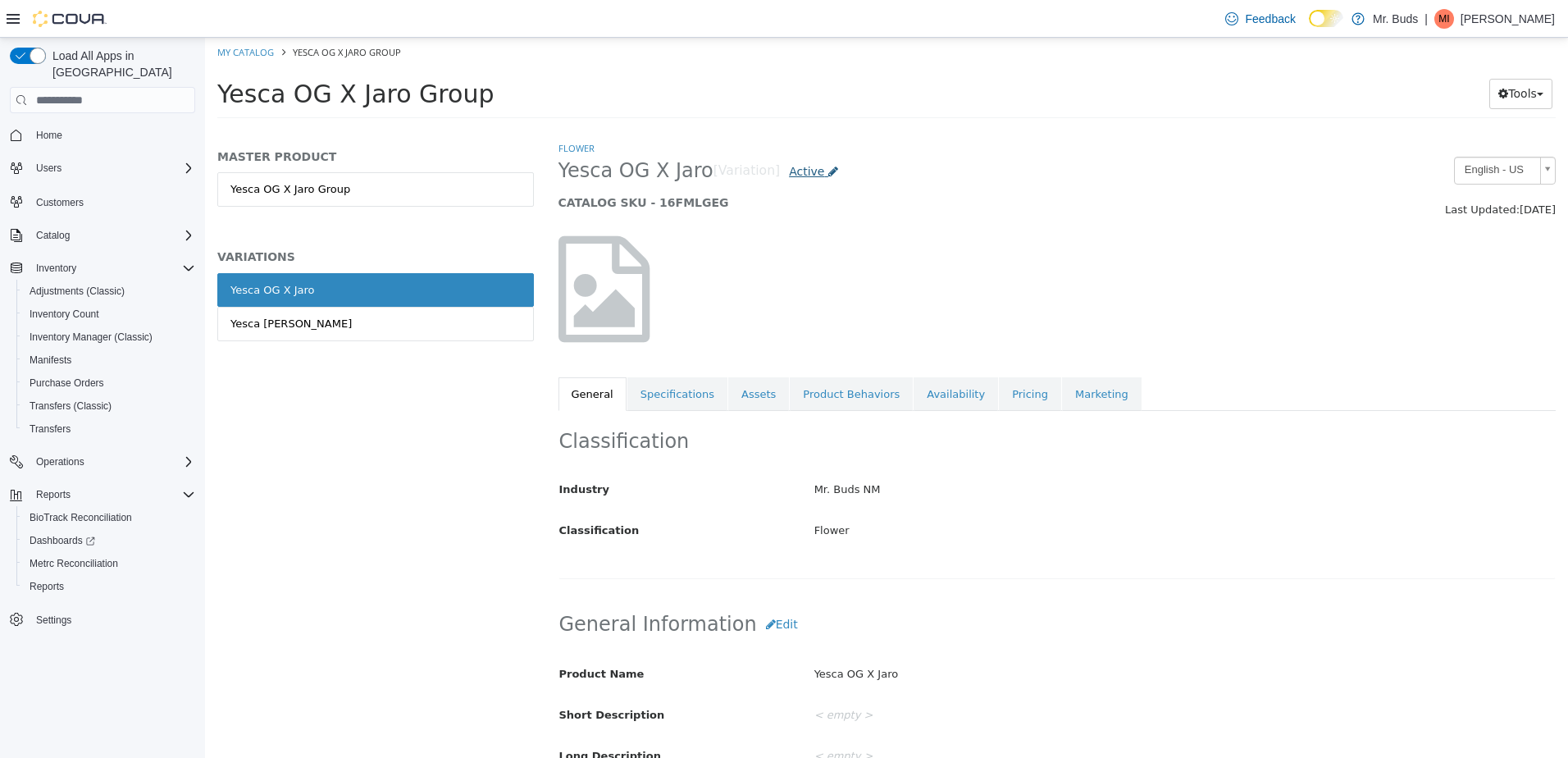
click at [792, 172] on span "Active" at bounding box center [807, 171] width 35 height 13
click at [782, 129] on div "Saving Bulk Changes... × My Catalog Yesca OG X Jaro Group Yesca OG X Jaro Group…" at bounding box center [887, 83] width 1363 height 91
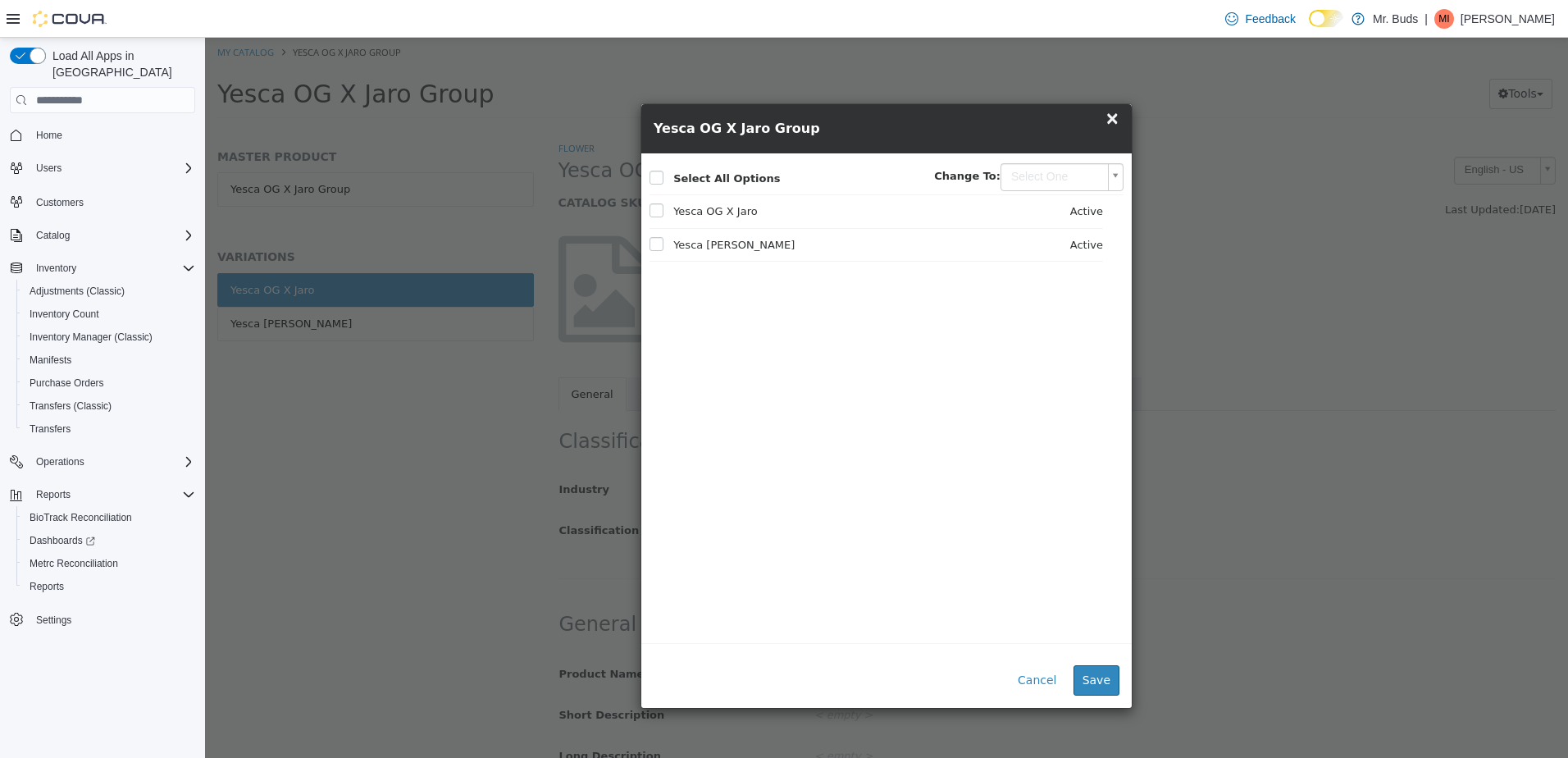
click at [1116, 123] on span "×" at bounding box center [1111, 118] width 15 height 19
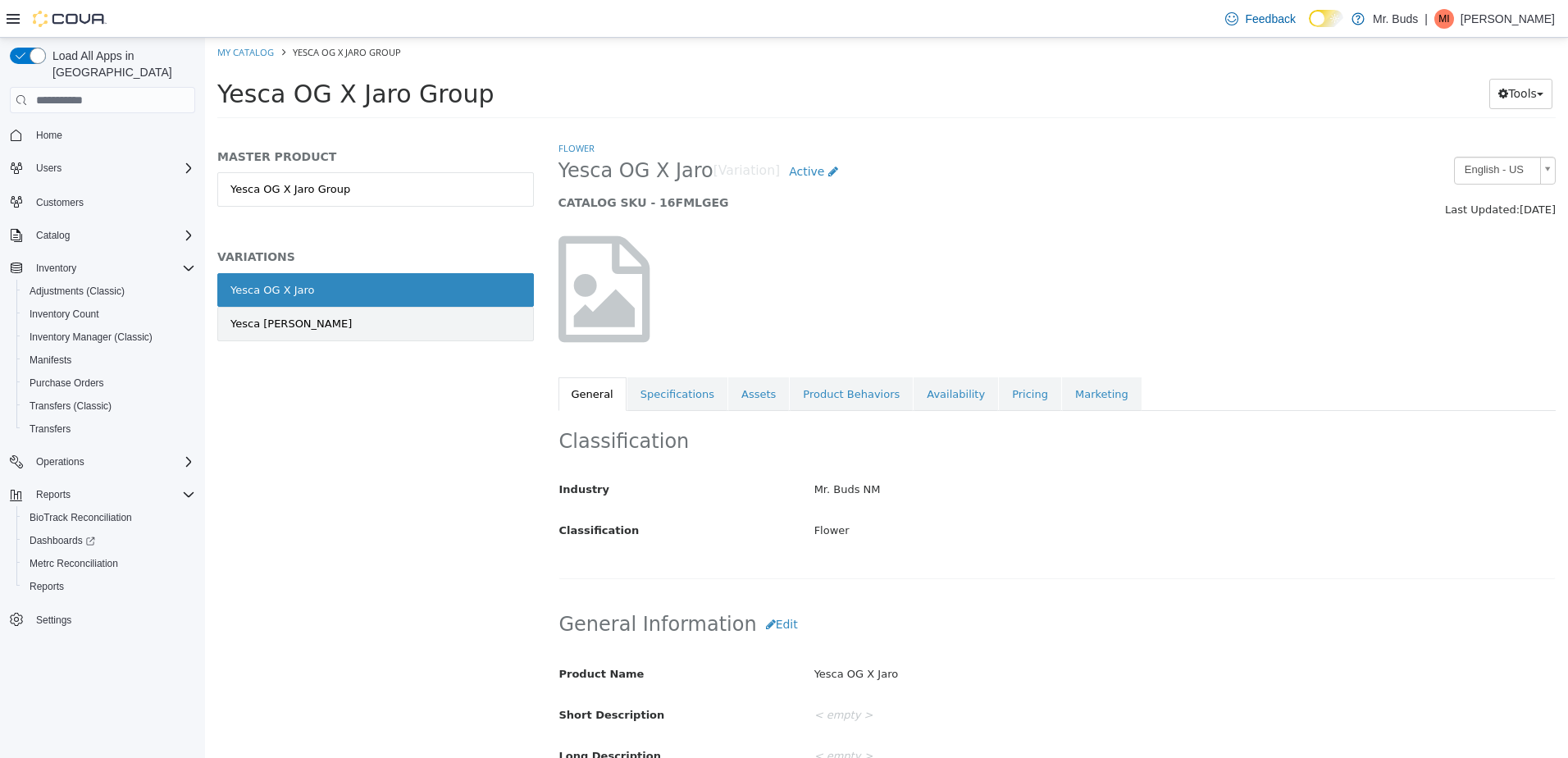
click at [314, 318] on link "Yesca OG X Jaros" at bounding box center [376, 323] width 317 height 34
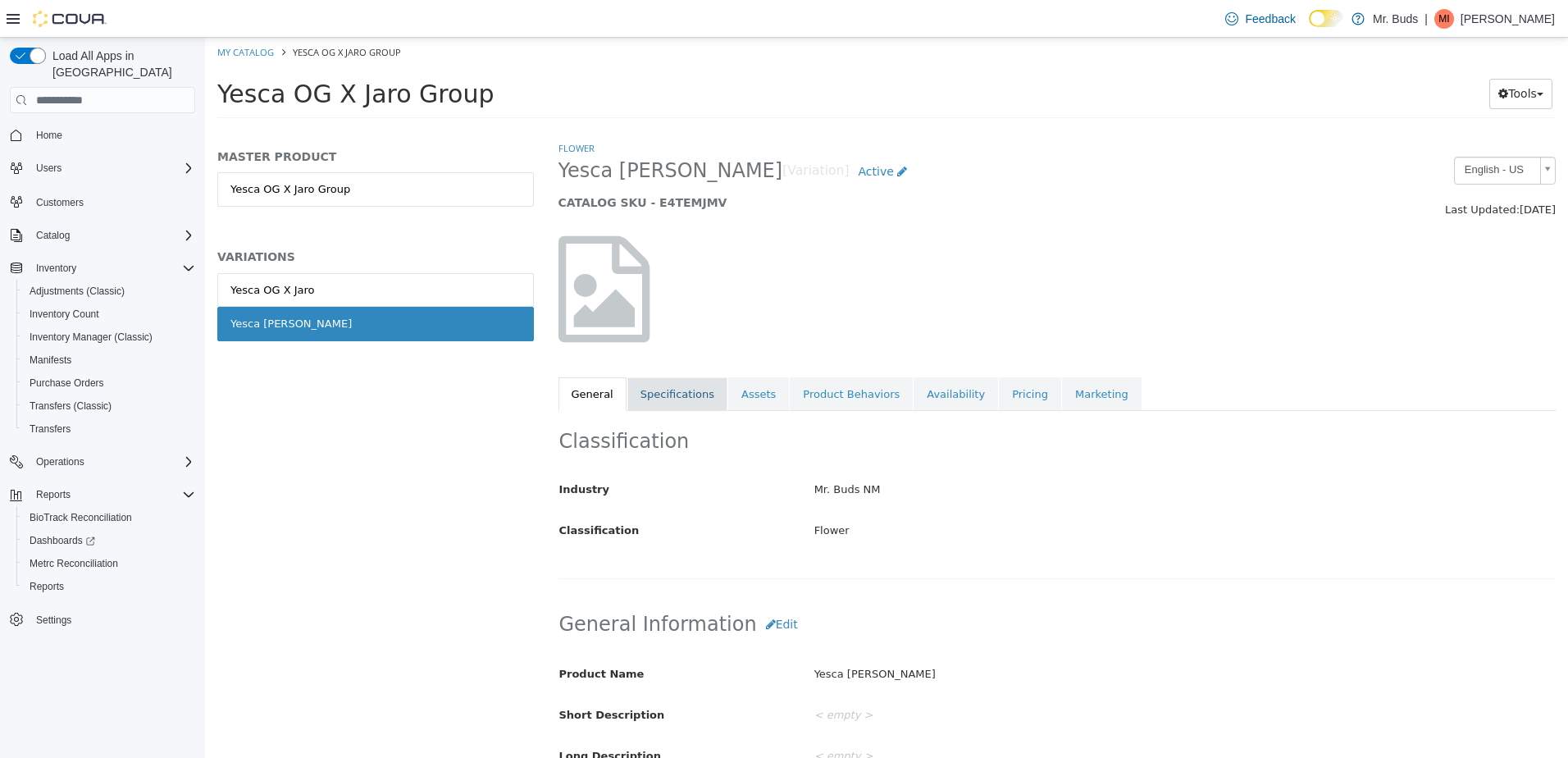
click at [664, 397] on link "Specifications" at bounding box center [678, 394] width 100 height 34
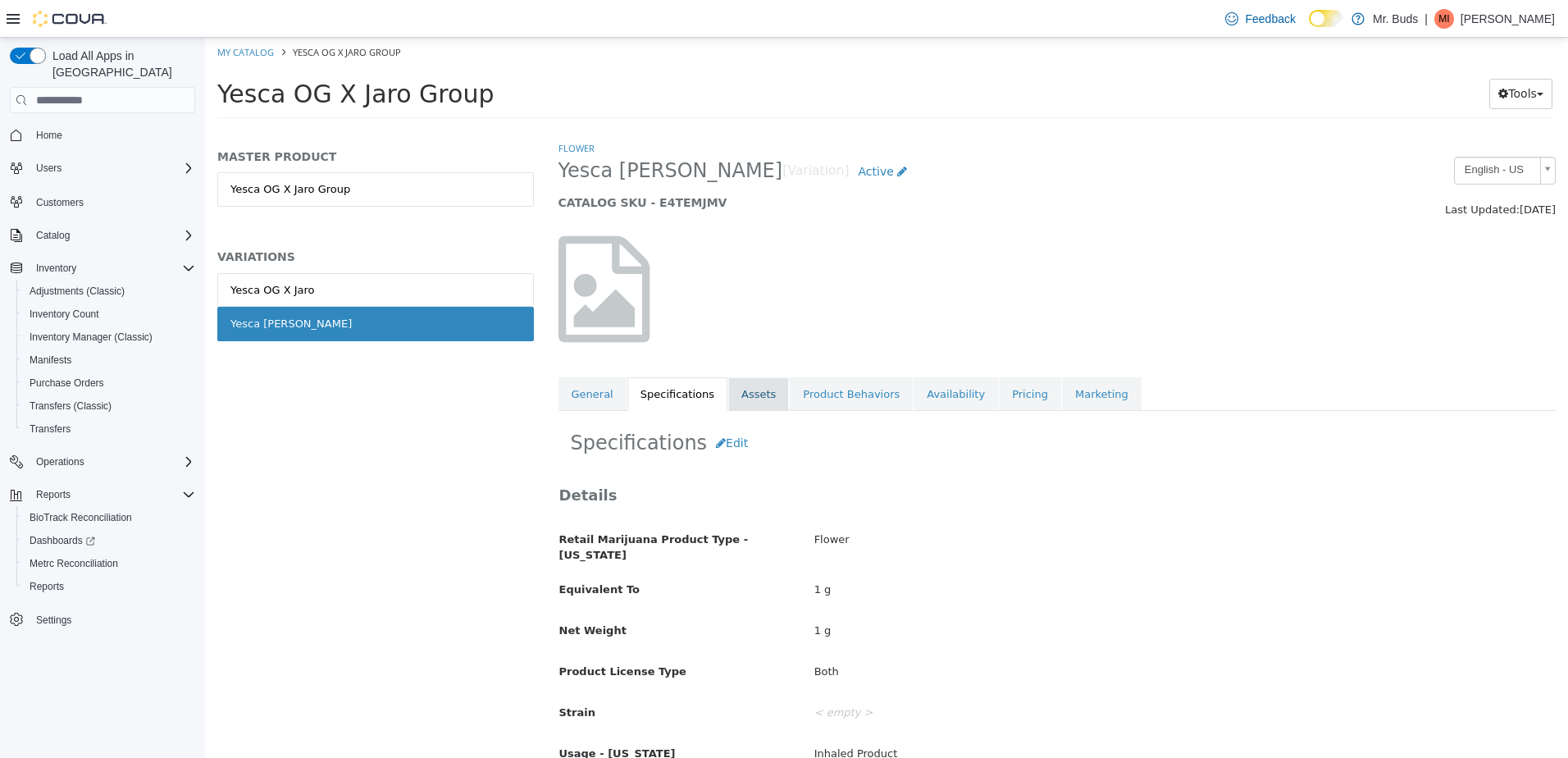
click at [743, 390] on link "Assets" at bounding box center [759, 394] width 61 height 34
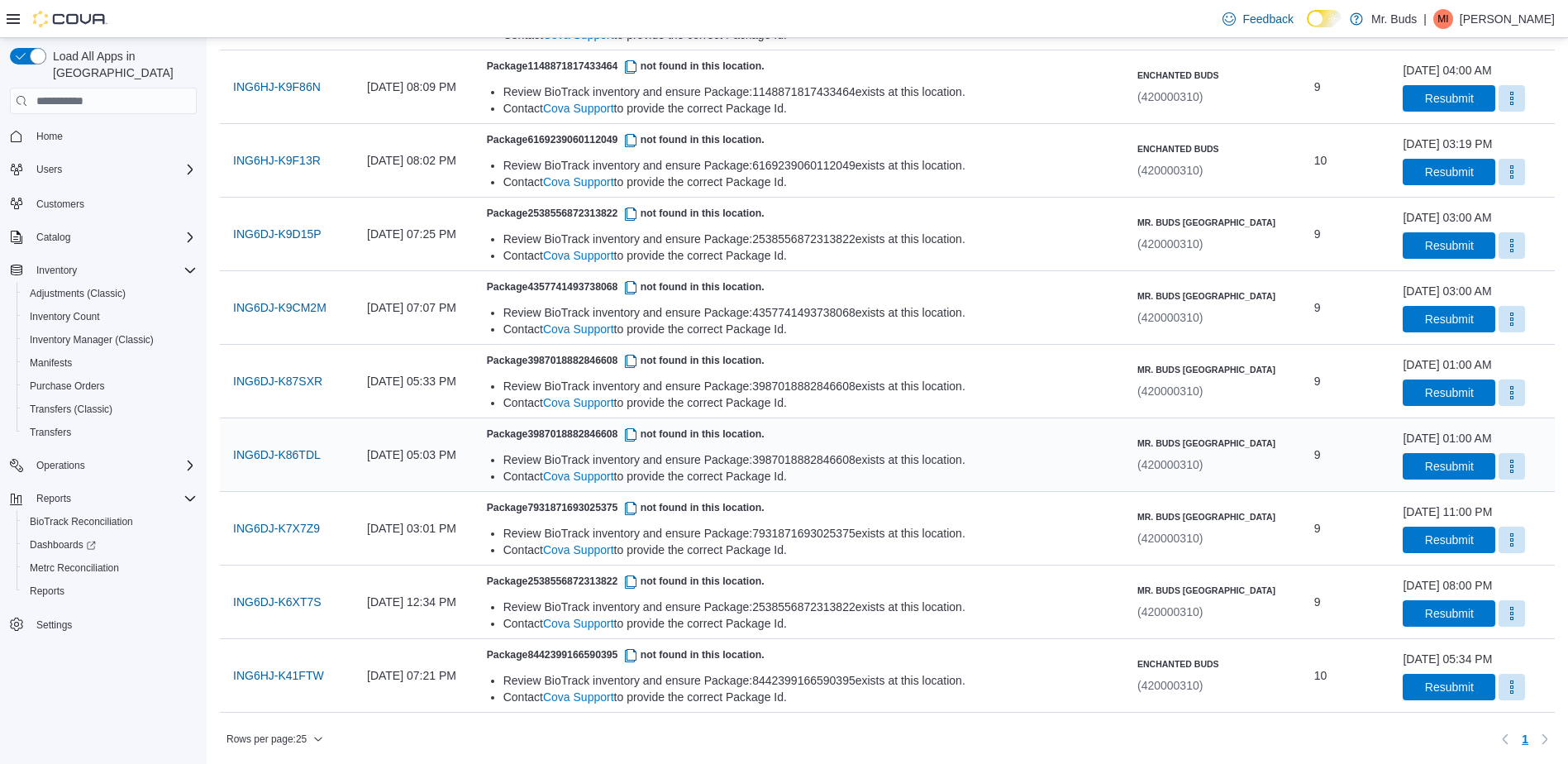
scroll to position [663, 0]
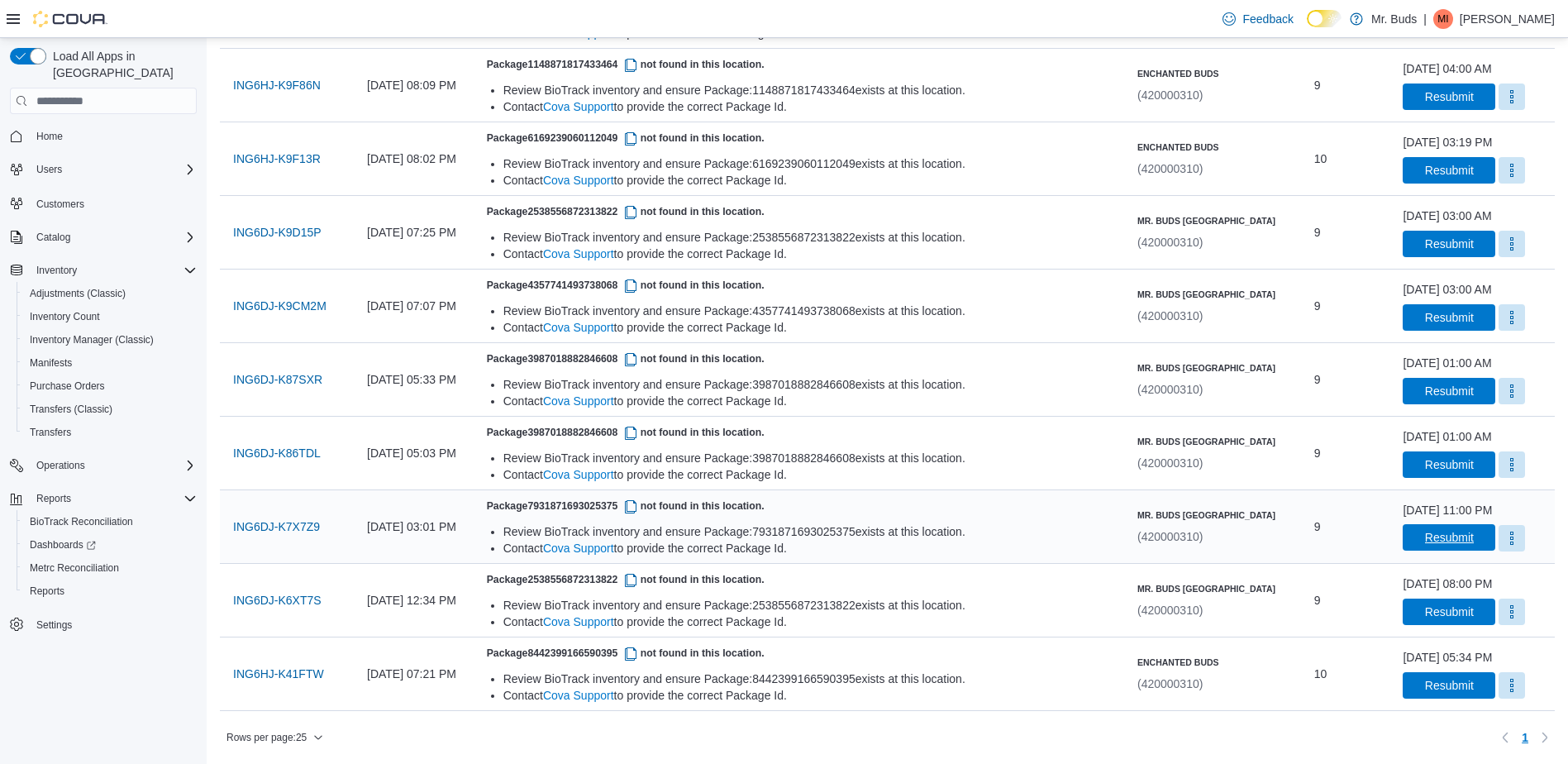
click at [1442, 535] on span "Resubmit" at bounding box center [1449, 537] width 49 height 17
click at [1436, 474] on span "Resubmit" at bounding box center [1449, 464] width 73 height 27
click at [1440, 617] on span "Resubmit" at bounding box center [1449, 611] width 49 height 17
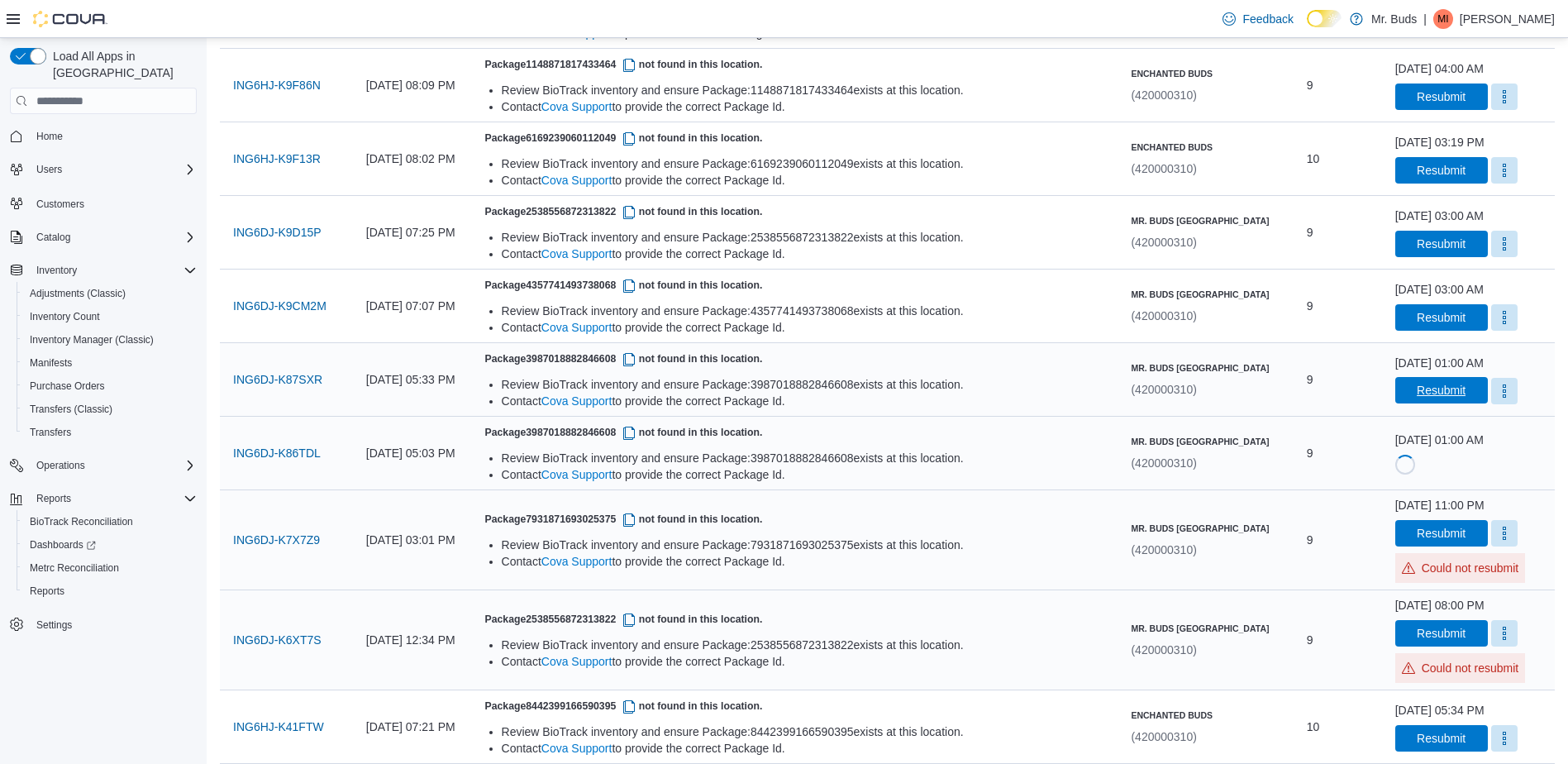
click at [1426, 402] on span "Resubmit" at bounding box center [1441, 390] width 73 height 27
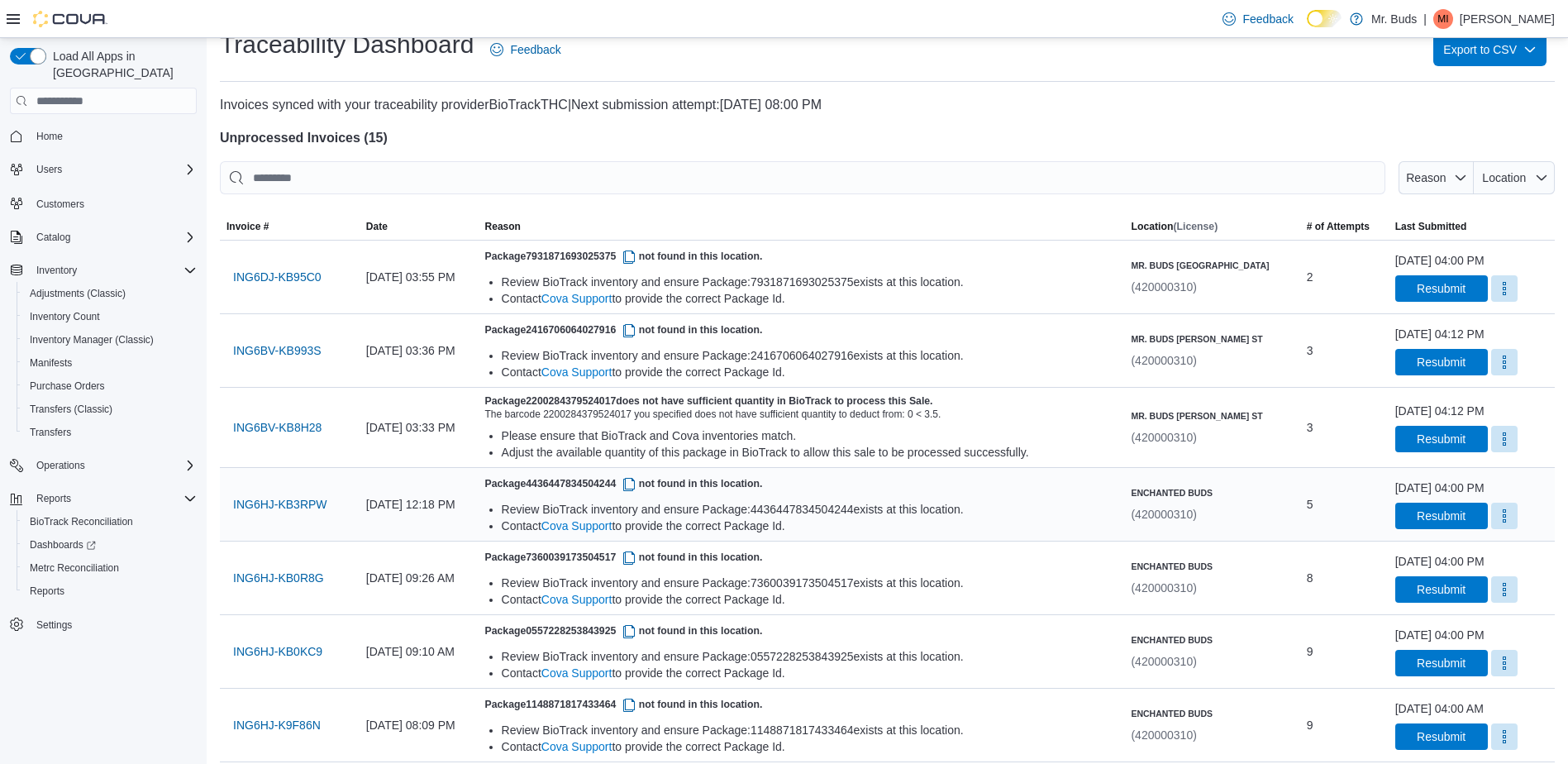
scroll to position [0, 0]
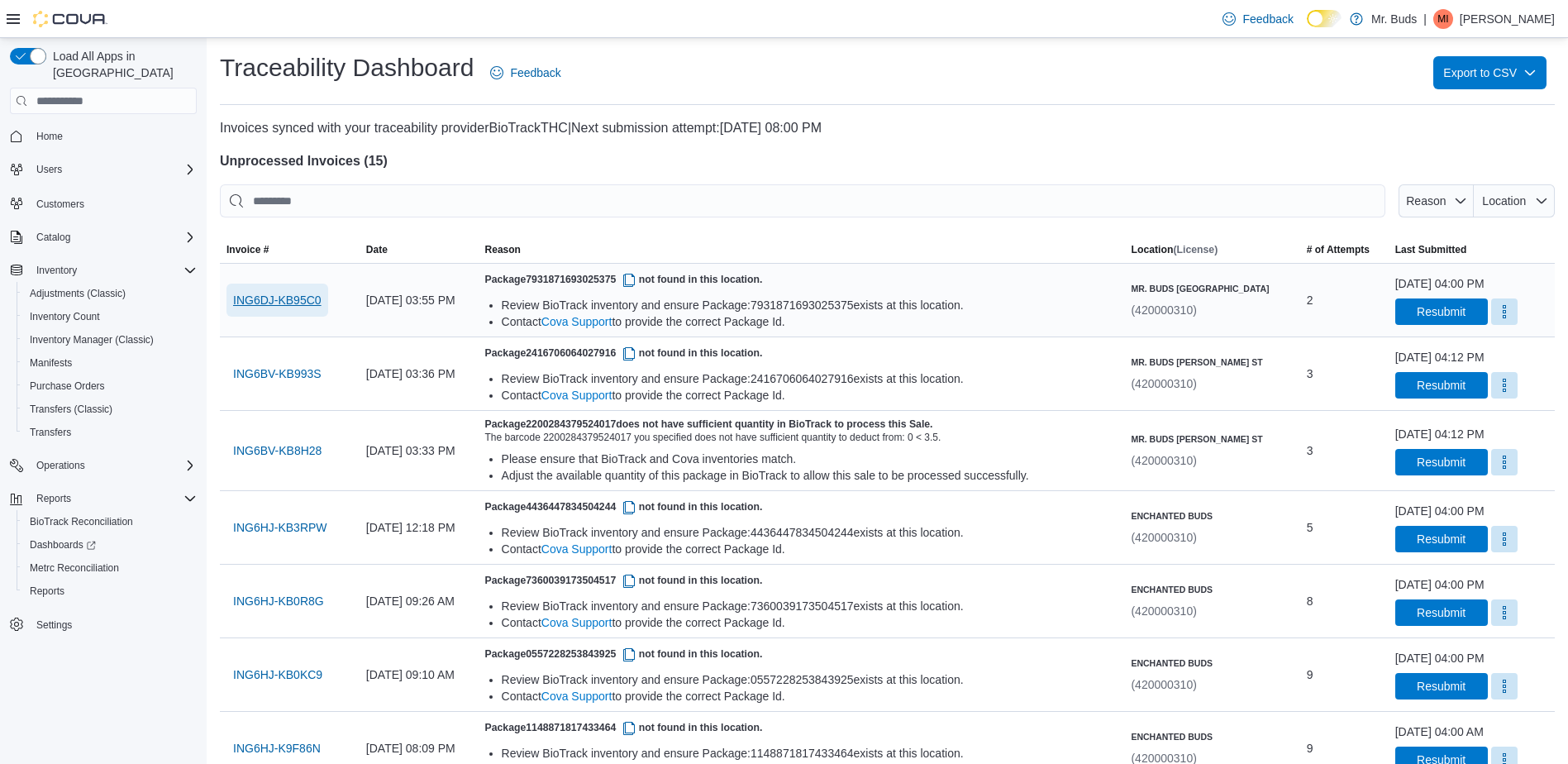
click at [285, 302] on span "ING6DJ-KB95C0" at bounding box center [277, 300] width 88 height 17
drag, startPoint x: 742, startPoint y: 152, endPoint x: 963, endPoint y: 171, distance: 221.8
click at [963, 171] on div at bounding box center [888, 177] width 1335 height 13
click at [60, 127] on span "Home" at bounding box center [50, 136] width 27 height 19
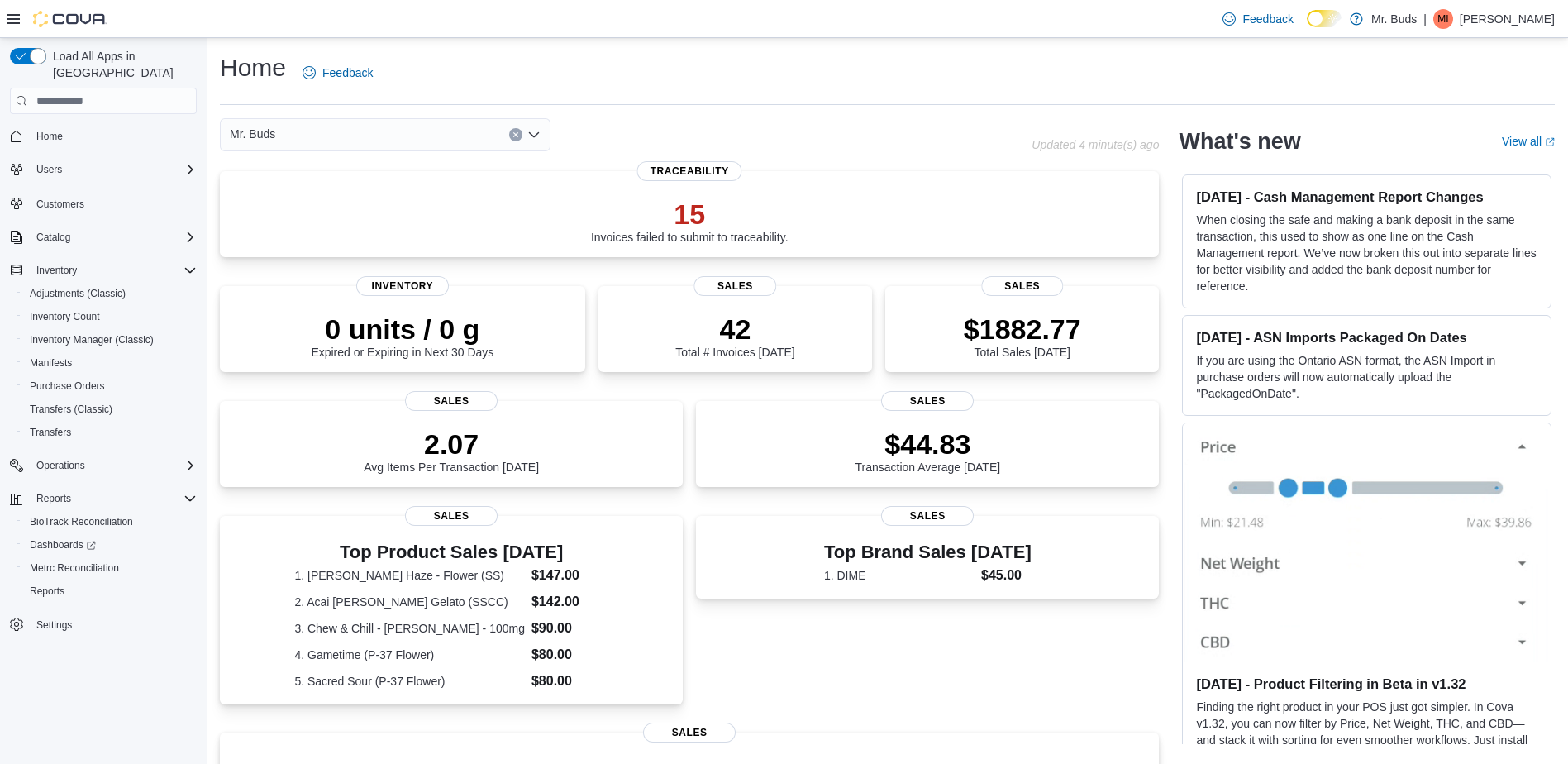
click at [302, 132] on div "Mr. Buds" at bounding box center [386, 135] width 331 height 33
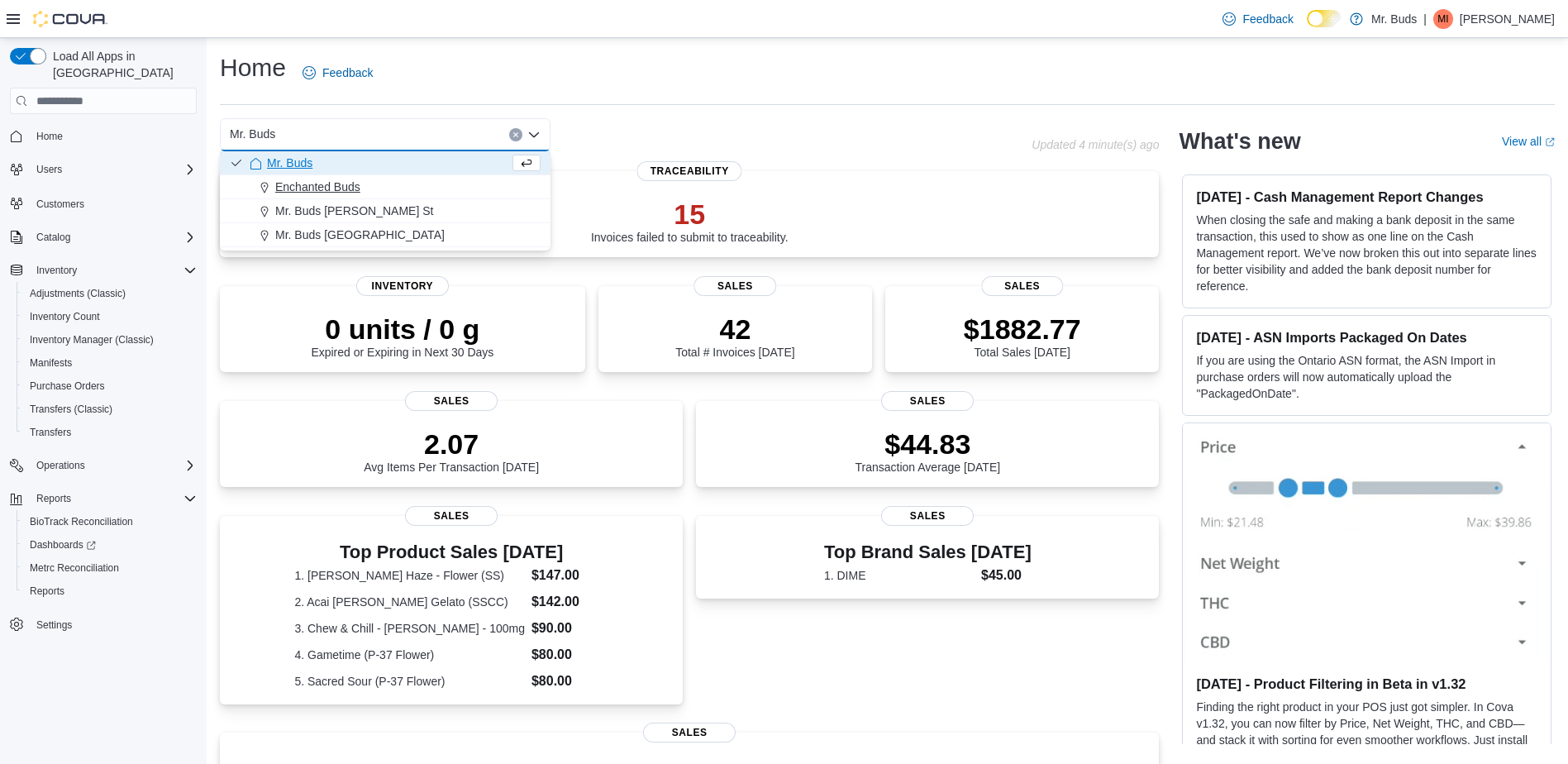
click at [339, 191] on span "Enchanted Buds" at bounding box center [318, 187] width 85 height 17
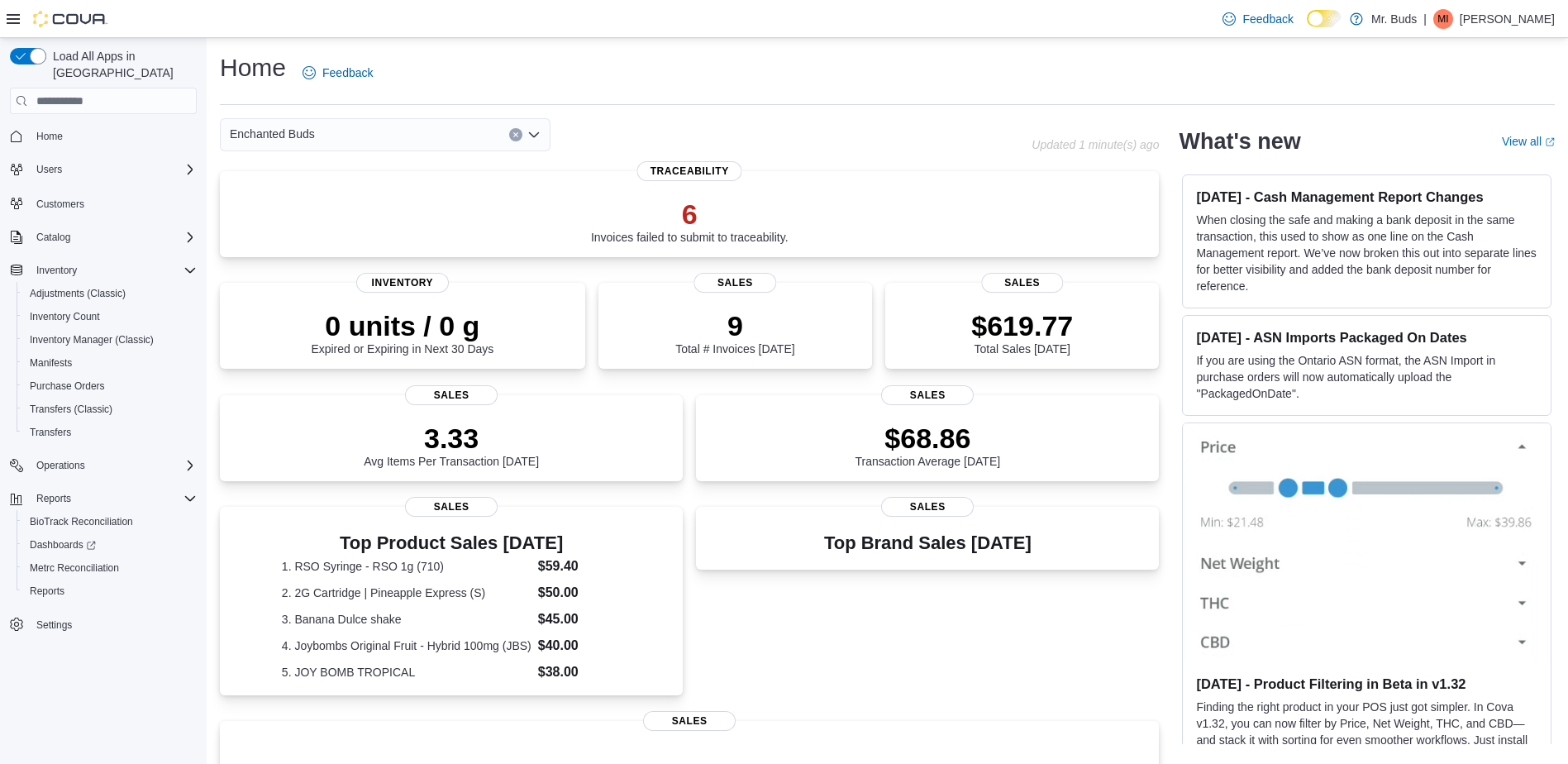
click at [540, 137] on div "Enchanted Buds" at bounding box center [386, 135] width 331 height 33
click at [536, 136] on icon "Open list of options" at bounding box center [534, 135] width 13 height 13
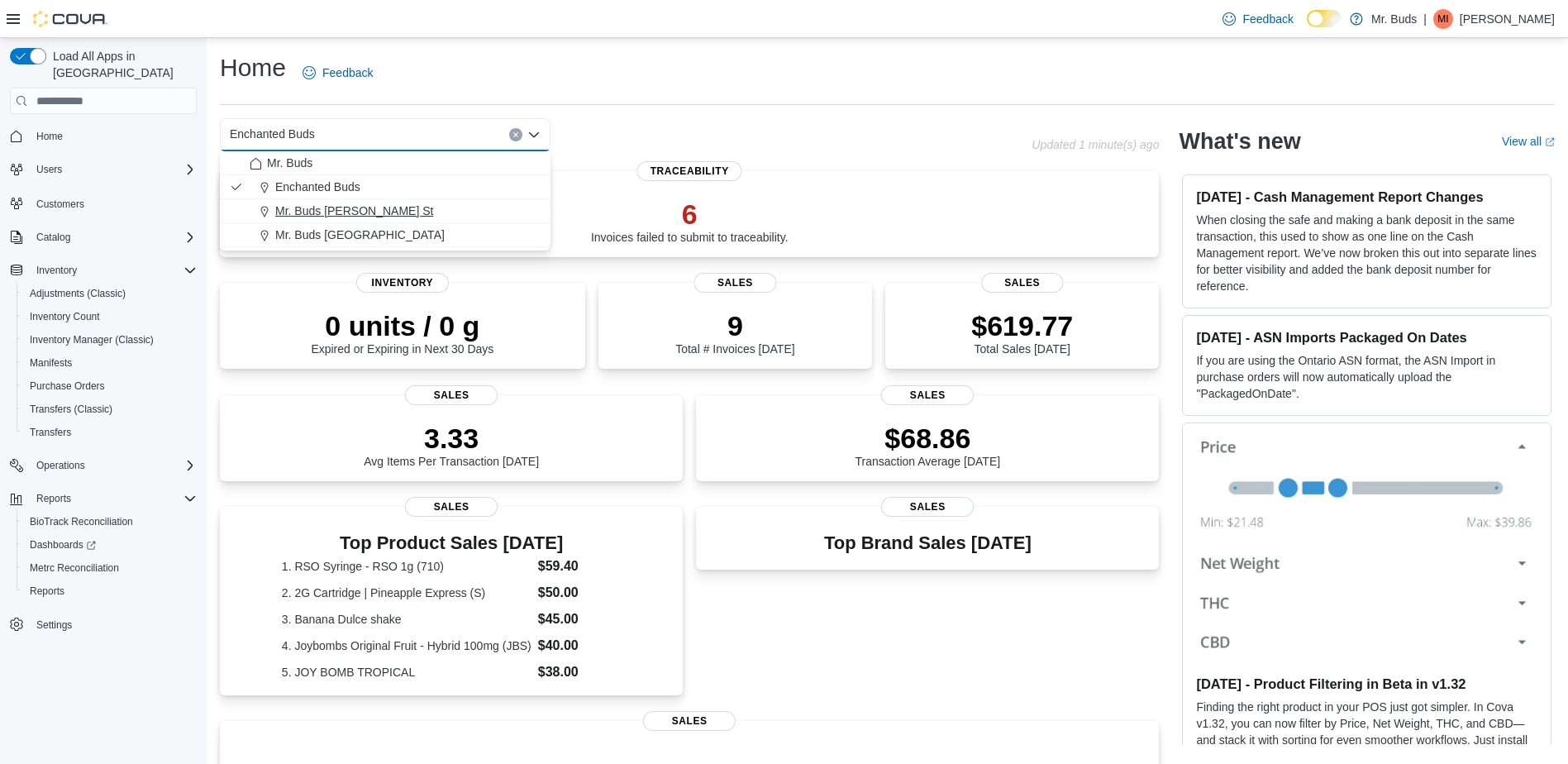
click at [479, 209] on div "Mr. Buds Norris St" at bounding box center [395, 211] width 291 height 17
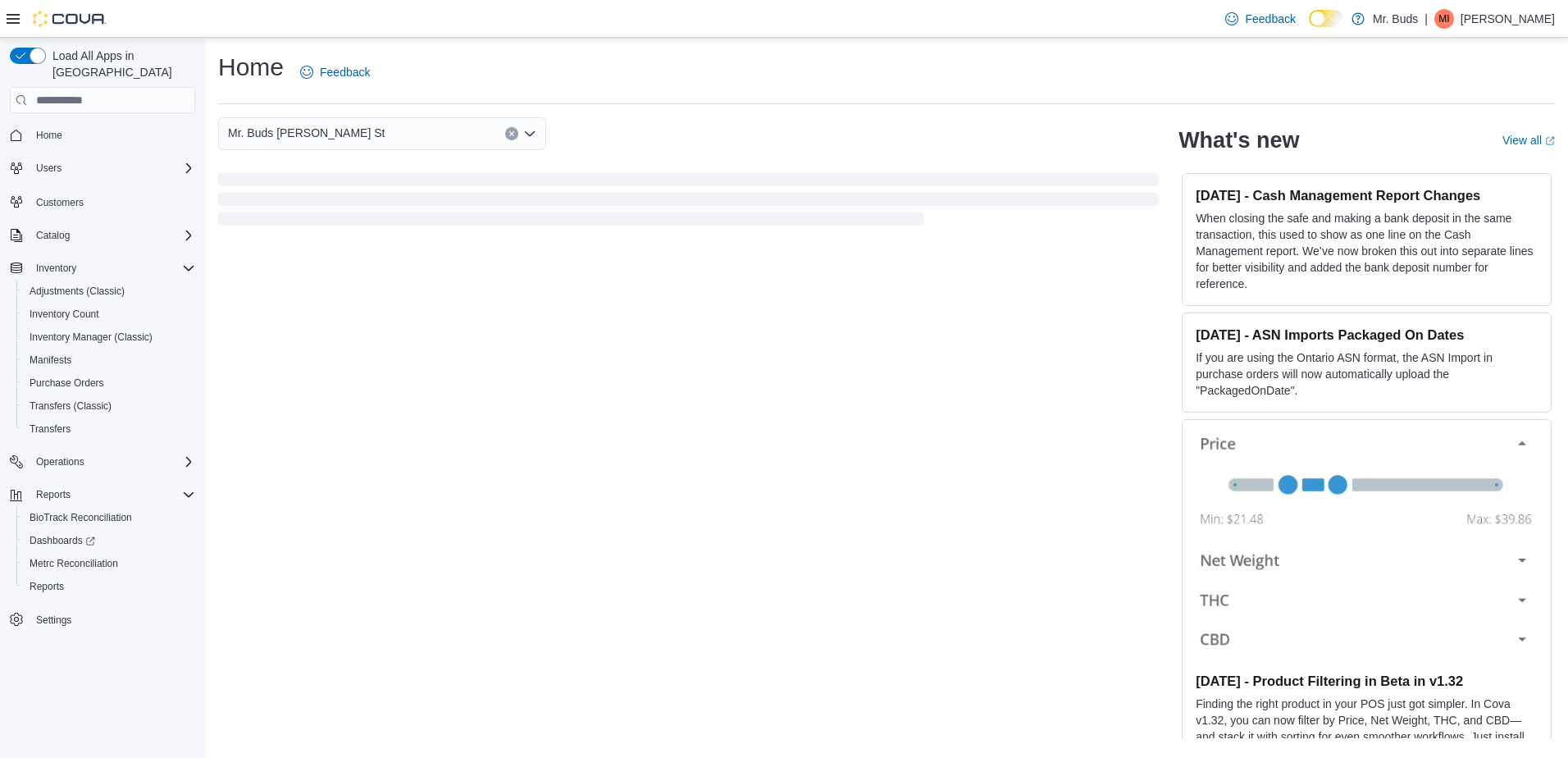
click at [673, 132] on div "Mr. Buds Norris St Combo box. Selected. Mr. Buds Norris St. Press Backspace to …" at bounding box center [689, 134] width 941 height 32
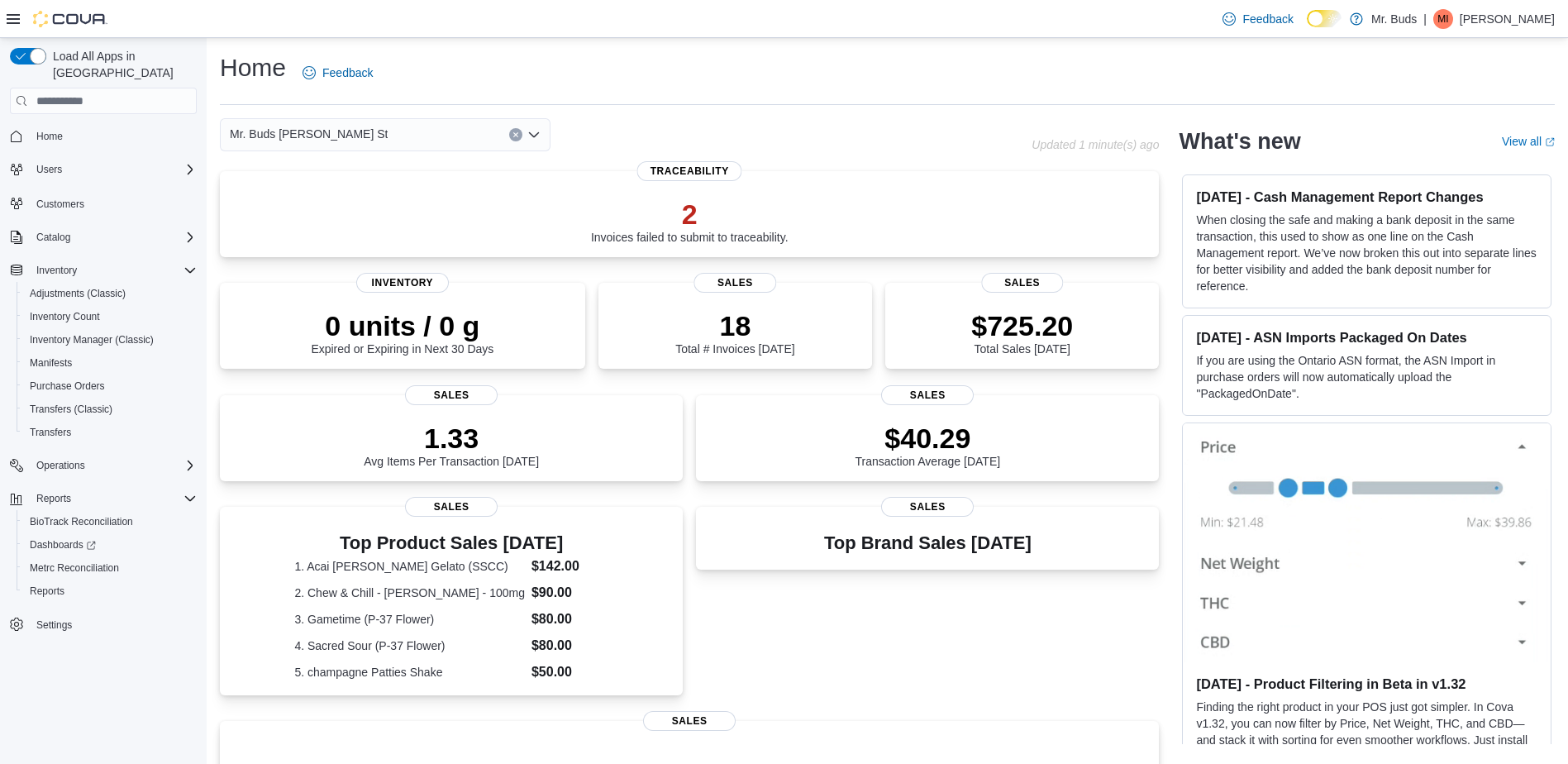
click at [532, 142] on icon "Open list of options" at bounding box center [534, 135] width 13 height 13
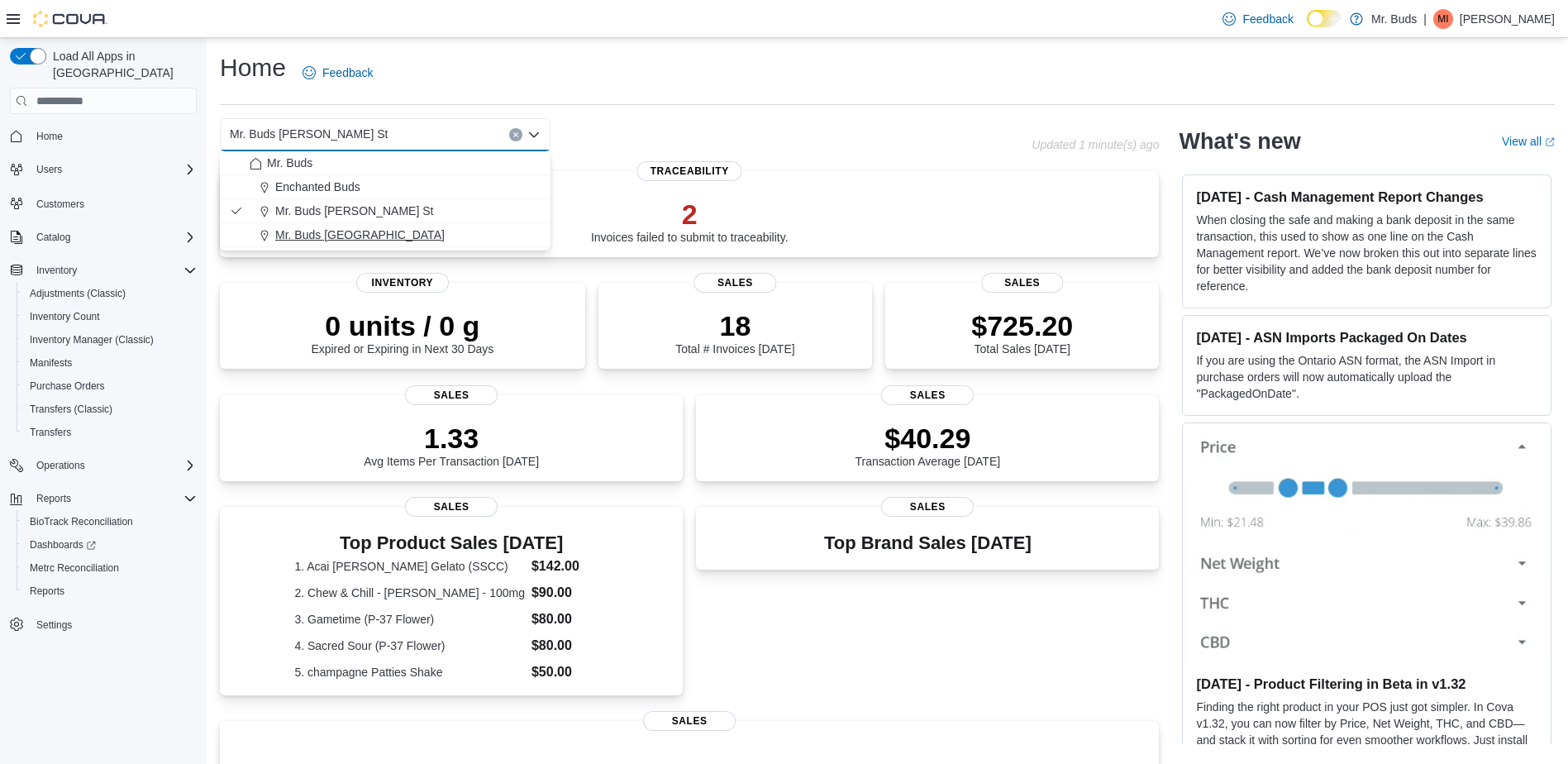
click at [465, 232] on div "Mr. Buds Prince Street" at bounding box center [395, 235] width 291 height 17
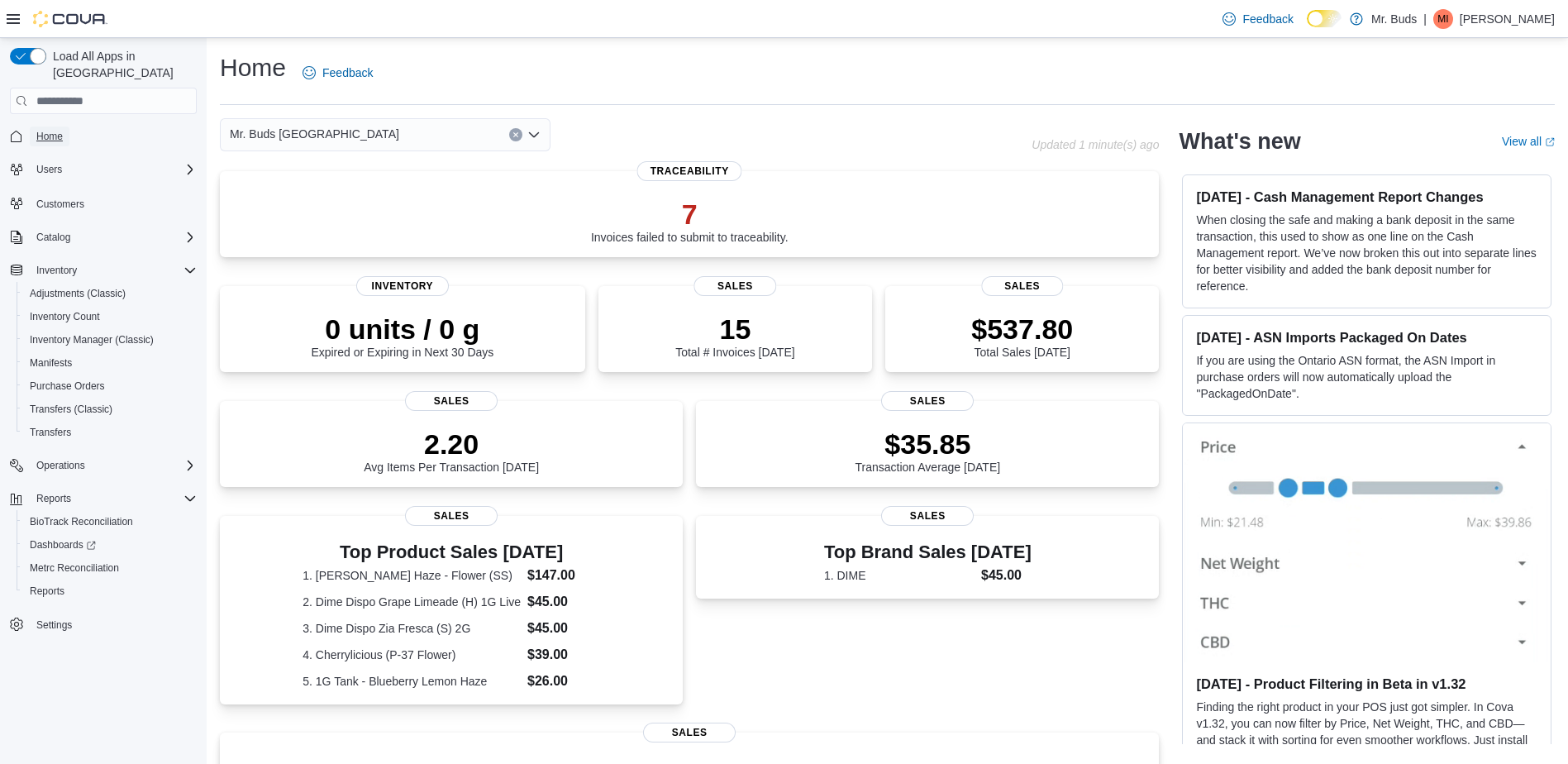
click at [67, 127] on link "Home" at bounding box center [50, 136] width 40 height 19
click at [288, 133] on span "Mr. Buds Prince Street" at bounding box center [315, 134] width 170 height 19
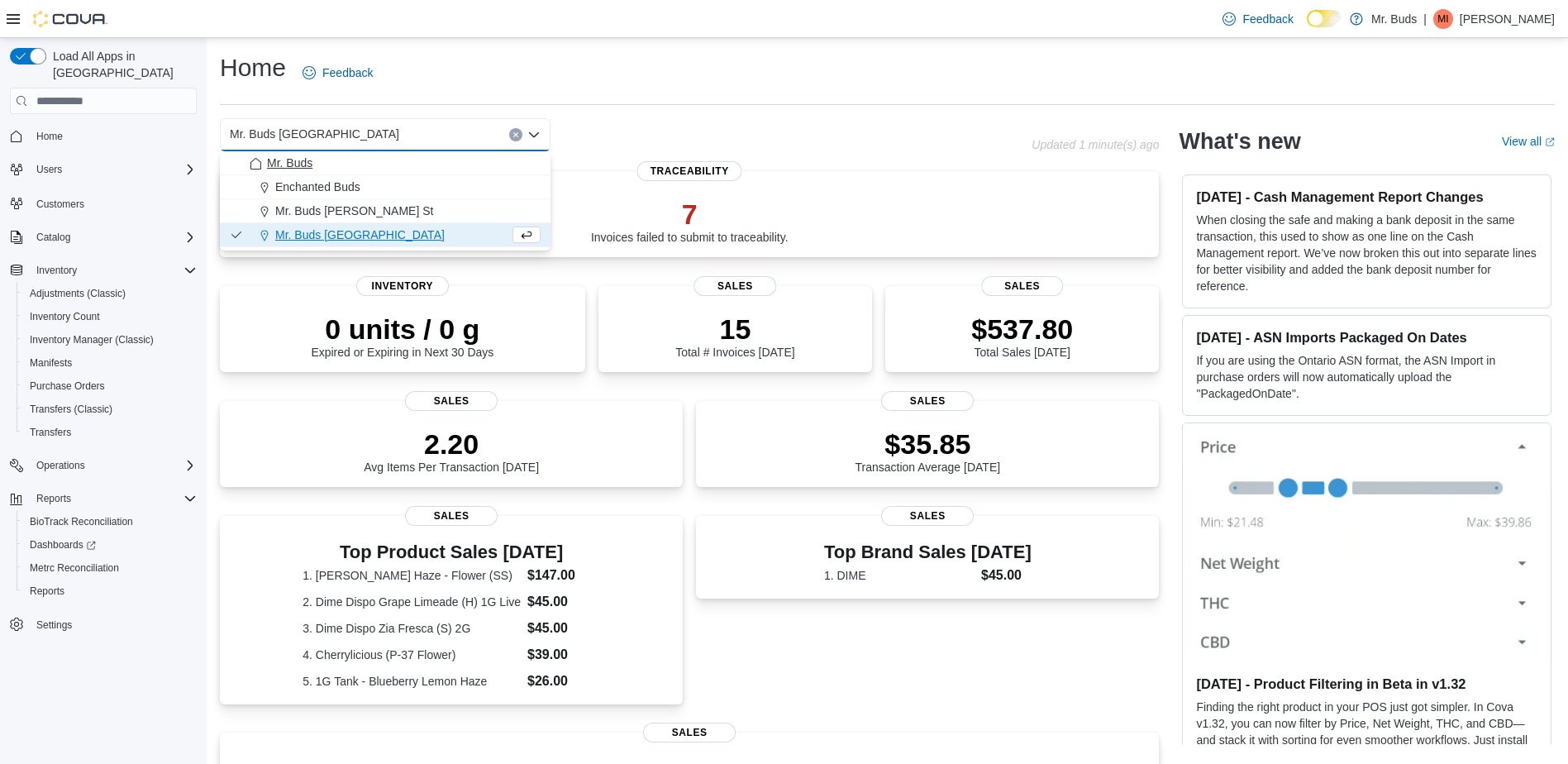
click at [296, 171] on button "Mr. Buds" at bounding box center [386, 163] width 331 height 24
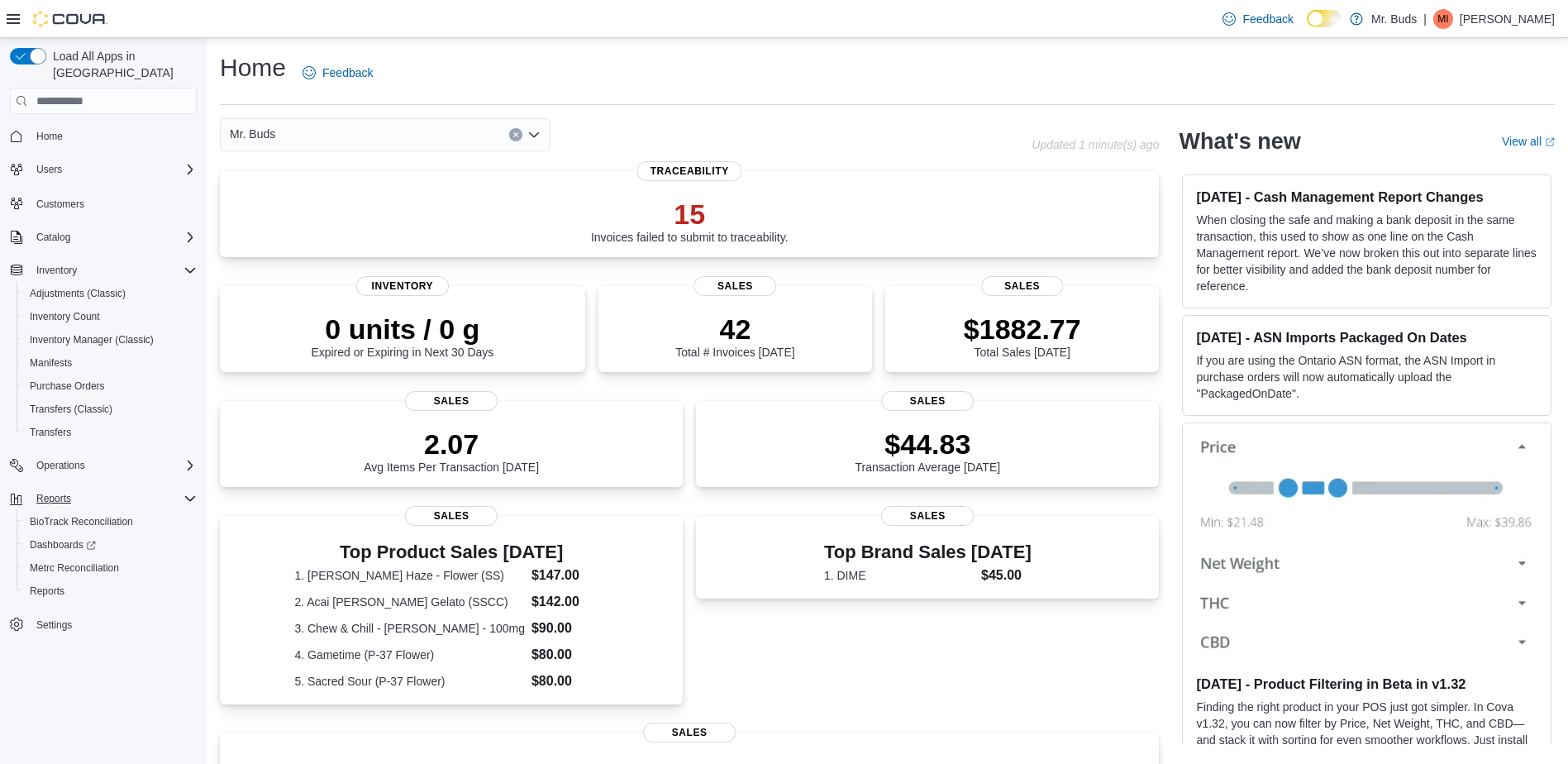
click at [79, 489] on div "Reports" at bounding box center [113, 498] width 167 height 19
click at [87, 497] on div "Reports" at bounding box center [103, 499] width 187 height 30
click at [88, 489] on div "Reports" at bounding box center [113, 498] width 167 height 19
click at [81, 582] on div "Reports" at bounding box center [110, 591] width 173 height 19
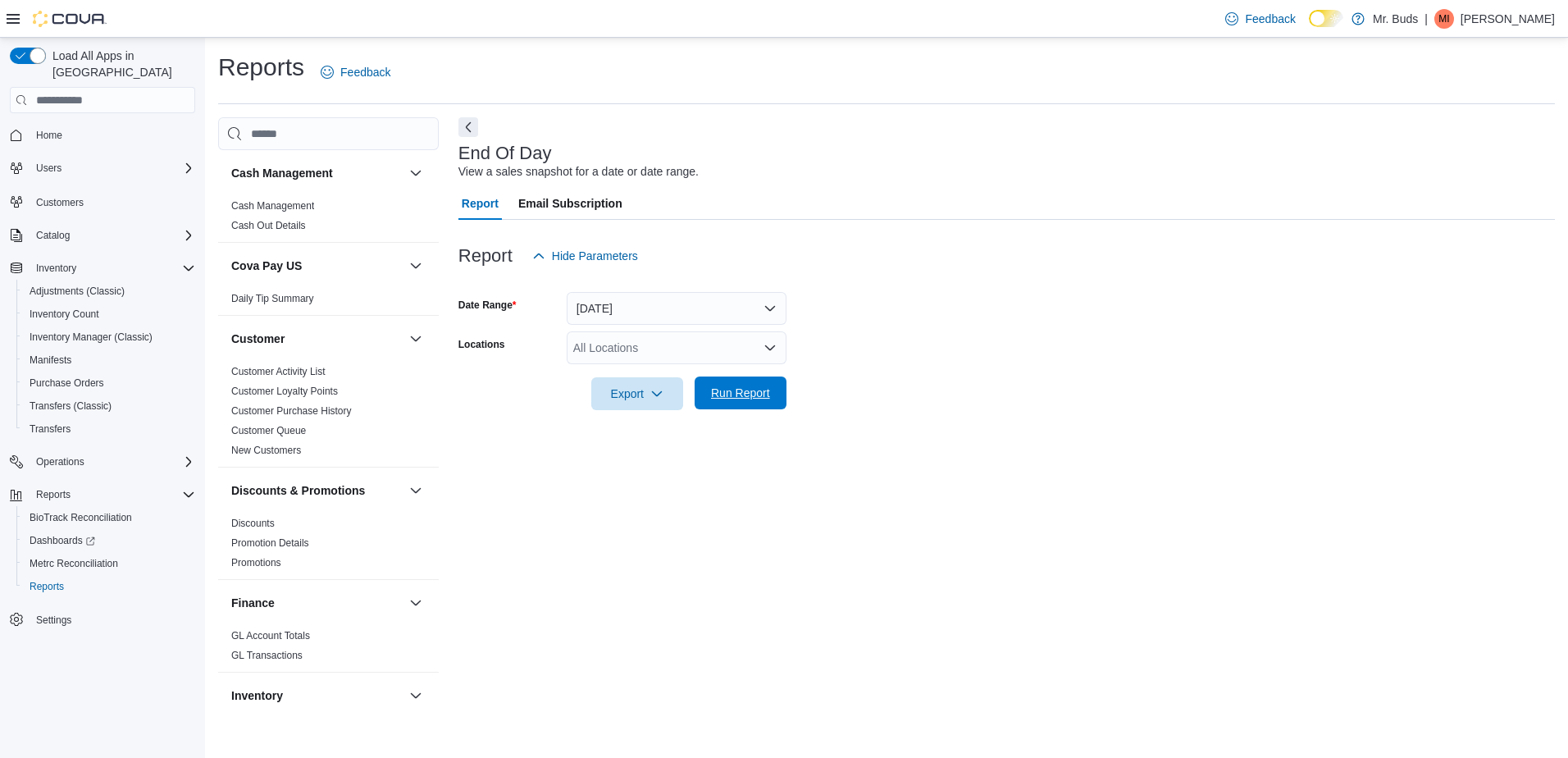
click at [733, 402] on span "Run Report" at bounding box center [741, 393] width 72 height 32
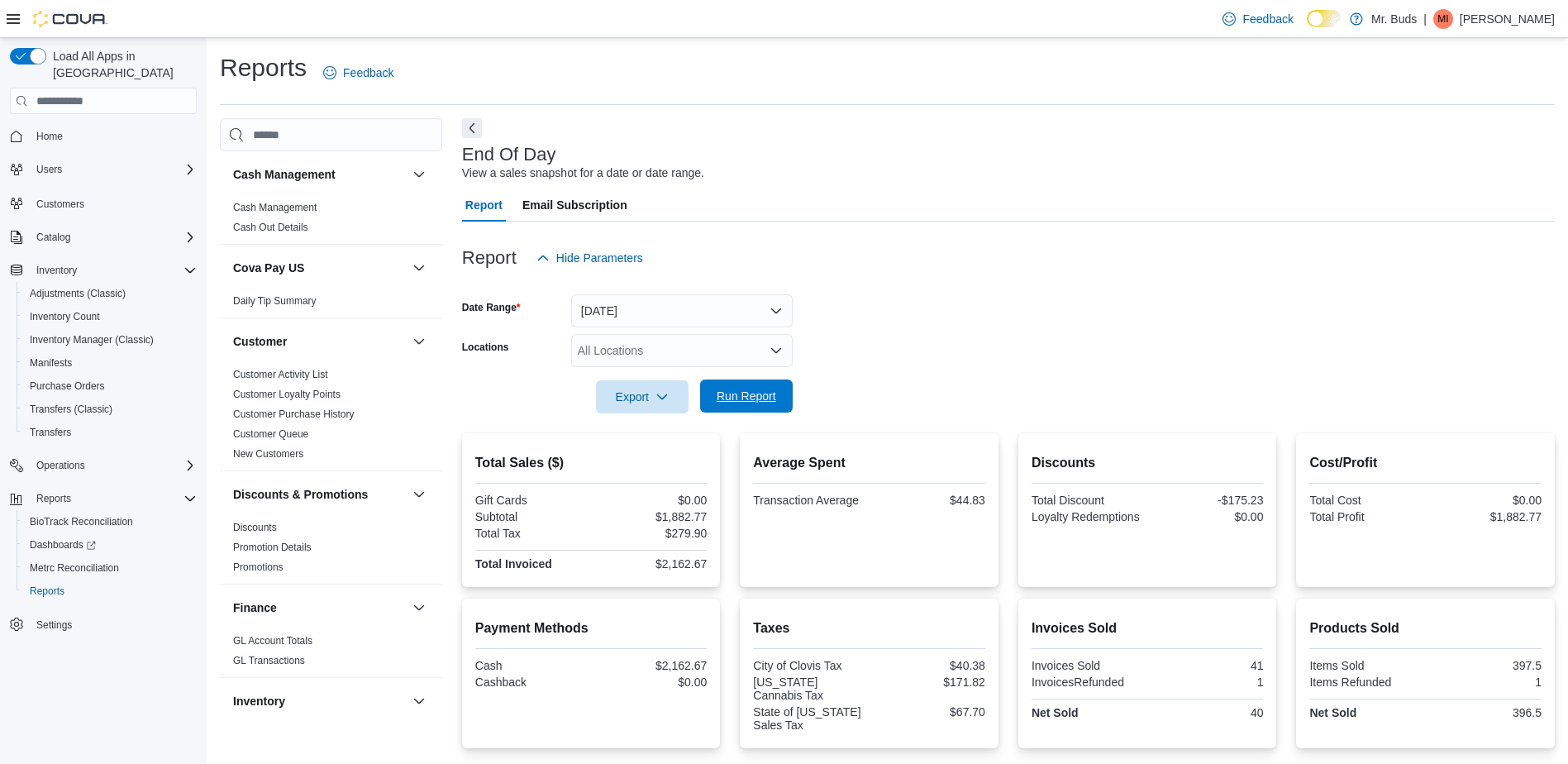
click at [728, 403] on span "Run Report" at bounding box center [746, 396] width 59 height 17
click at [666, 322] on button "Today" at bounding box center [682, 311] width 221 height 33
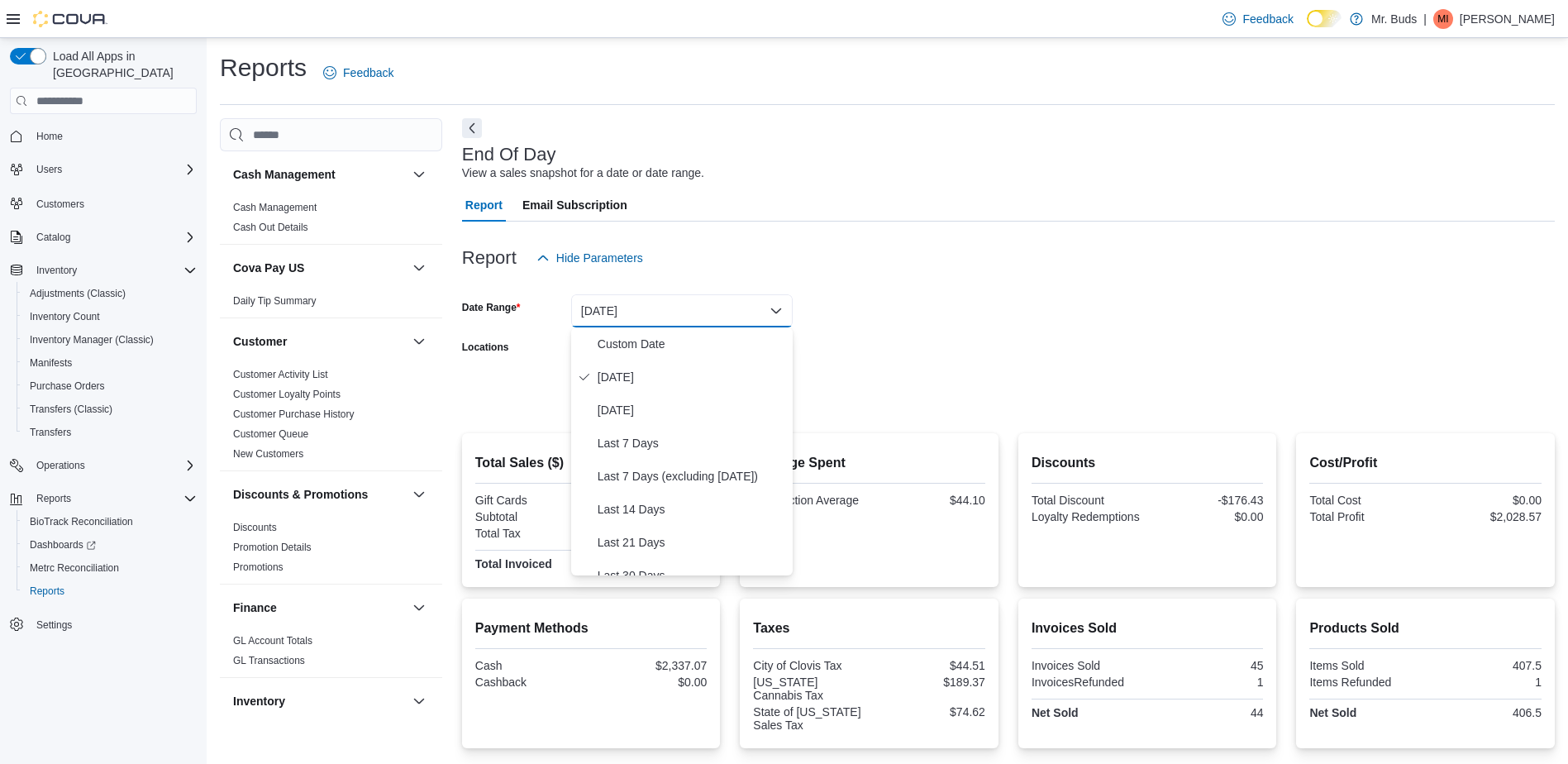
drag, startPoint x: 1020, startPoint y: 346, endPoint x: 673, endPoint y: 367, distance: 347.6
click at [1020, 346] on form "Date Range Today Locations All Locations Export Run Report" at bounding box center [1008, 343] width 1093 height 139
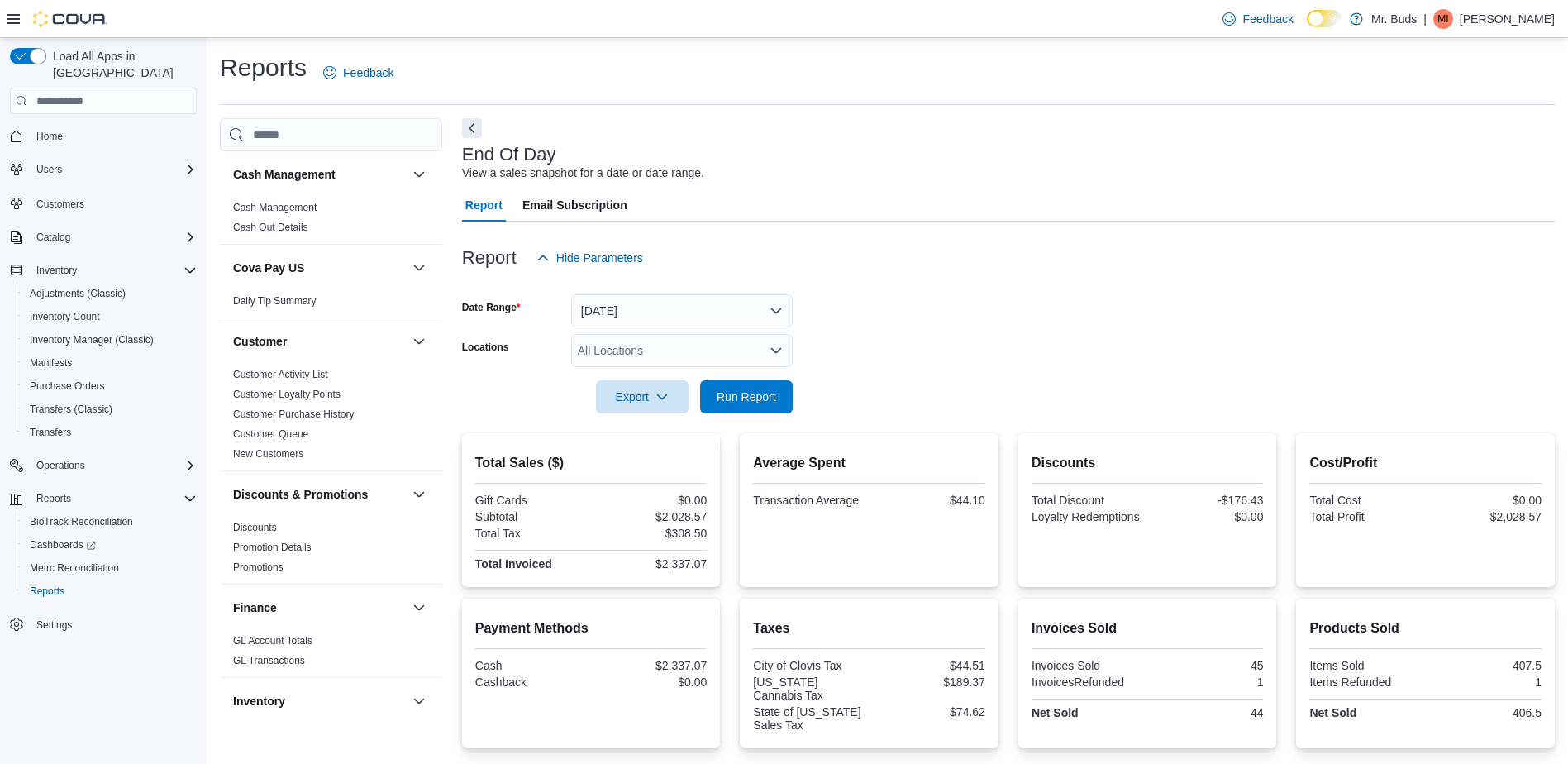
click at [667, 367] on div "All Locations" at bounding box center [682, 350] width 221 height 33
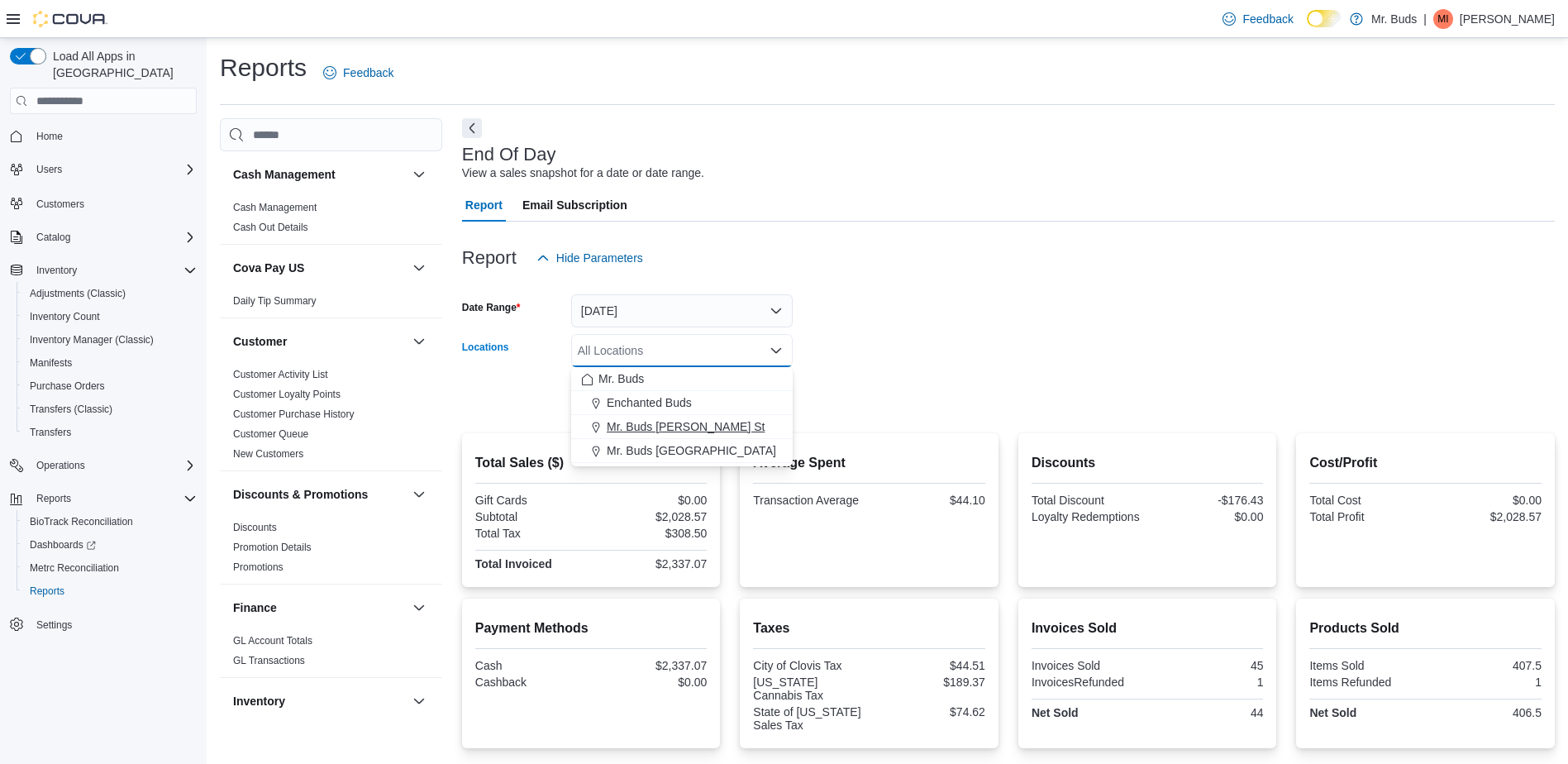
click at [674, 428] on span "Mr. Buds Norris St" at bounding box center [686, 427] width 158 height 17
click at [968, 370] on div at bounding box center [1008, 374] width 1093 height 13
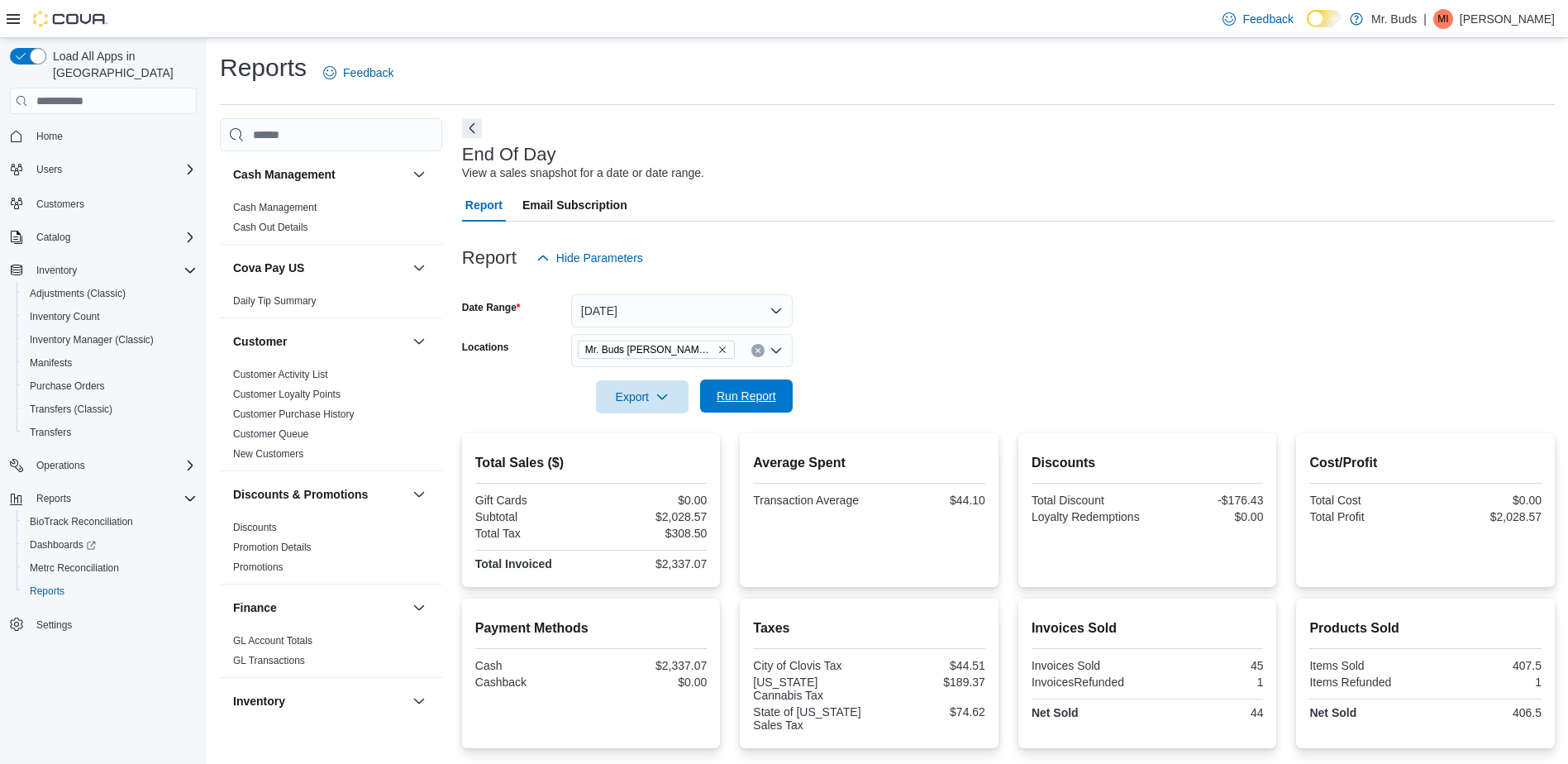
click at [765, 397] on span "Run Report" at bounding box center [746, 396] width 59 height 17
click at [759, 349] on icon "Clear input" at bounding box center [757, 351] width 4 height 4
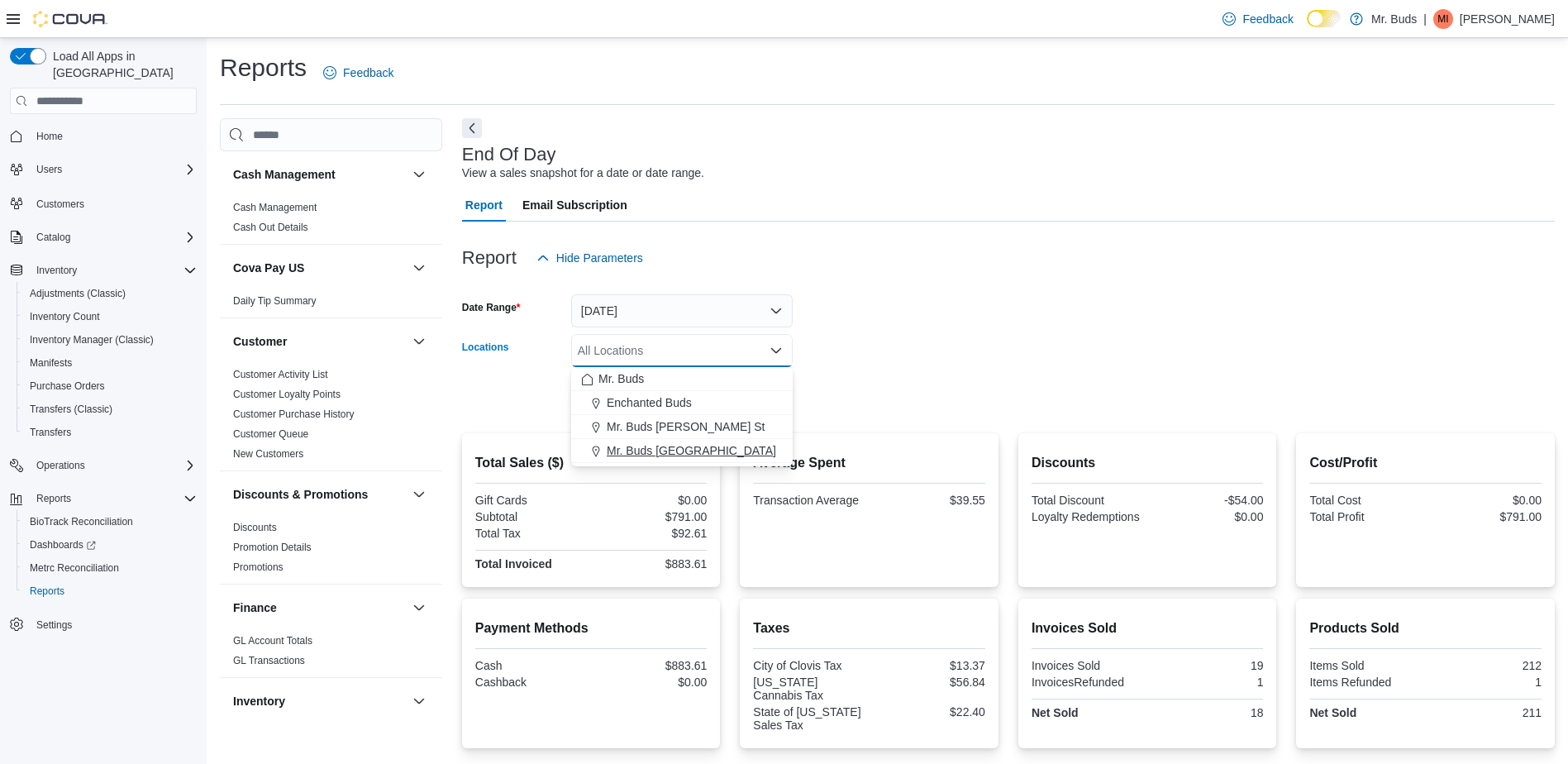
click at [723, 450] on span "Mr. Buds Prince Street" at bounding box center [692, 451] width 170 height 17
drag, startPoint x: 852, startPoint y: 366, endPoint x: 708, endPoint y: 359, distance: 144.2
click at [849, 365] on form "Date Range Today Locations Mr. Buds Prince Street Combo box. Selected. Mr. Buds…" at bounding box center [1008, 343] width 1093 height 139
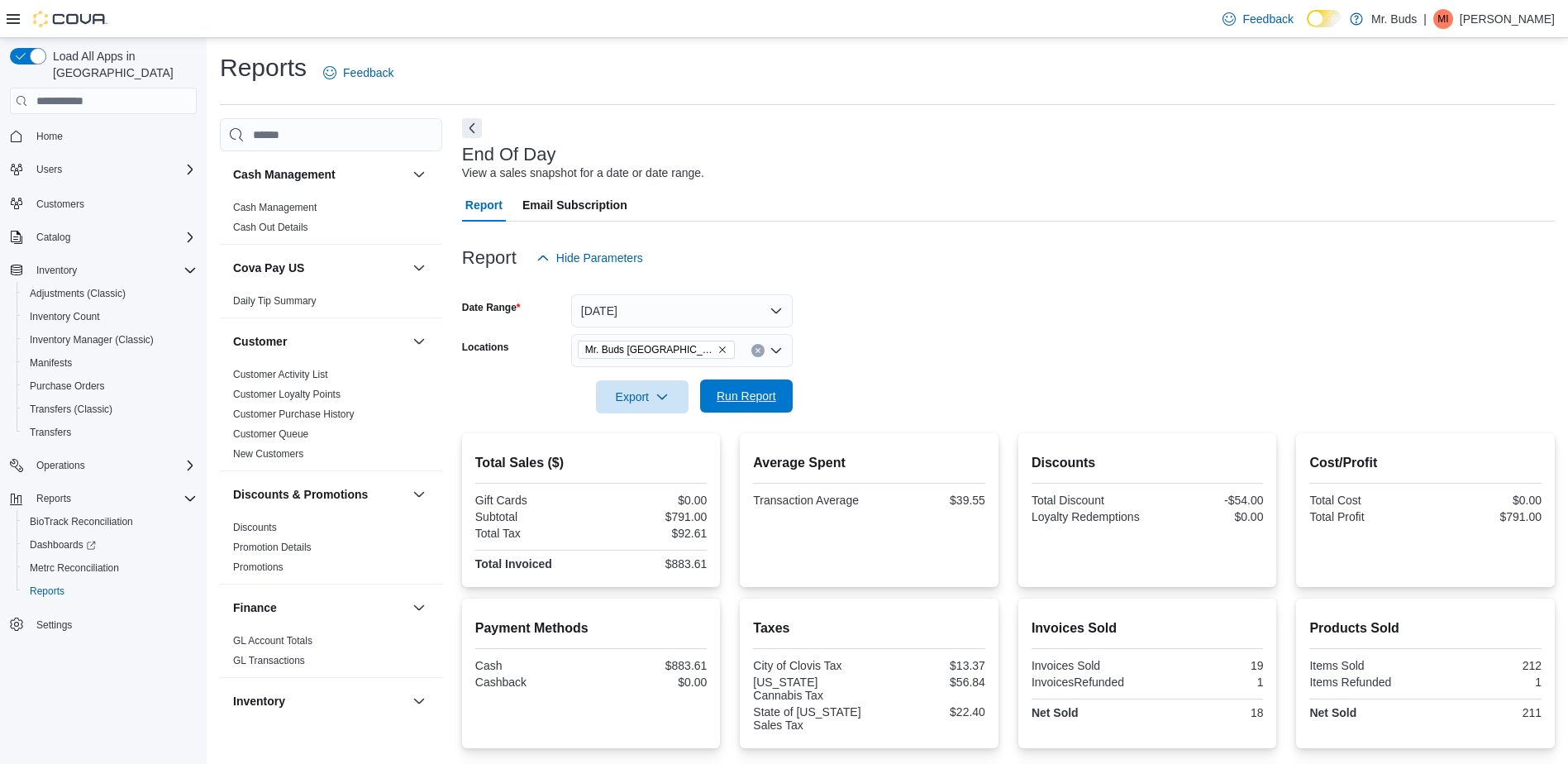
click at [752, 403] on span "Run Report" at bounding box center [746, 396] width 59 height 17
click at [755, 349] on icon "Clear input" at bounding box center [757, 350] width 6 height 6
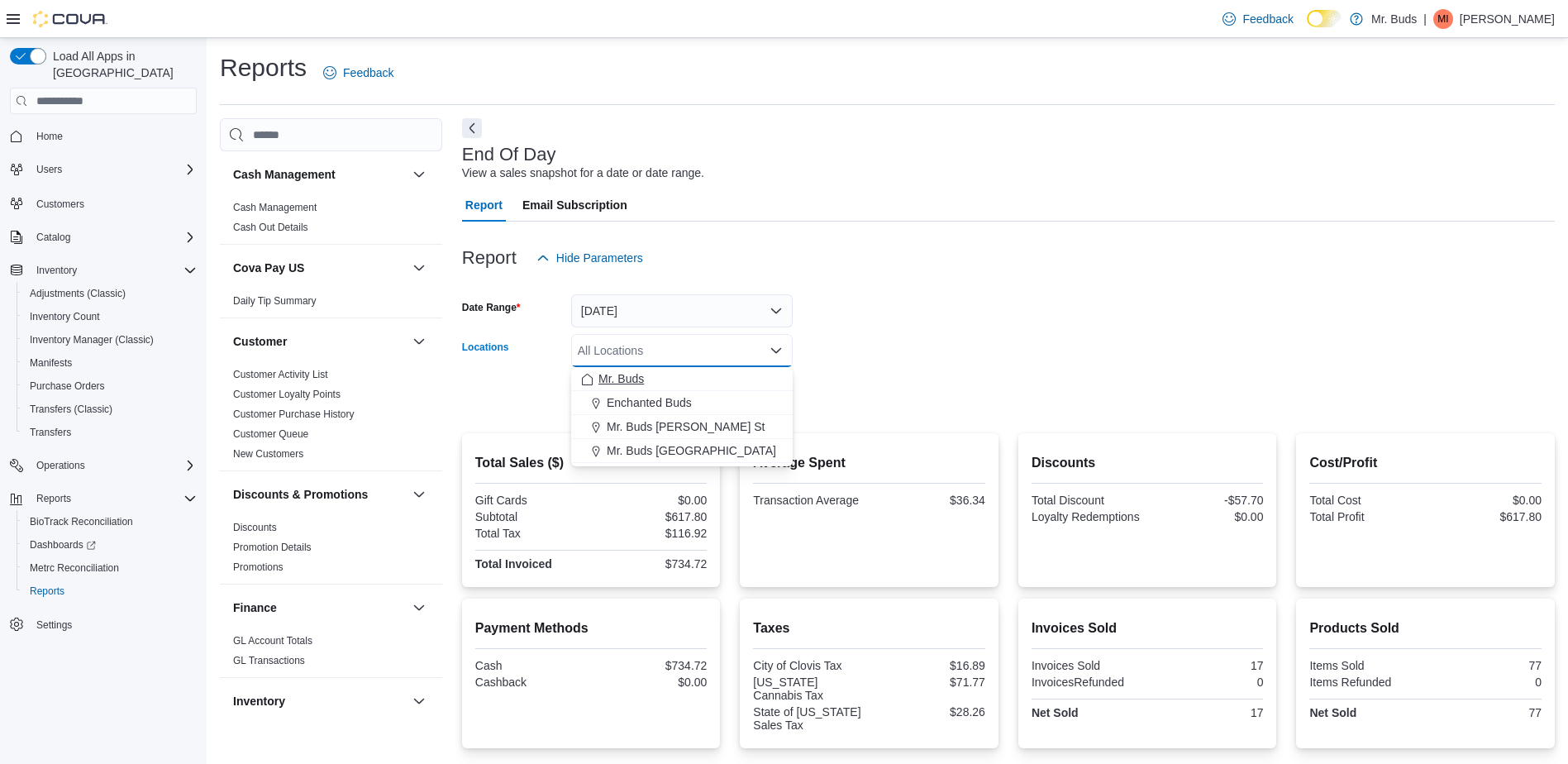
click at [743, 378] on div "Mr. Buds" at bounding box center [682, 379] width 202 height 17
click at [752, 351] on button "Clear input" at bounding box center [757, 351] width 13 height 13
click at [728, 409] on div "Enchanted Buds" at bounding box center [682, 403] width 202 height 17
click at [849, 379] on div at bounding box center [1008, 374] width 1093 height 13
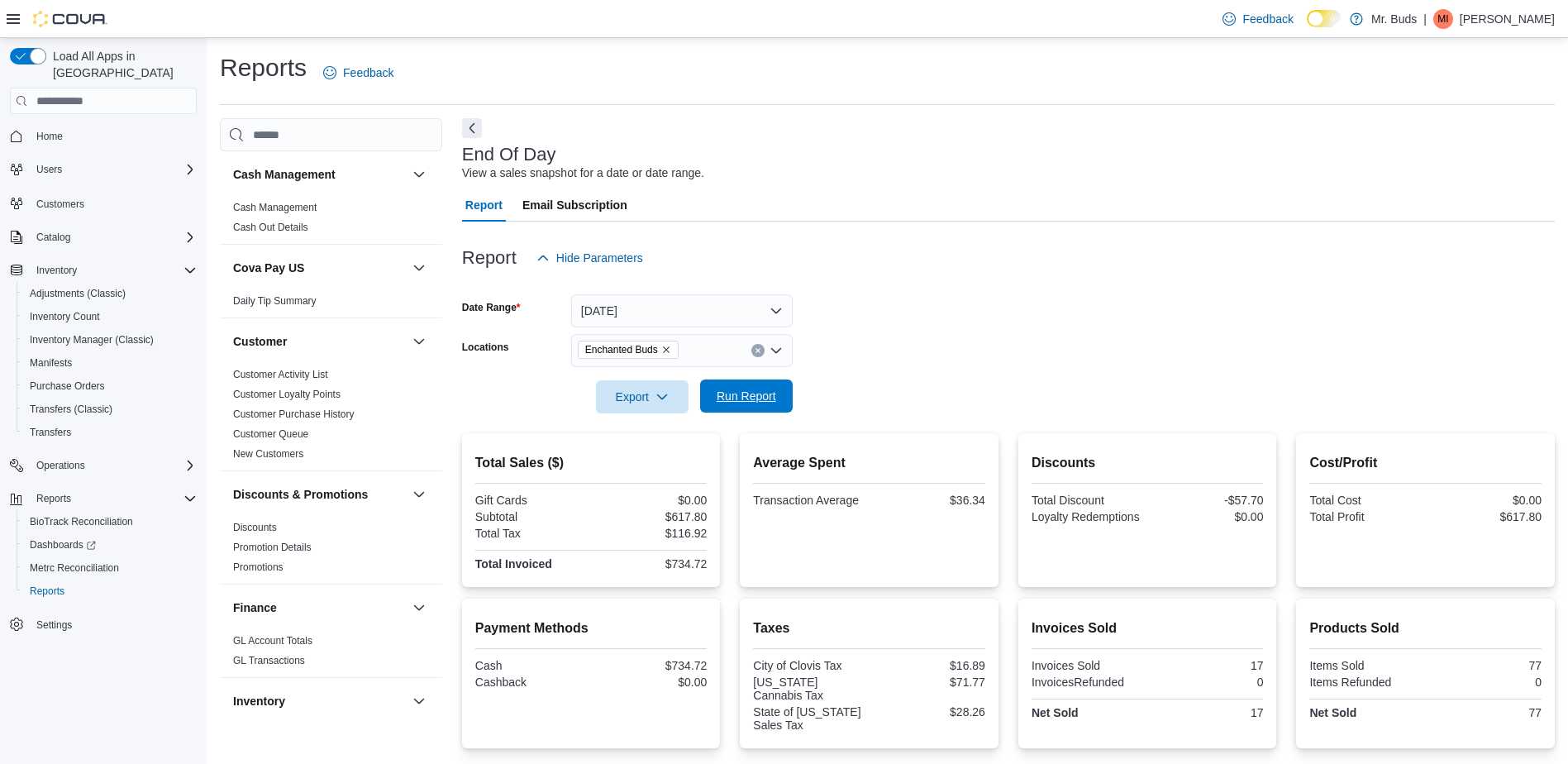
drag, startPoint x: 776, startPoint y: 406, endPoint x: 786, endPoint y: 407, distance: 10.0
click at [777, 405] on span "Run Report" at bounding box center [747, 396] width 73 height 33
click at [106, 126] on span "Home" at bounding box center [113, 135] width 167 height 20
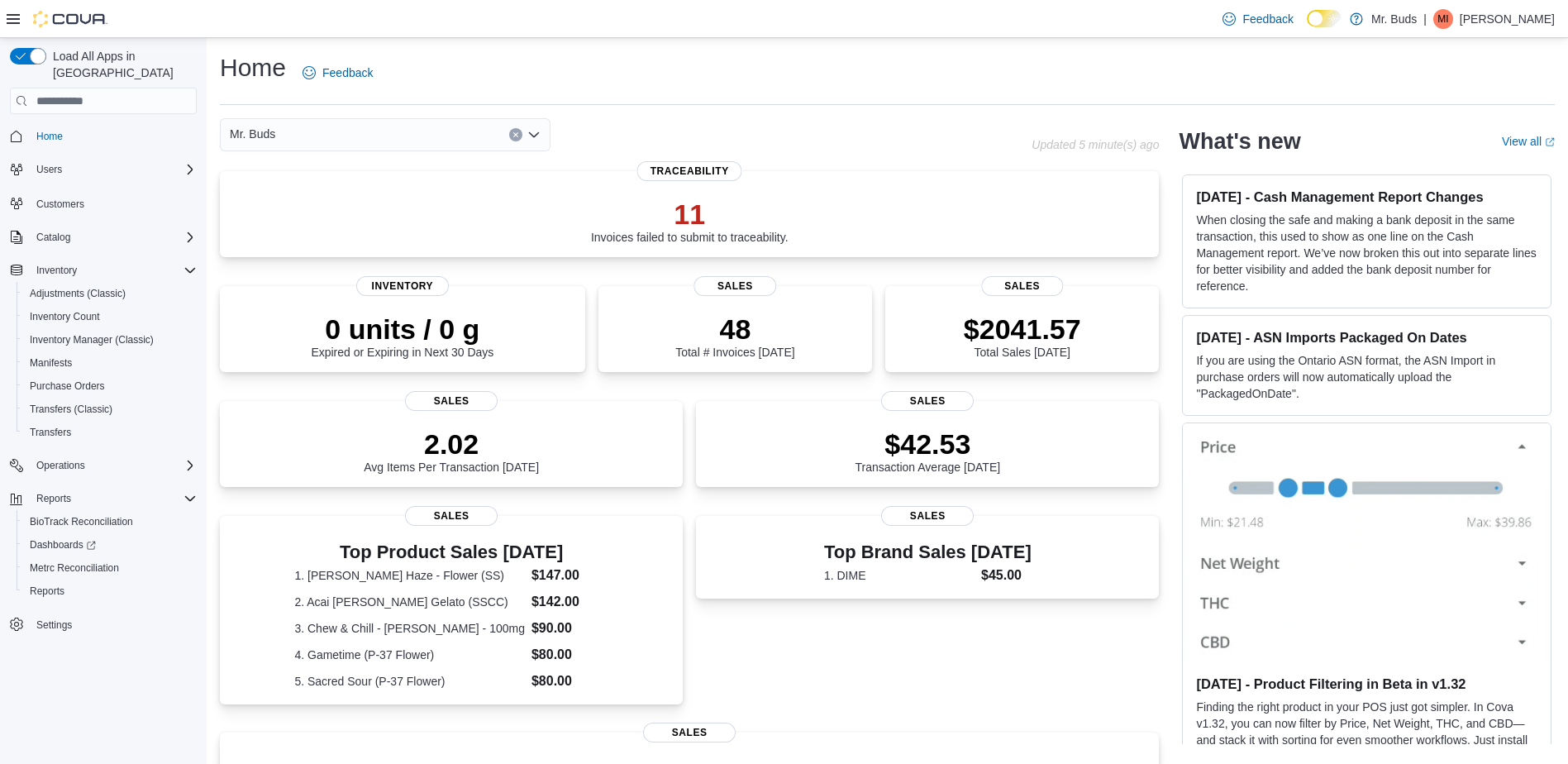
click at [371, 148] on div "Mr. Buds" at bounding box center [386, 135] width 331 height 33
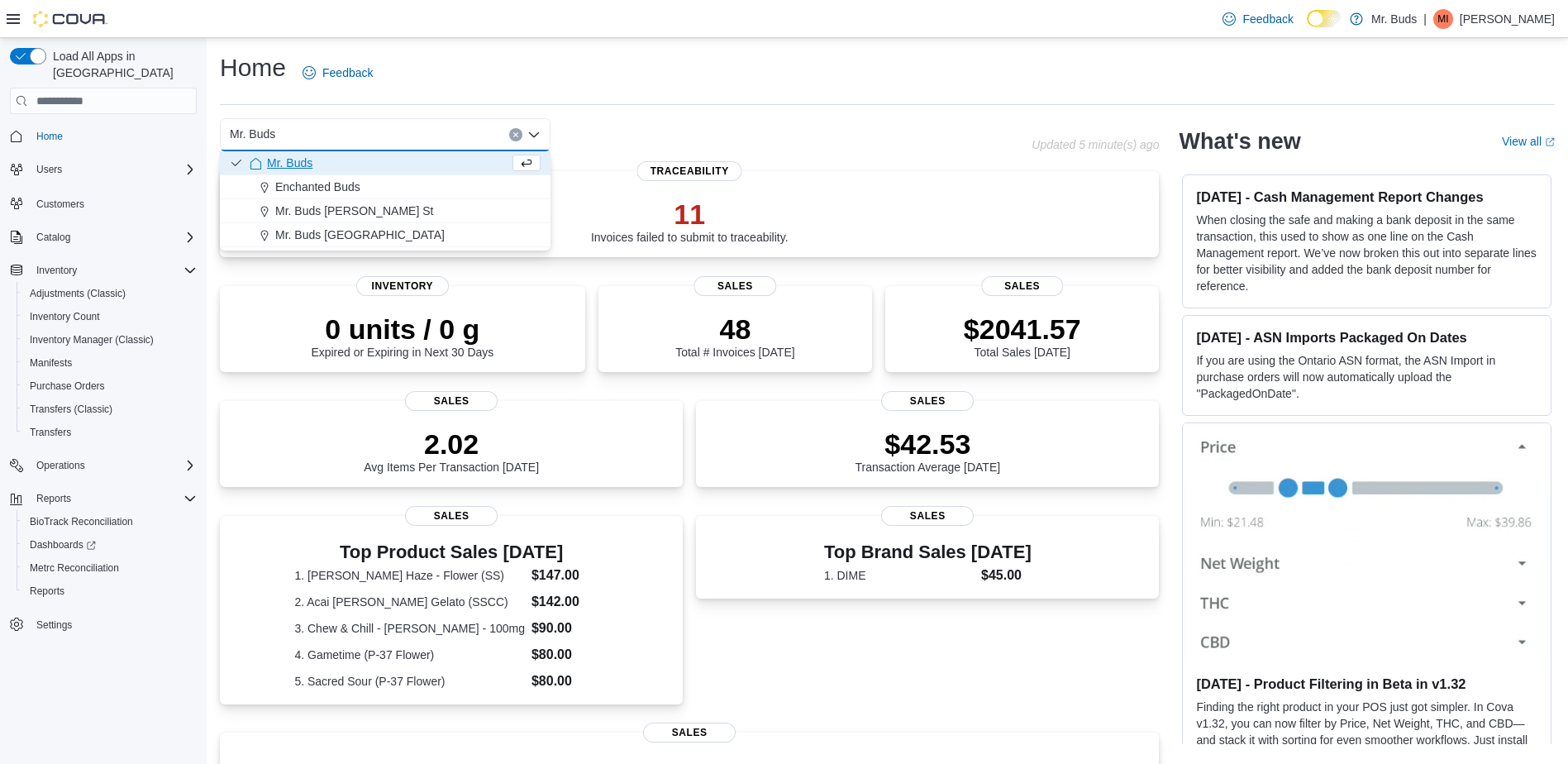
click at [351, 170] on div "Mr. Buds" at bounding box center [379, 163] width 259 height 17
